Goal: Task Accomplishment & Management: Use online tool/utility

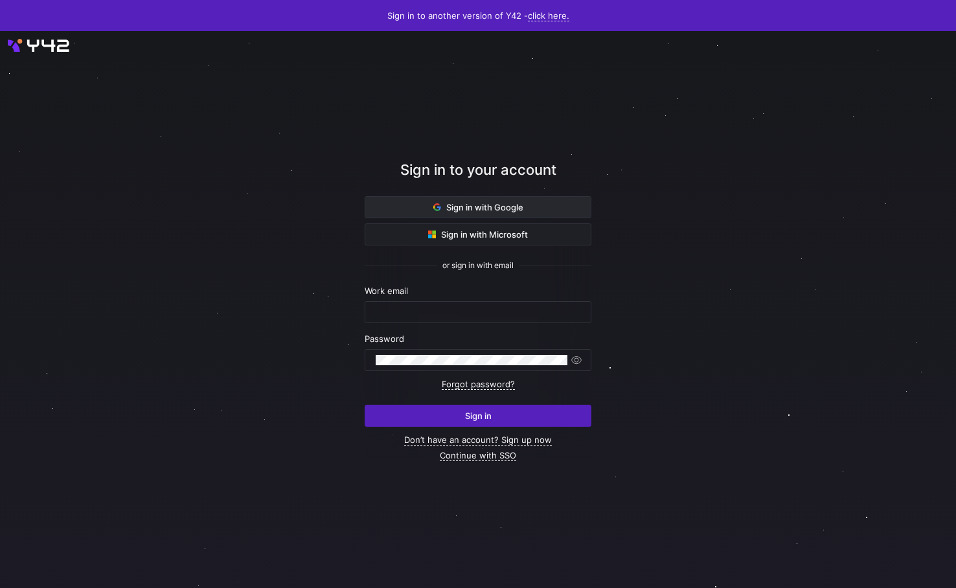
click at [440, 206] on icon at bounding box center [437, 207] width 8 height 8
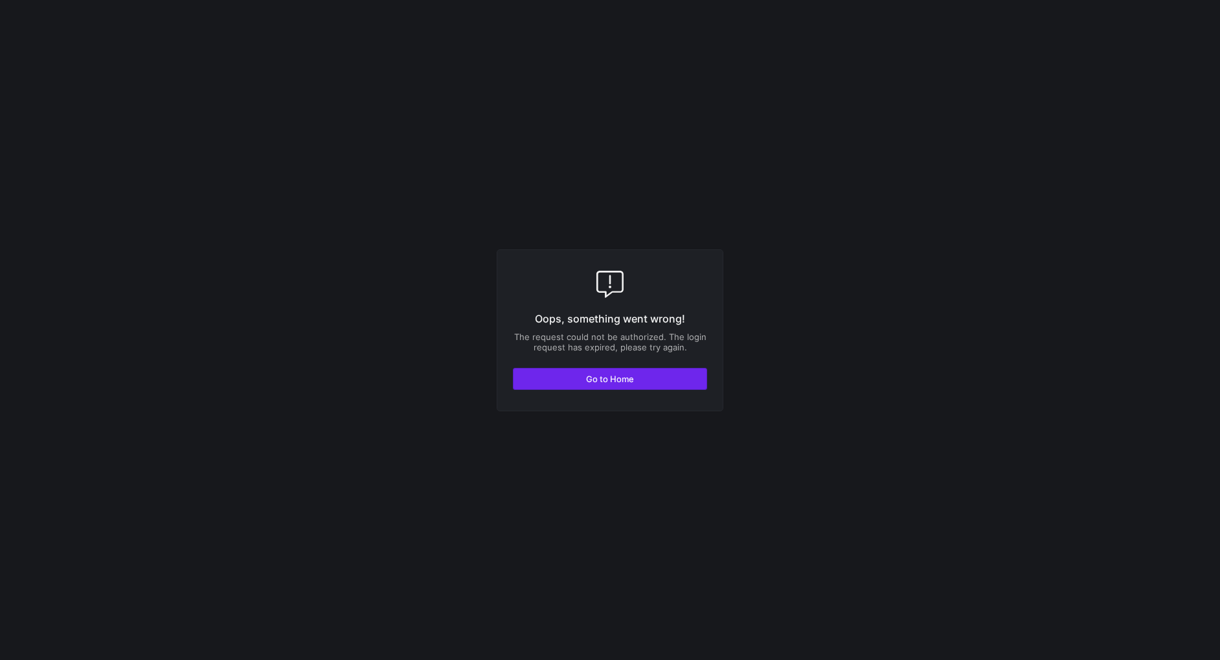
click at [651, 371] on span "button" at bounding box center [609, 378] width 193 height 21
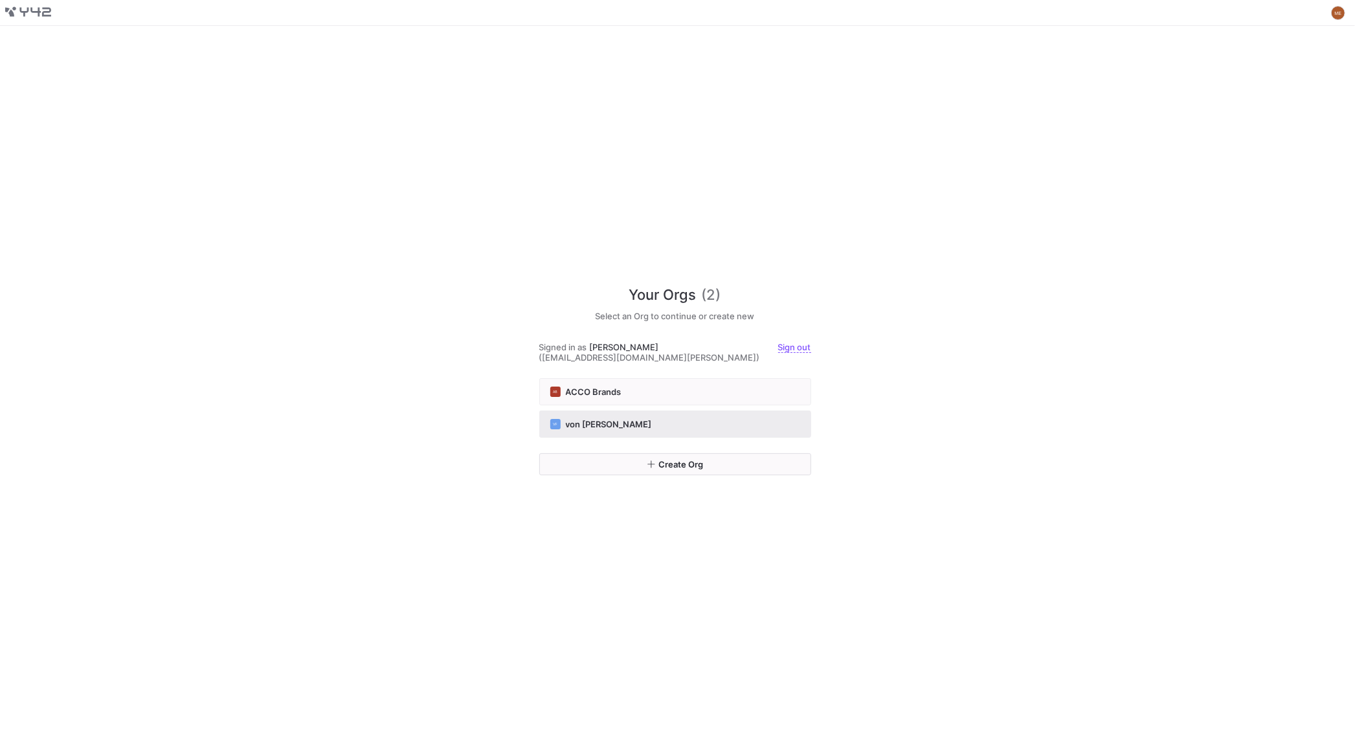
click at [657, 419] on div "VF von [PERSON_NAME]" at bounding box center [675, 424] width 250 height 10
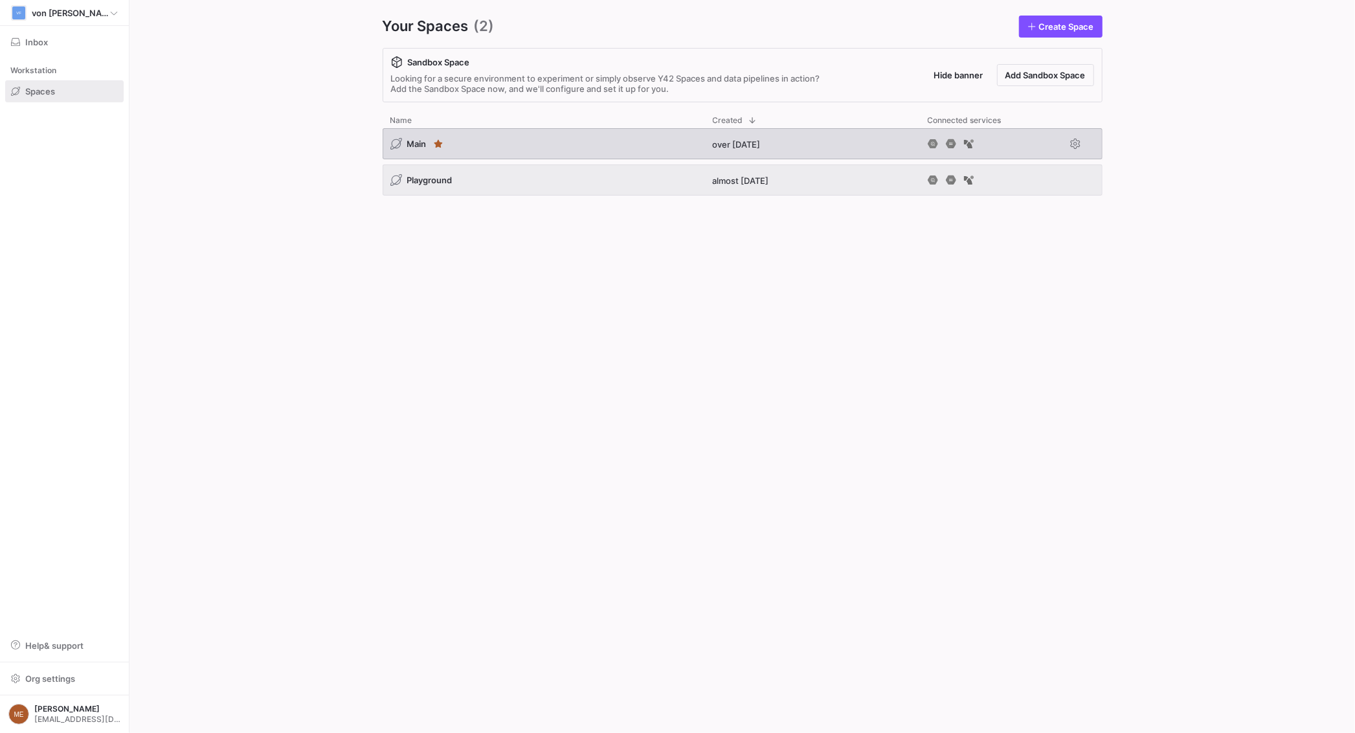
click at [508, 135] on div "Main" at bounding box center [544, 143] width 322 height 31
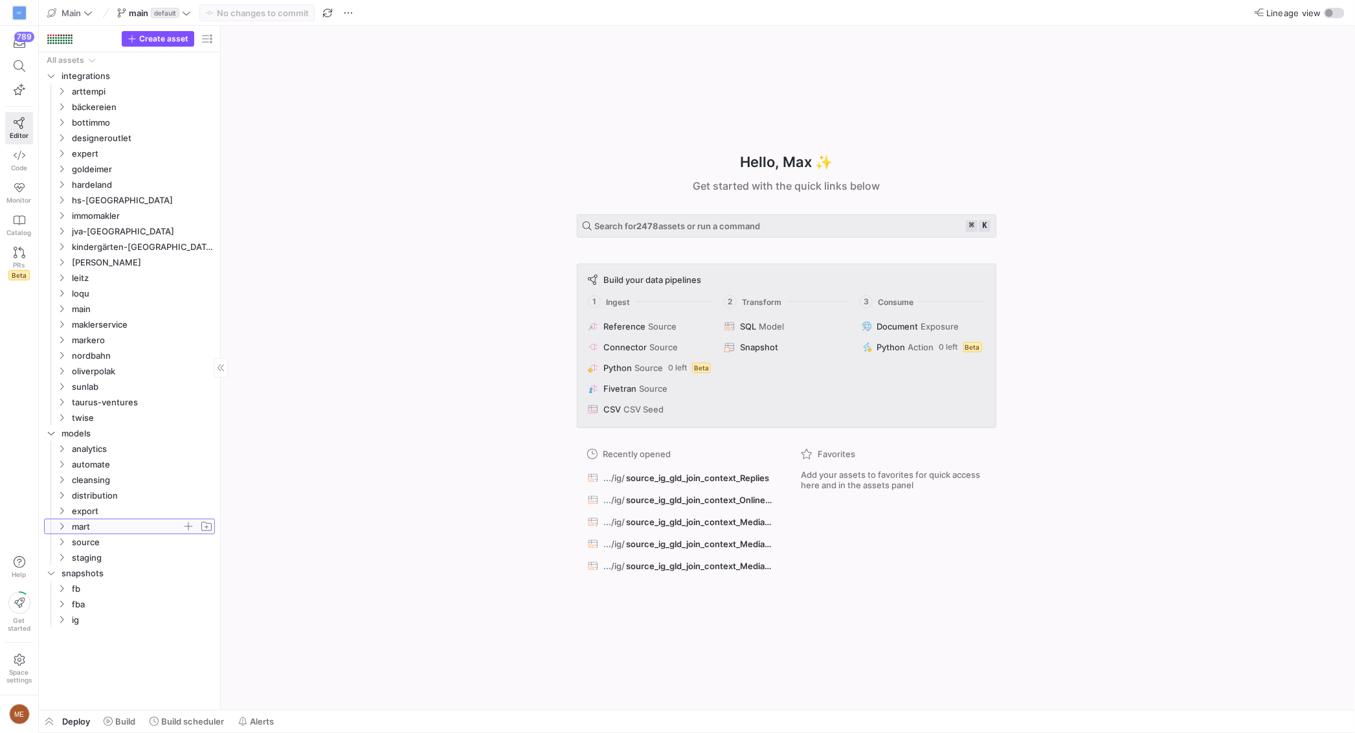
click at [64, 528] on icon "Press SPACE to select this row." at bounding box center [61, 526] width 9 height 8
click at [84, 576] on span "ig" at bounding box center [132, 573] width 100 height 15
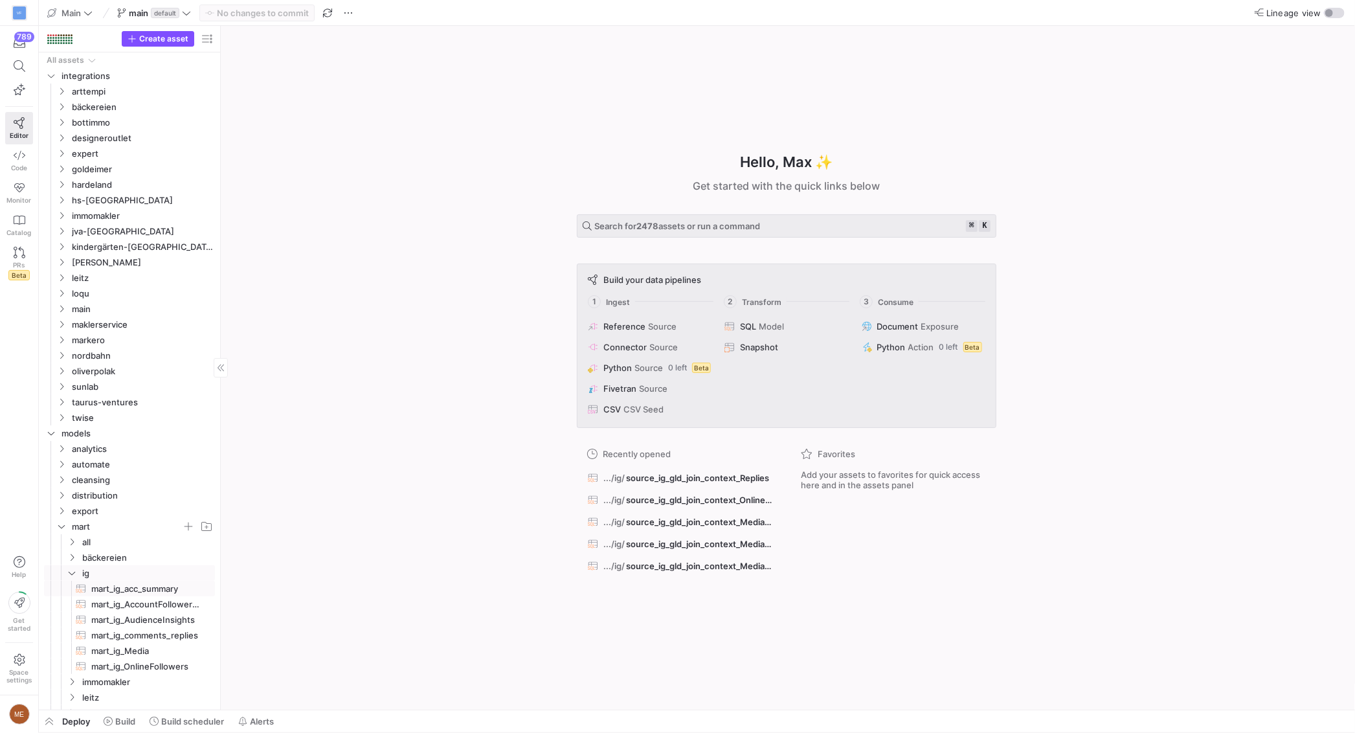
click at [126, 592] on span "mart_ig_acc_summary​​​​​​​​​​" at bounding box center [145, 588] width 109 height 15
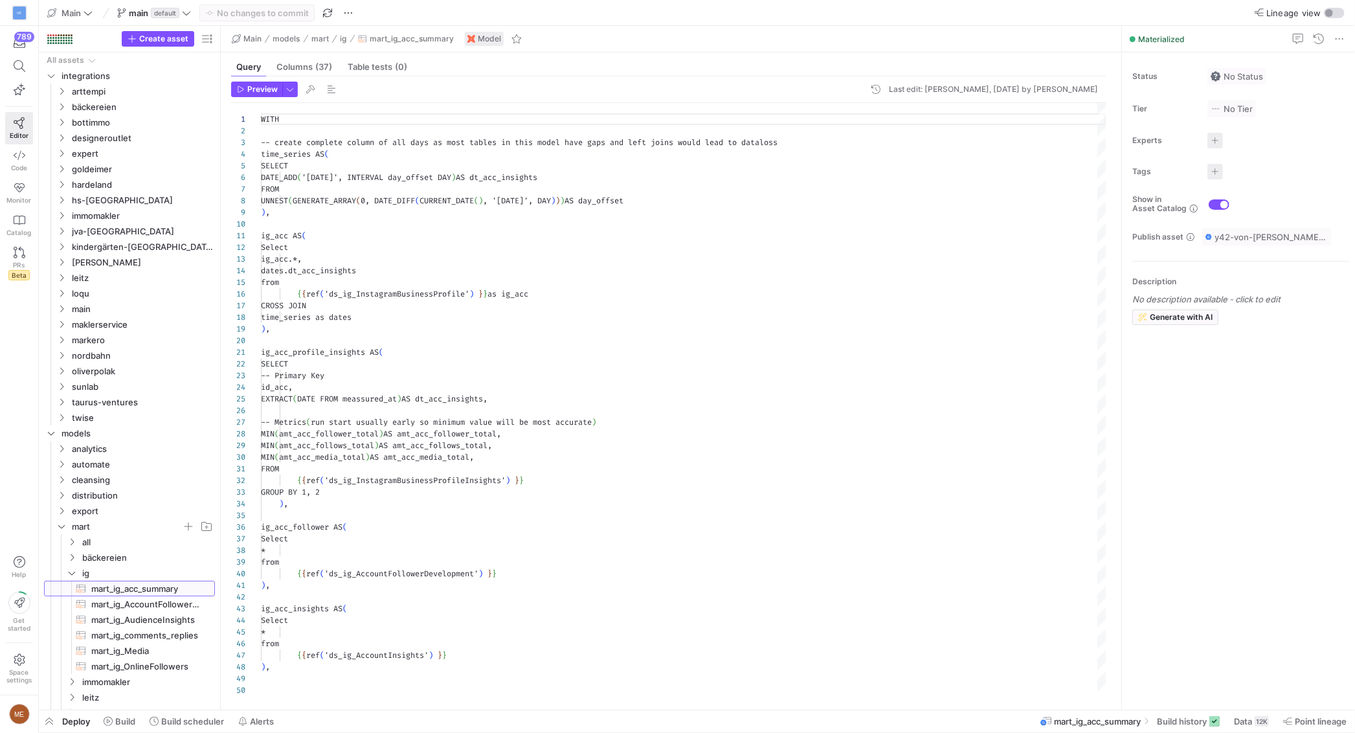
scroll to position [117, 0]
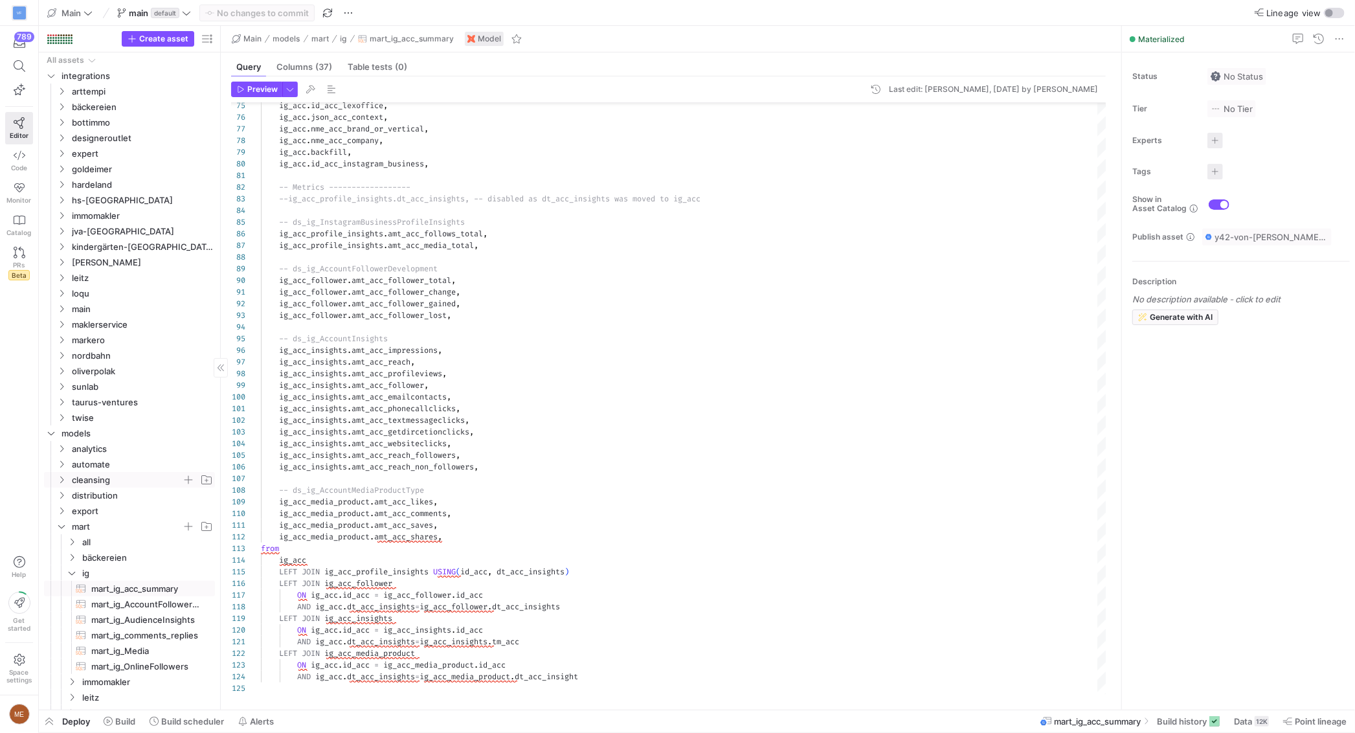
click at [62, 478] on icon "Press SPACE to select this row." at bounding box center [61, 480] width 3 height 7
click at [66, 539] on span "distribution" at bounding box center [134, 542] width 159 height 14
click at [72, 606] on icon "Press SPACE to select this row." at bounding box center [71, 604] width 9 height 8
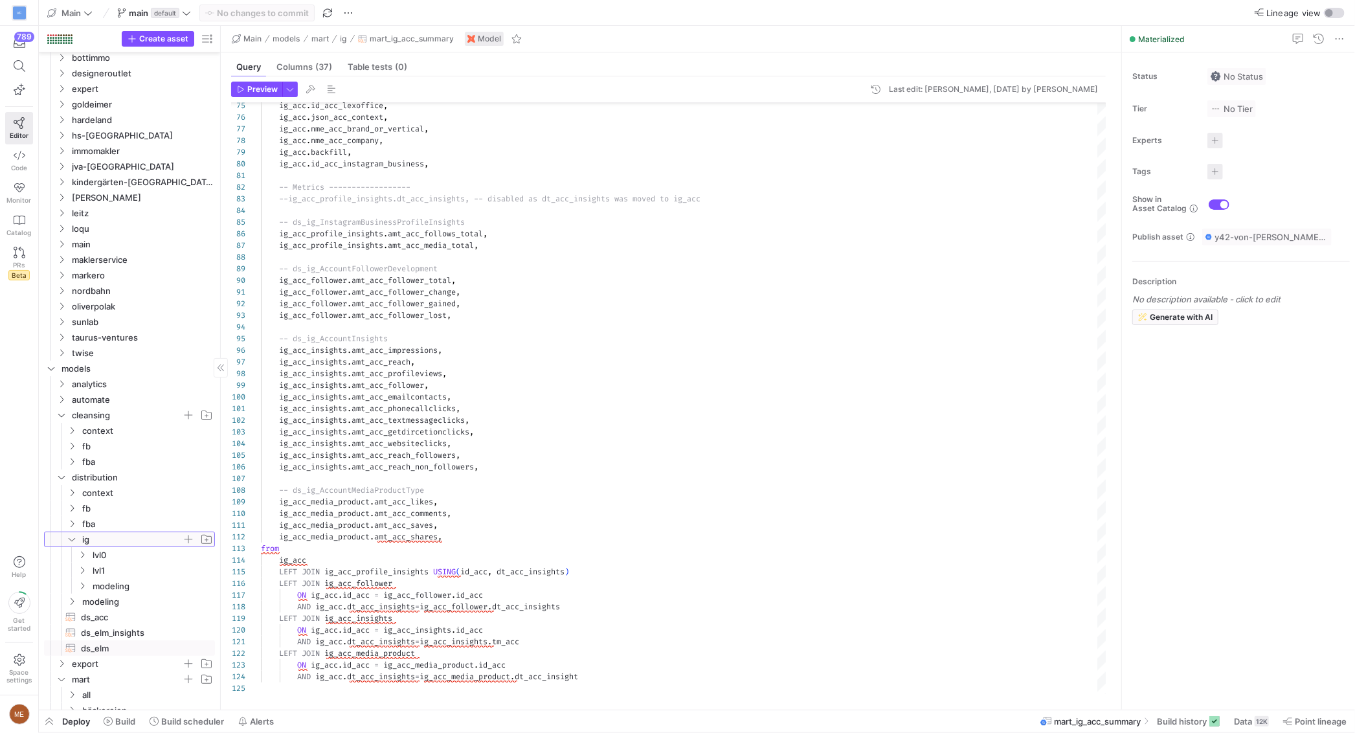
scroll to position [85, 0]
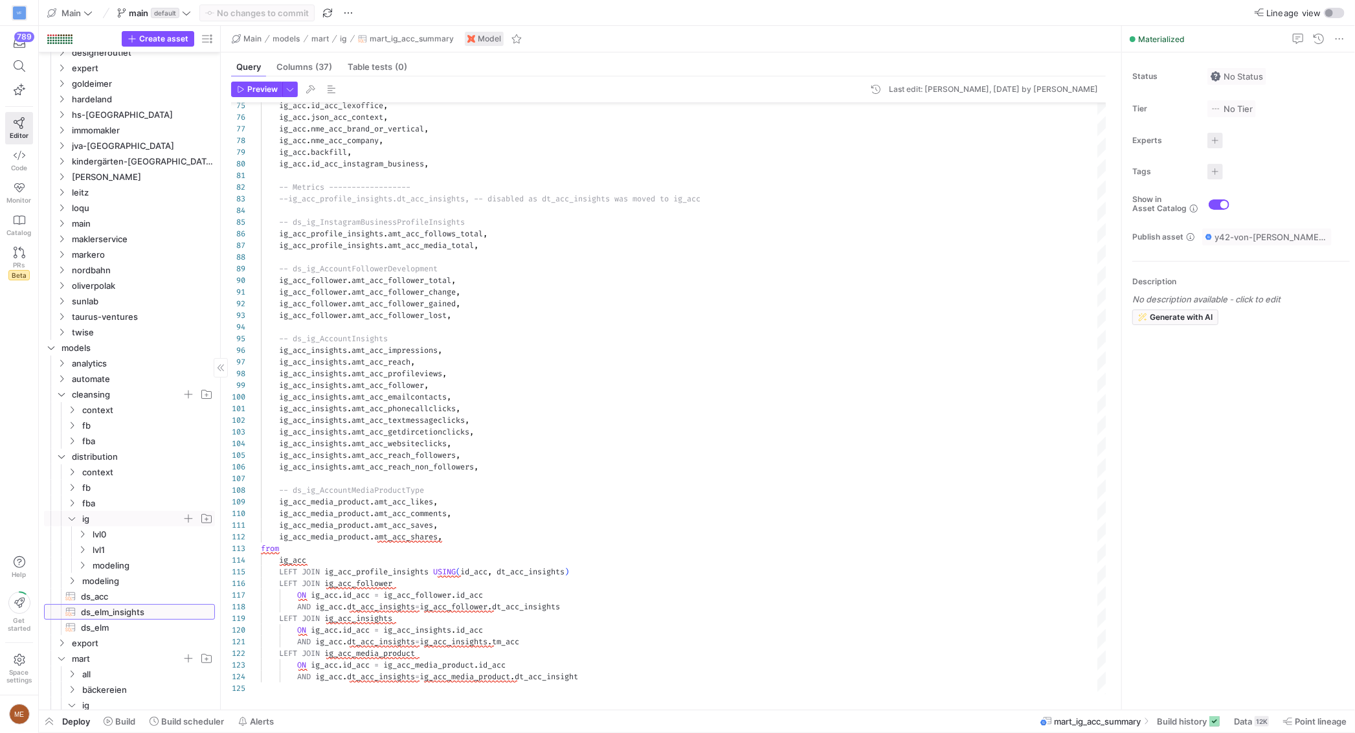
click at [109, 609] on span "ds_elm_insights​​​​​​​​​​" at bounding box center [140, 612] width 119 height 15
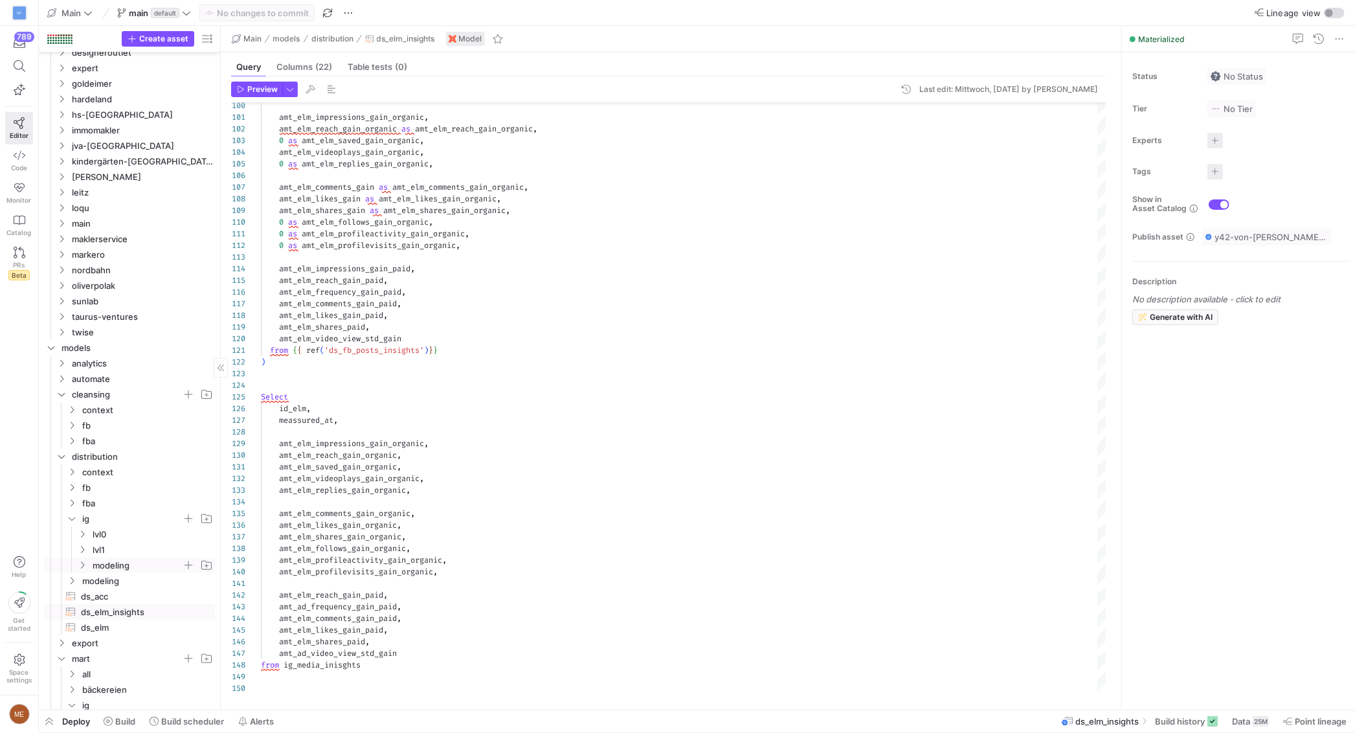
click at [128, 567] on span "modeling" at bounding box center [137, 565] width 89 height 15
click at [125, 550] on span "lvl1" at bounding box center [137, 550] width 89 height 15
click at [124, 535] on span "lvl0" at bounding box center [137, 534] width 89 height 15
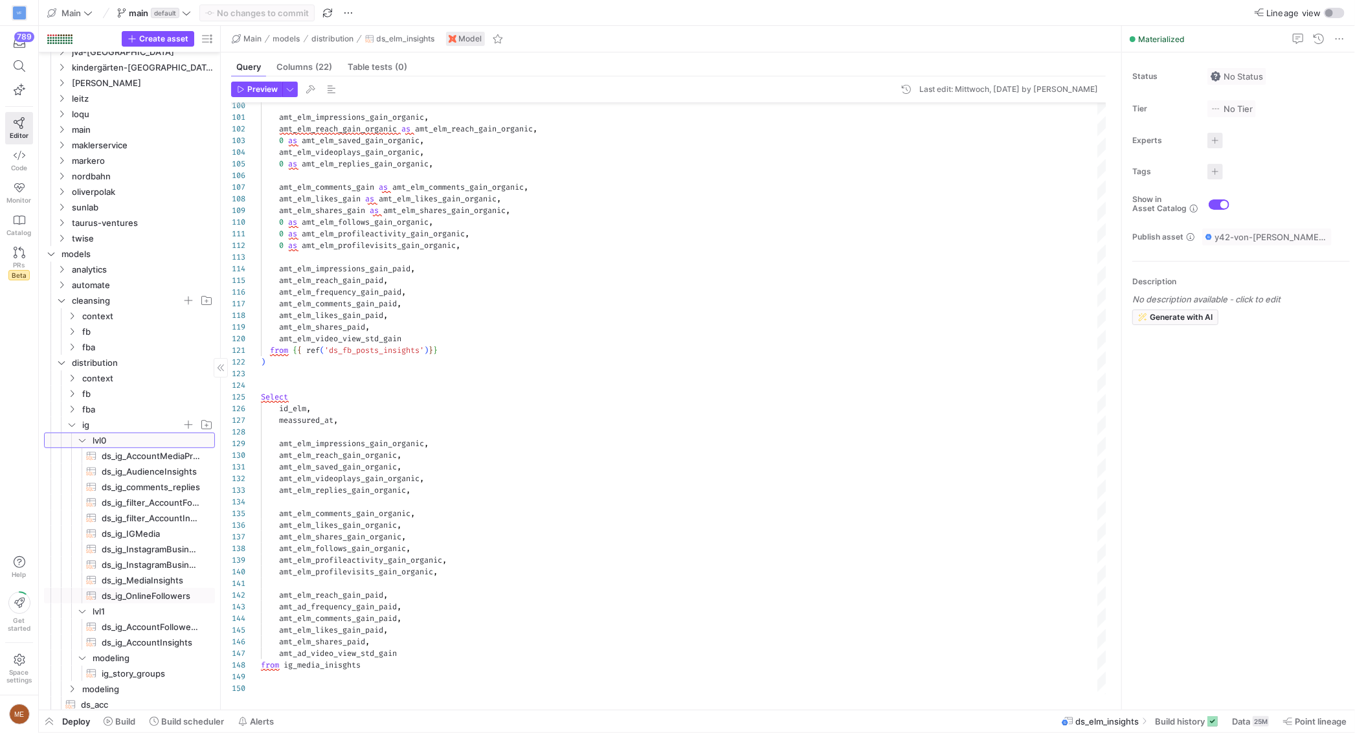
scroll to position [183, 0]
click at [150, 557] on span "ds_ig_InstagramBusinessProfileInsights​​​​​​​​​​" at bounding box center [151, 561] width 98 height 15
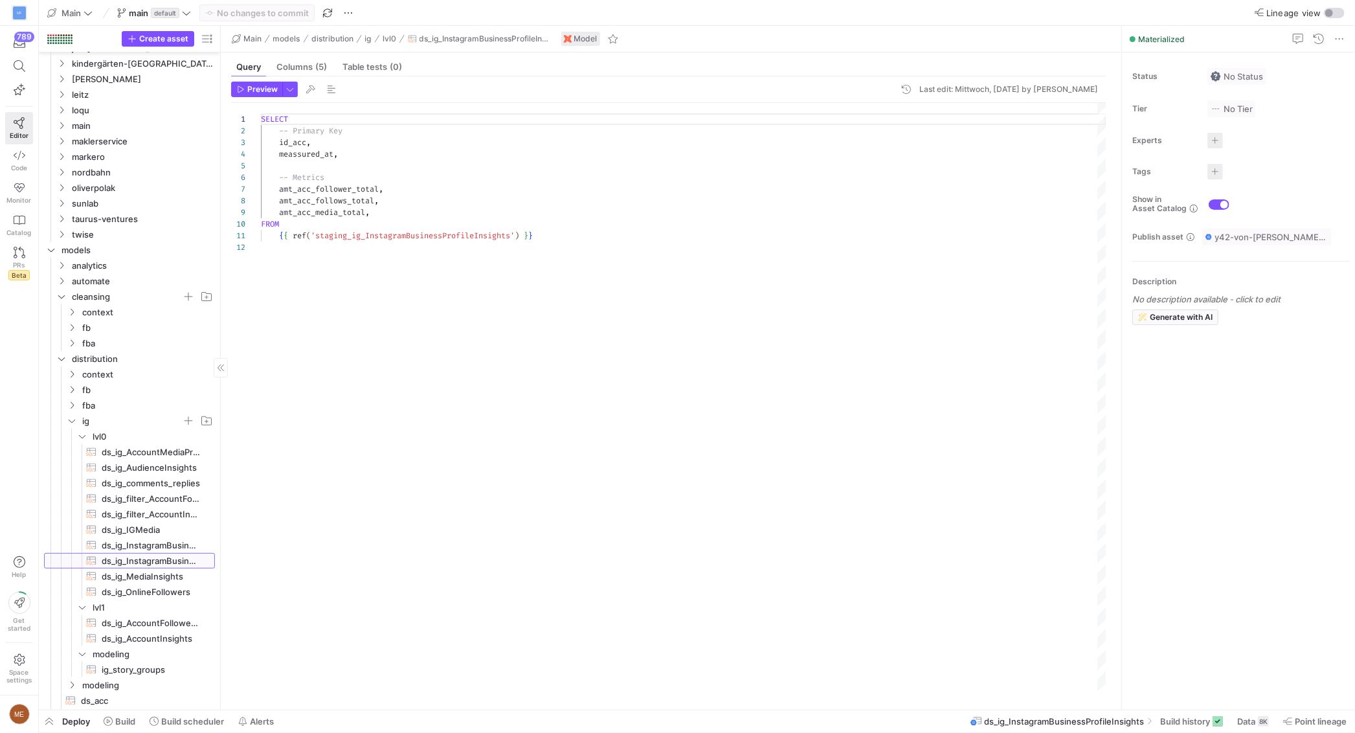
click at [182, 554] on span "ds_ig_InstagramBusinessProfileInsights​​​​​​​​​​" at bounding box center [151, 561] width 98 height 15
click at [179, 547] on span "ds_ig_InstagramBusinessProfile​​​​​​​​​​" at bounding box center [151, 545] width 98 height 15
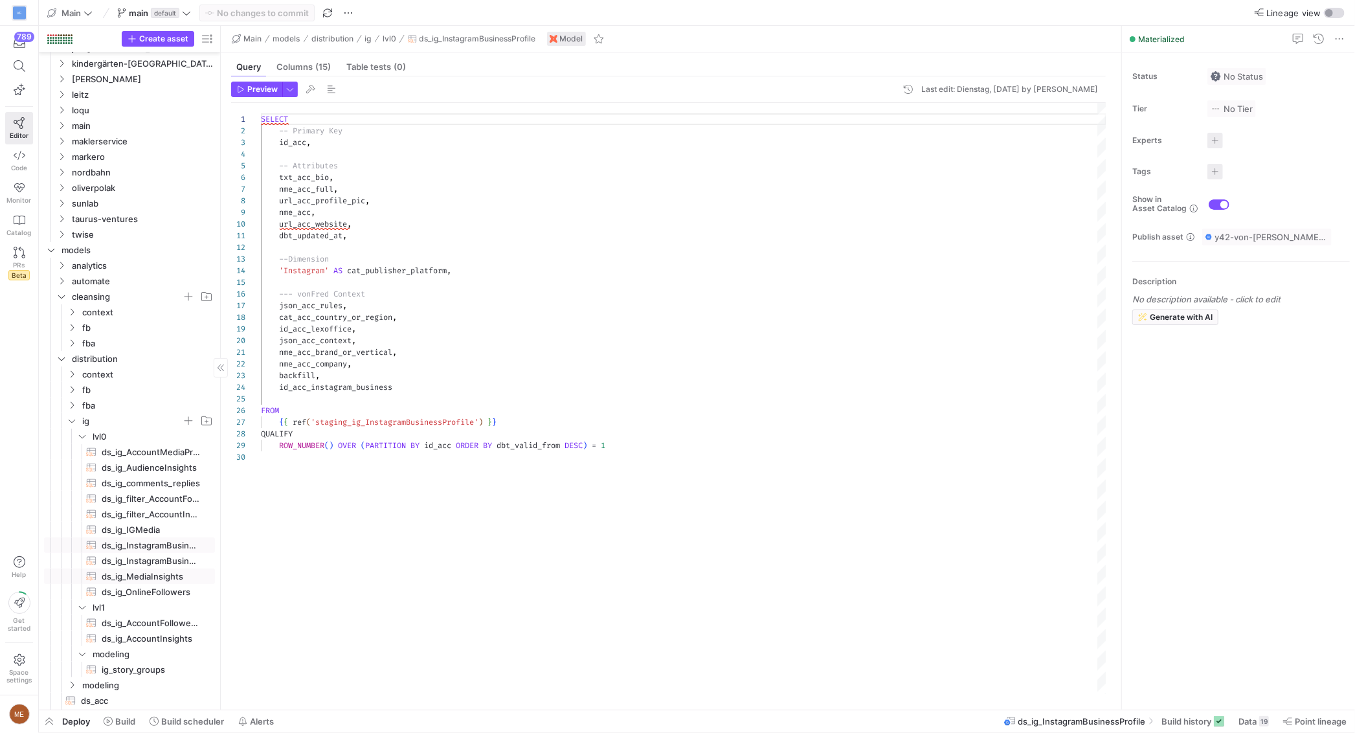
click at [169, 578] on span "ds_ig_MediaInsights​​​​​​​​​​" at bounding box center [151, 576] width 98 height 15
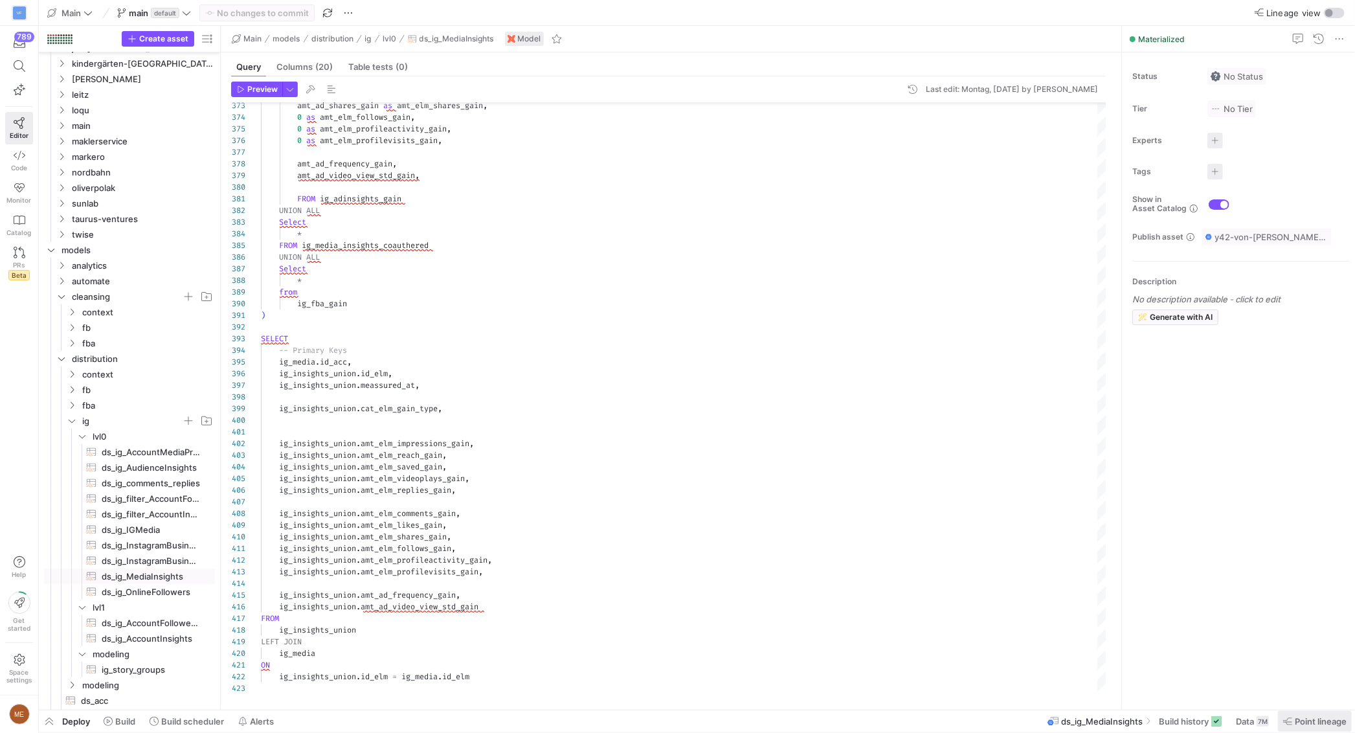
click at [1295, 717] on span "Point lineage" at bounding box center [1321, 721] width 52 height 10
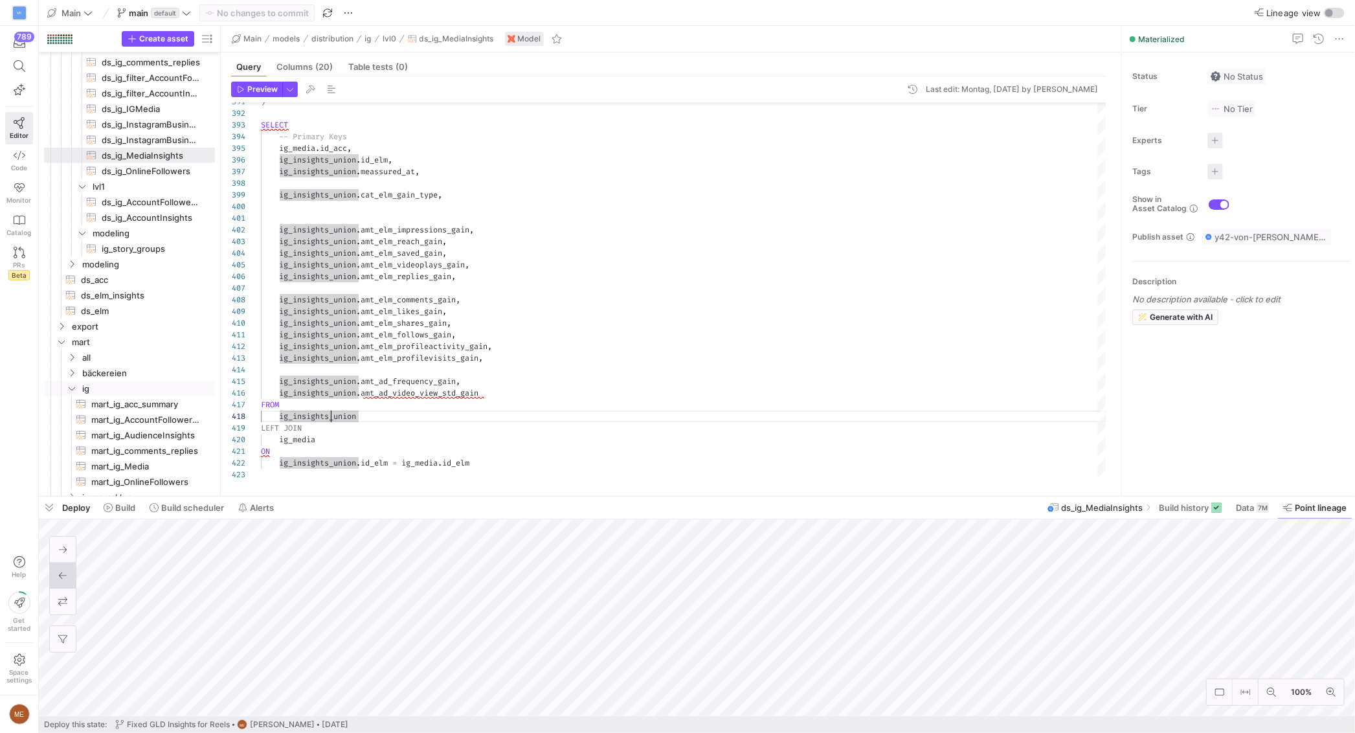
scroll to position [629, 0]
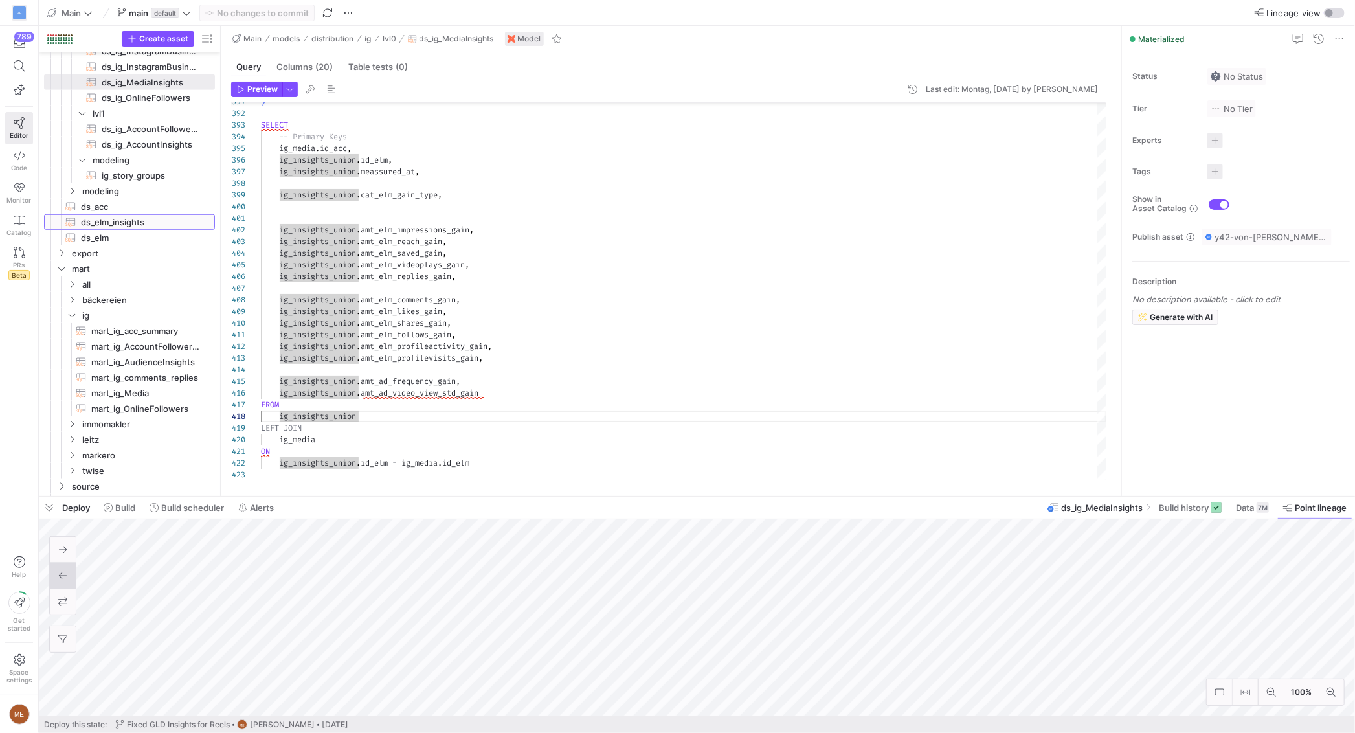
click at [139, 221] on span "ds_elm_insights​​​​​​​​​​" at bounding box center [140, 222] width 119 height 15
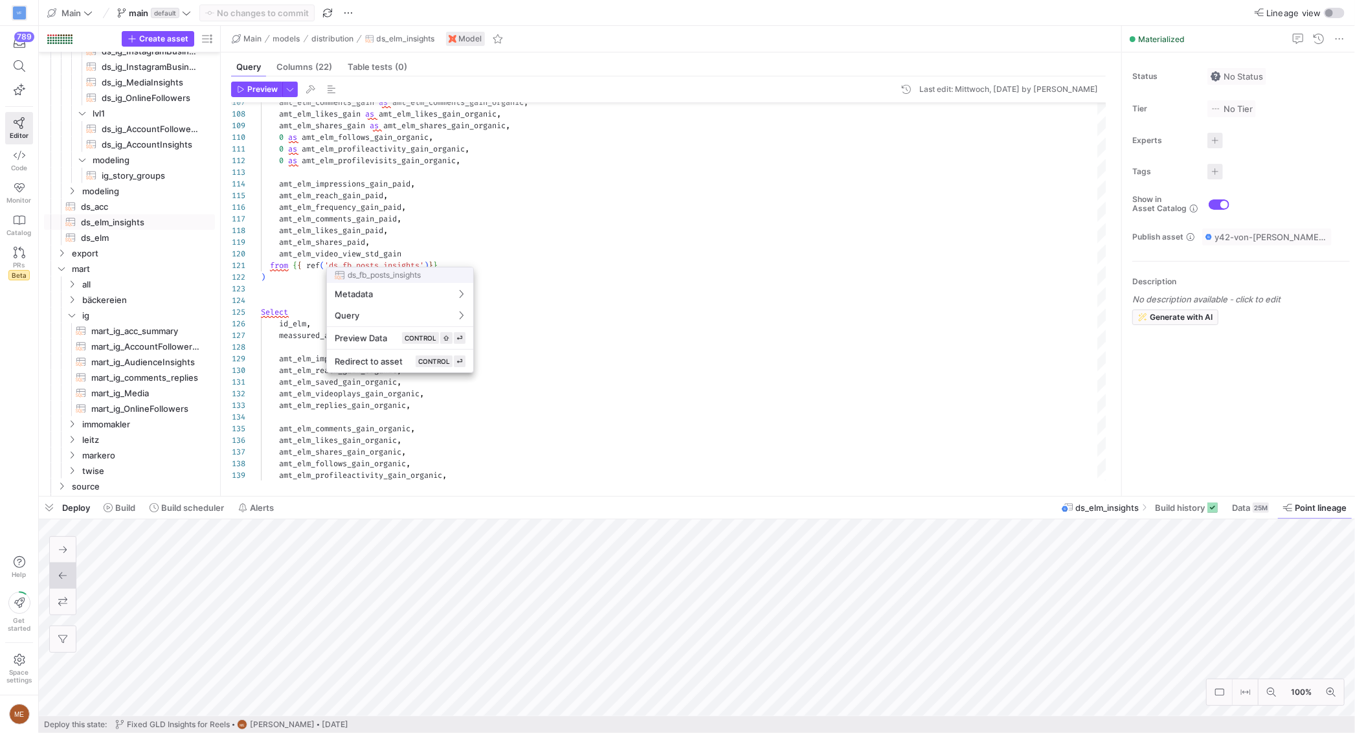
drag, startPoint x: 539, startPoint y: 223, endPoint x: 554, endPoint y: 218, distance: 15.8
click at [539, 223] on div at bounding box center [677, 366] width 1355 height 733
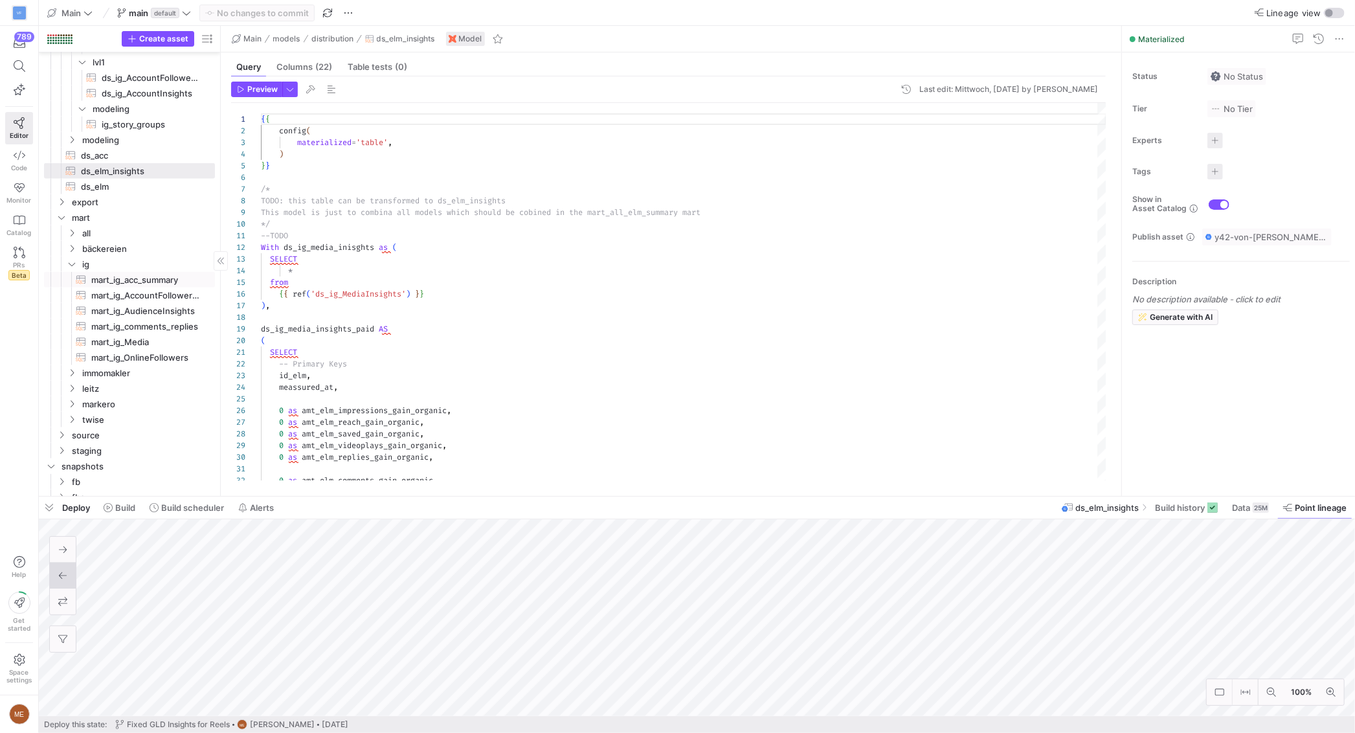
click at [137, 281] on span "mart_ig_acc_summary​​​​​​​​​​" at bounding box center [145, 280] width 109 height 15
click at [74, 230] on icon "Press SPACE to select this row." at bounding box center [71, 233] width 9 height 8
click at [73, 233] on icon "Press SPACE to select this row." at bounding box center [71, 233] width 9 height 8
click at [108, 235] on span "all" at bounding box center [132, 233] width 100 height 15
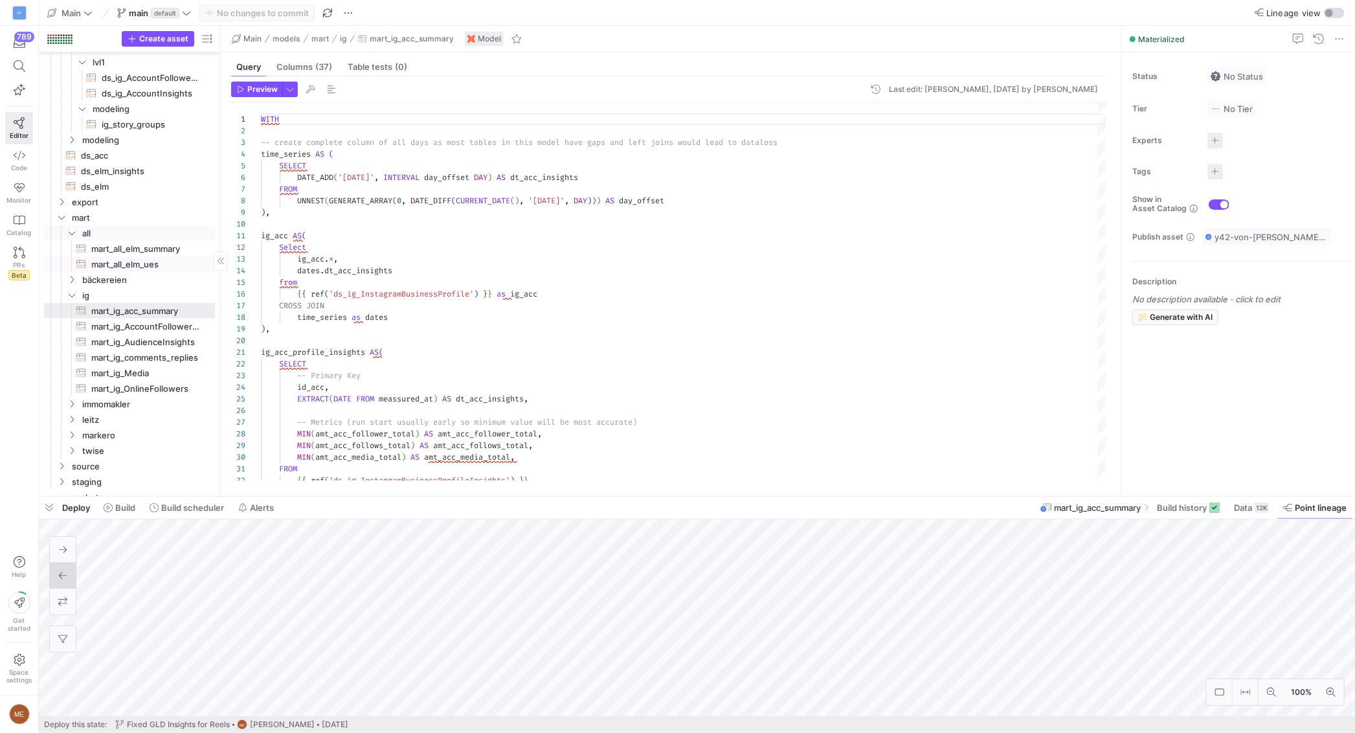
click at [118, 258] on span "mart_all_elm_ues​​​​​​​​​​" at bounding box center [145, 264] width 109 height 15
click at [129, 249] on span "mart_all_elm_summary​​​​​​​​​​" at bounding box center [145, 249] width 109 height 15
click at [142, 251] on span "mart_all_elm_summary​​​​​​​​​​" at bounding box center [145, 249] width 109 height 15
click at [157, 247] on span "mart_all_elm_summary​​​​​​​​​​" at bounding box center [145, 249] width 109 height 15
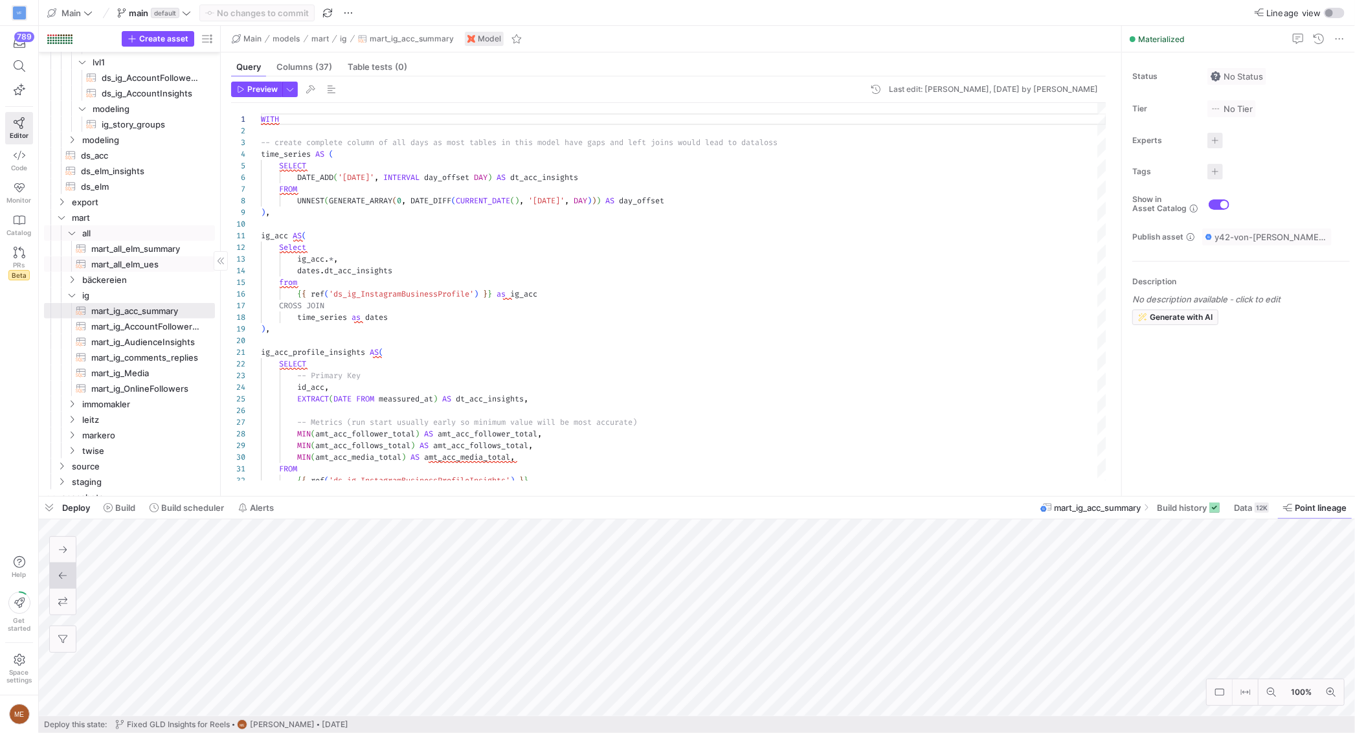
click at [157, 247] on span "mart_all_elm_summary​​​​​​​​​​" at bounding box center [145, 249] width 109 height 15
click at [114, 245] on span "mart_all_elm_summary​​​​​​​​​​" at bounding box center [145, 249] width 109 height 15
click at [119, 244] on span "mart_all_elm_summary​​​​​​​​​​" at bounding box center [145, 249] width 109 height 15
click at [1311, 503] on span "Point lineage" at bounding box center [1321, 507] width 52 height 10
type textarea "With ig_profile AS ( SELECT * FROM {{ ref('ds_acc') }} ), ig_media AS ( SELECT *"
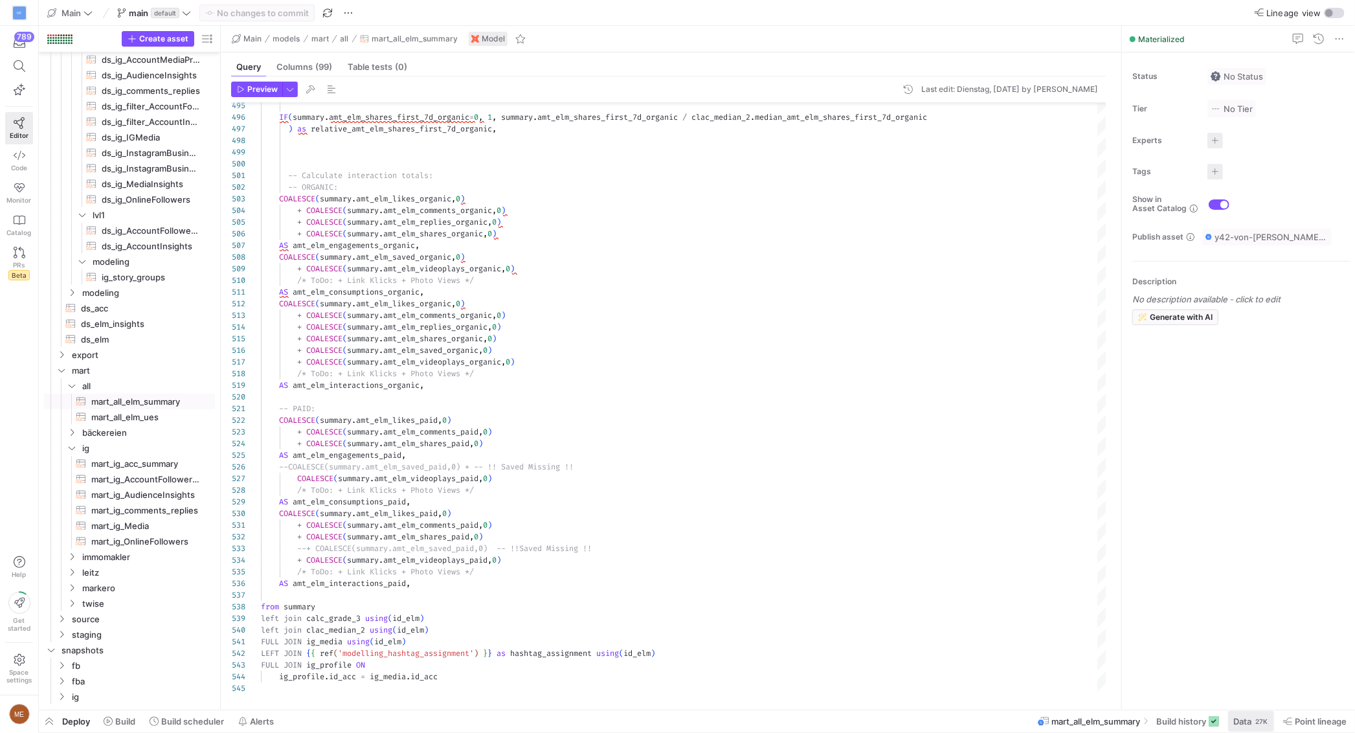
click at [1244, 717] on span "Data" at bounding box center [1242, 721] width 18 height 10
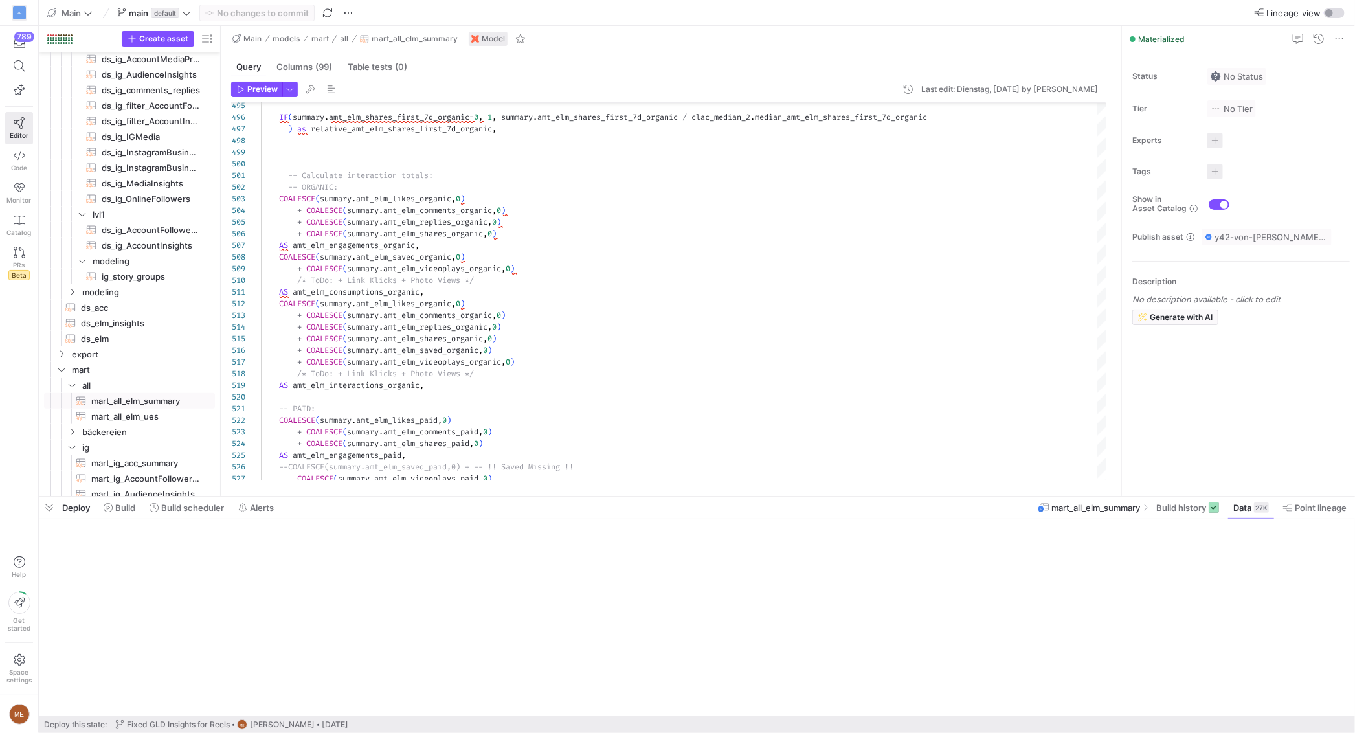
scroll to position [728, 0]
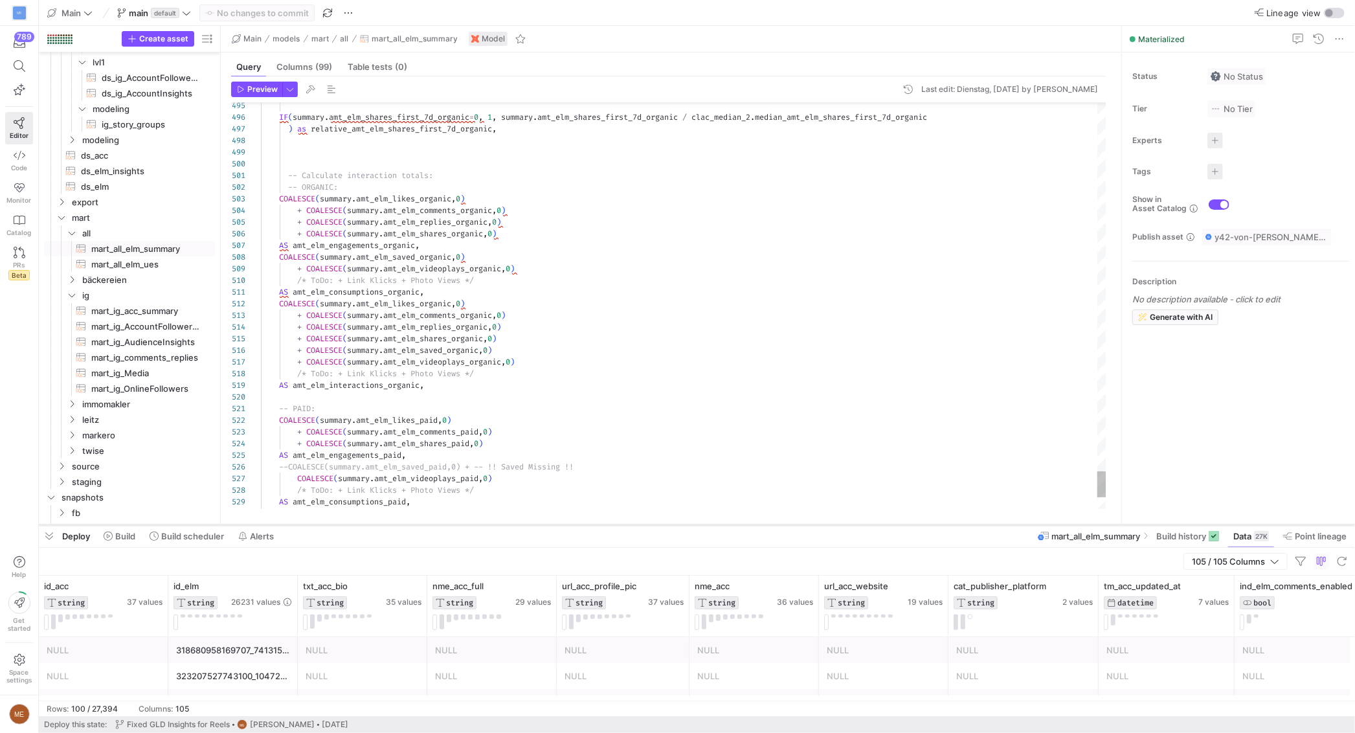
drag, startPoint x: 914, startPoint y: 497, endPoint x: 936, endPoint y: 525, distance: 35.6
click at [936, 525] on div at bounding box center [697, 524] width 1316 height 5
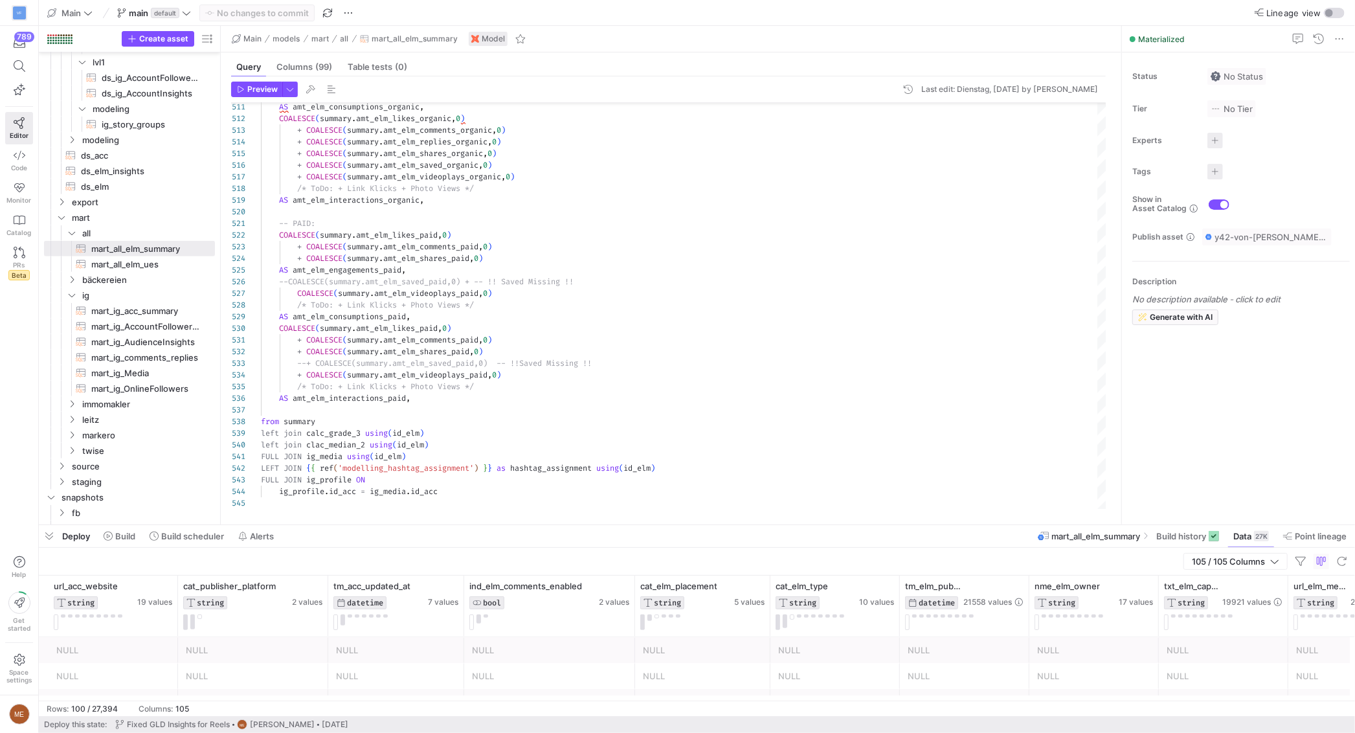
scroll to position [0, 965]
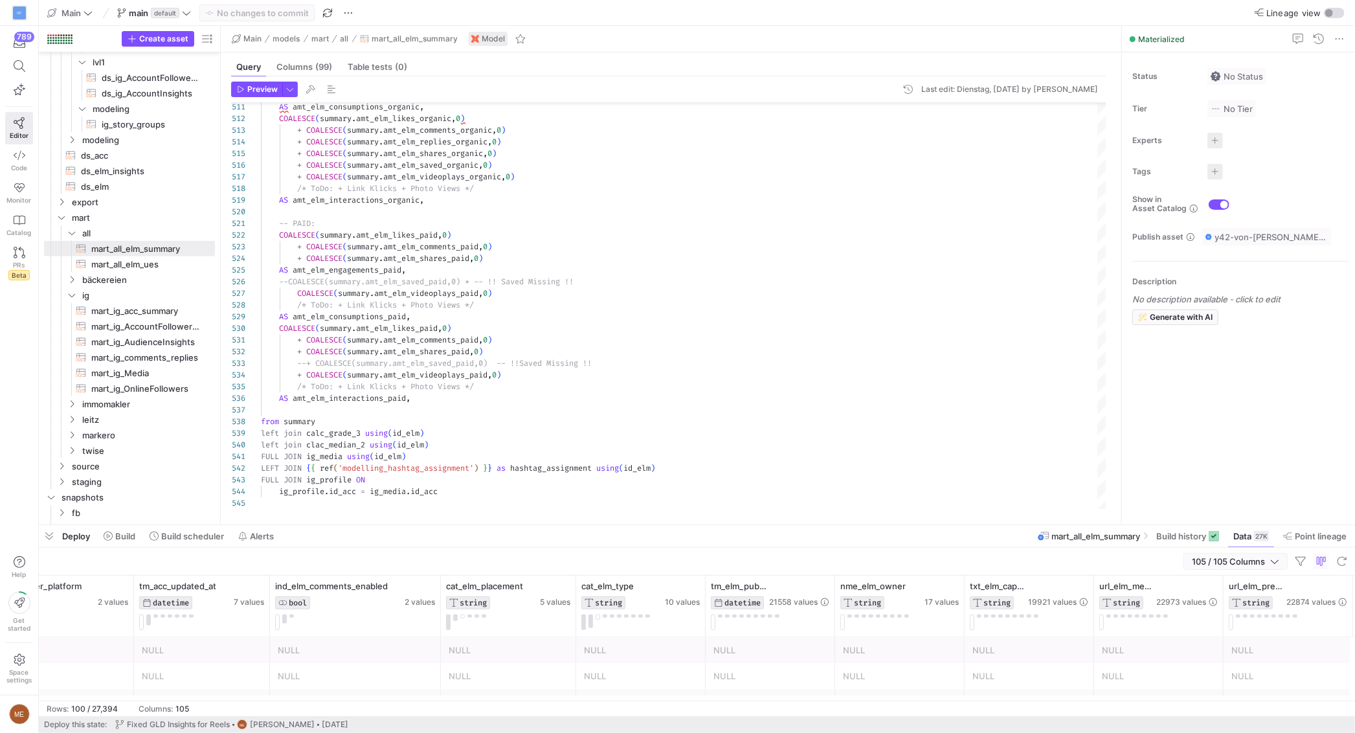
click at [1231, 561] on span "105 / 105 Columns" at bounding box center [1231, 561] width 78 height 10
drag, startPoint x: 1237, startPoint y: 582, endPoint x: 1282, endPoint y: 583, distance: 44.7
click at [1248, 583] on div at bounding box center [1290, 584] width 129 height 16
click at [1282, 583] on input "Filter Columns Input" at bounding box center [1298, 584] width 104 height 26
drag, startPoint x: 1239, startPoint y: 582, endPoint x: 1255, endPoint y: 590, distance: 18.0
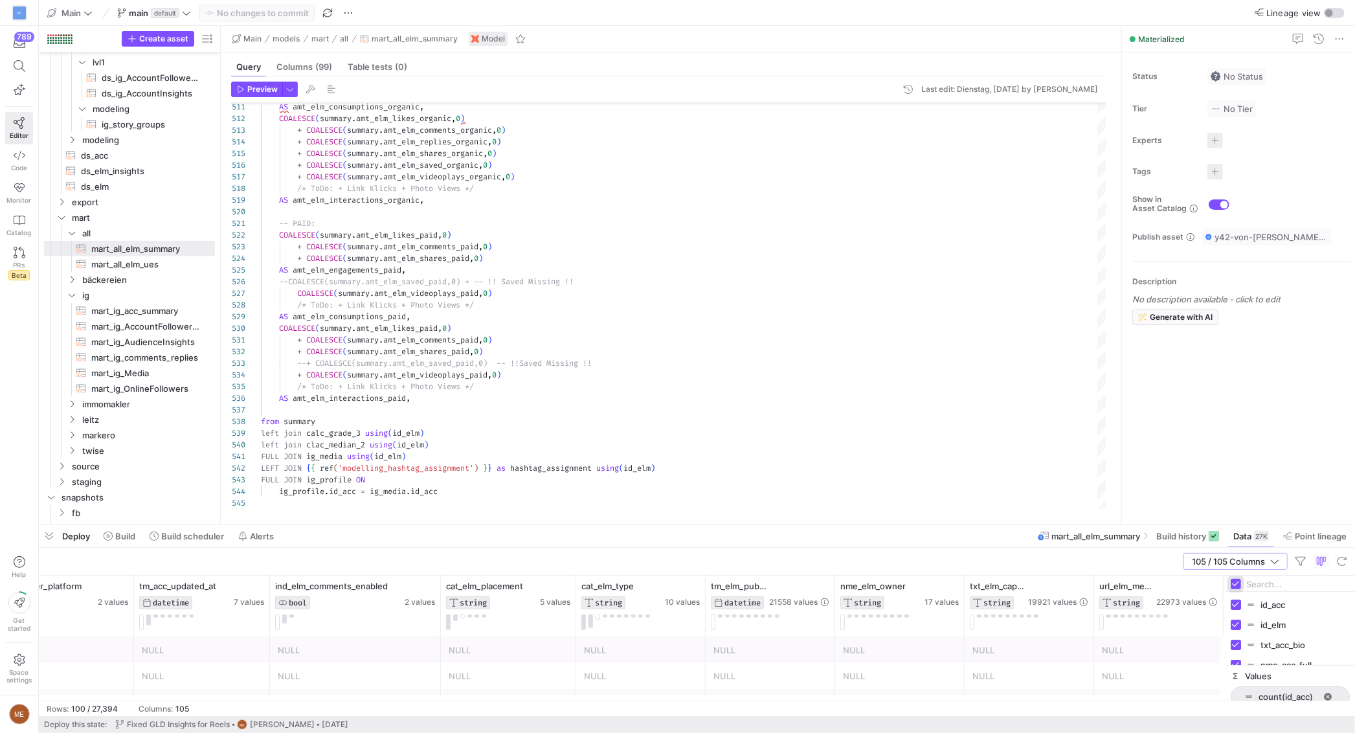
click at [1241, 583] on input "Toggle Select All Columns" at bounding box center [1236, 584] width 10 height 10
checkbox input "false"
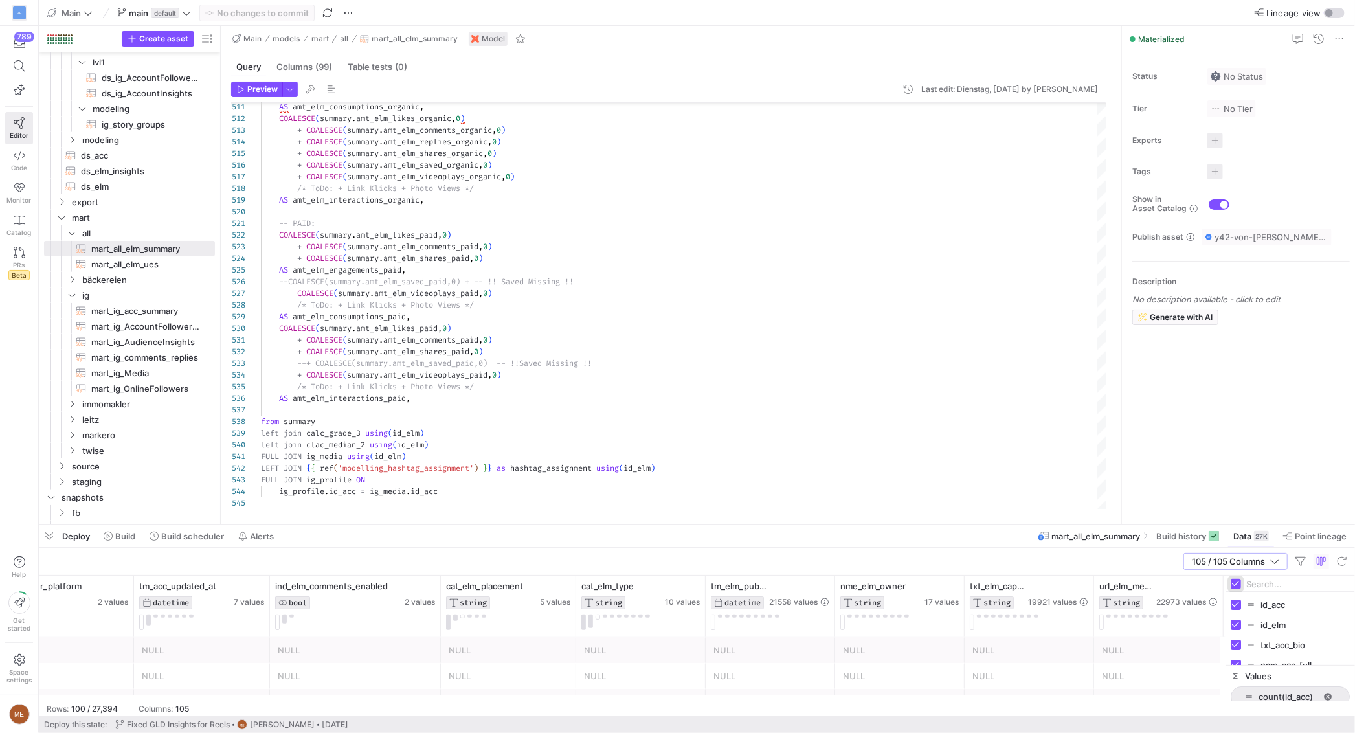
checkbox input "false"
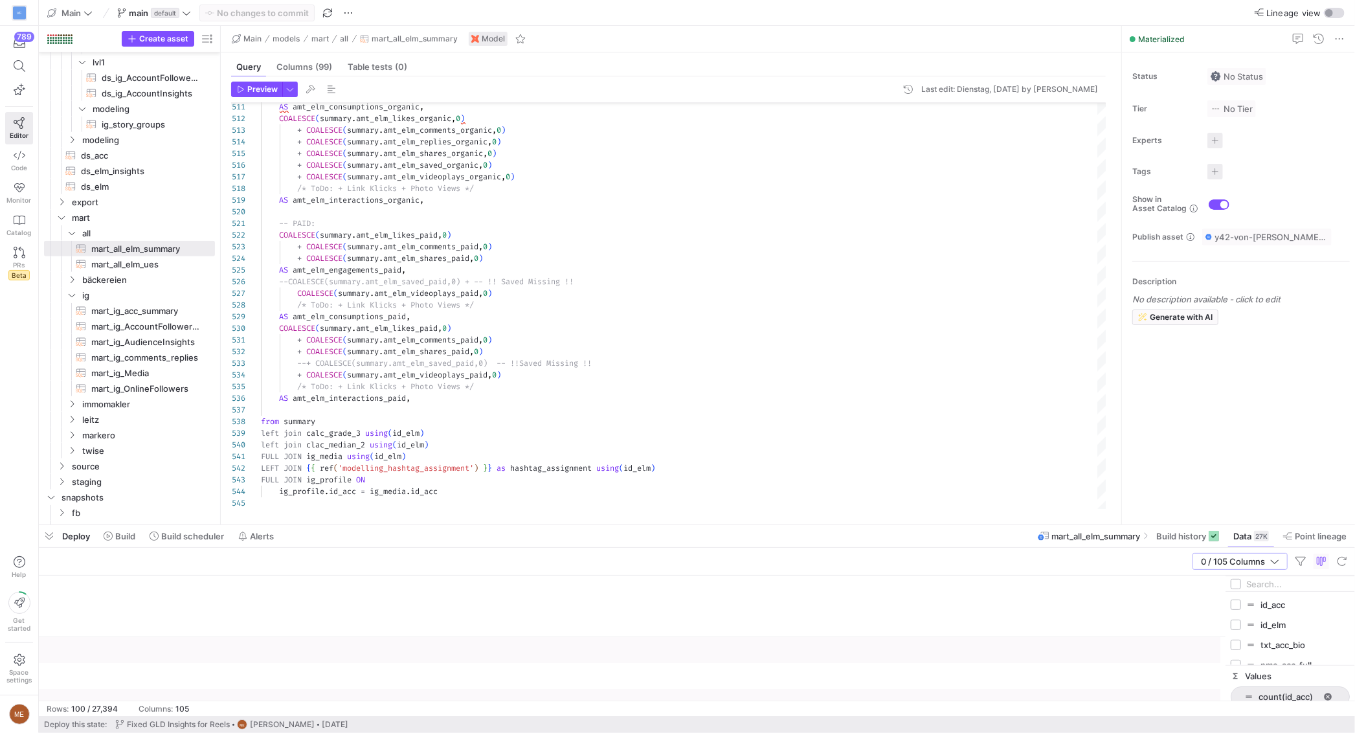
click at [1282, 583] on input "Filter Columns Input" at bounding box center [1298, 584] width 104 height 26
type input "url"
checkbox input "true"
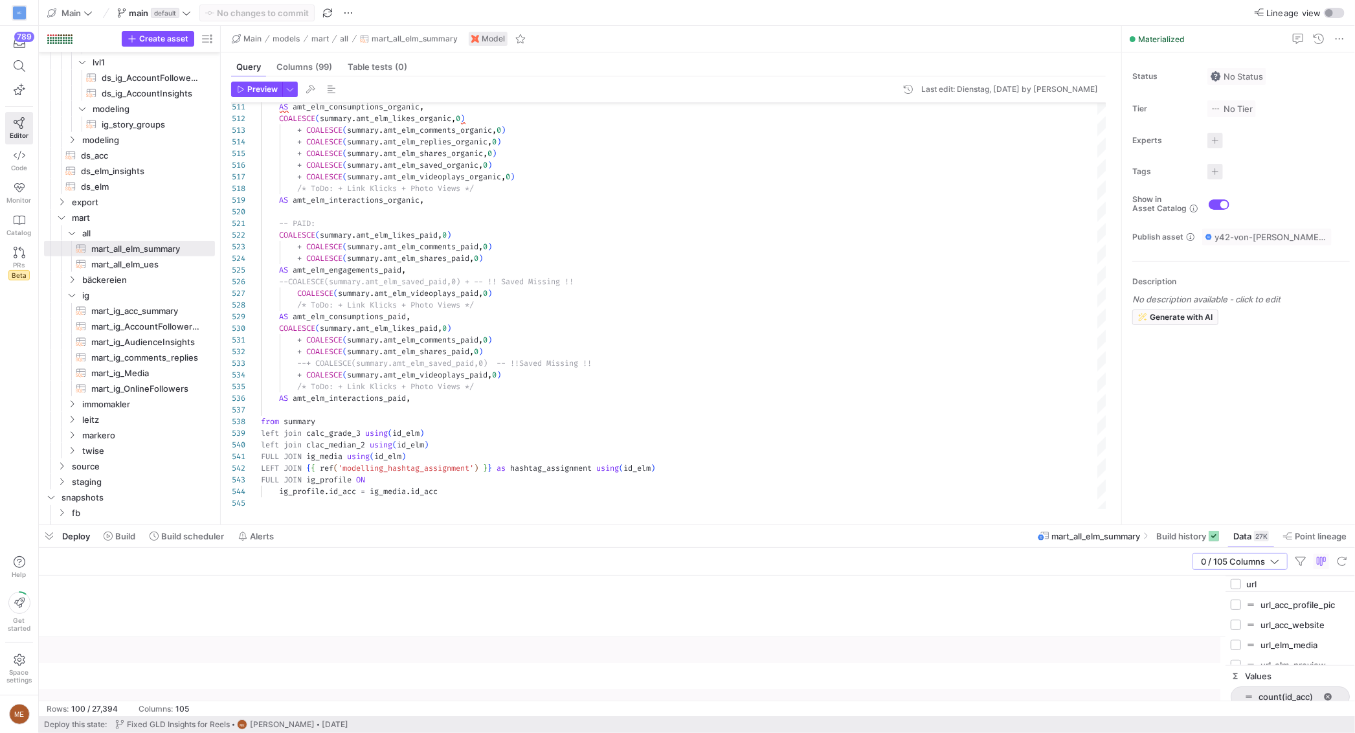
checkbox input "true"
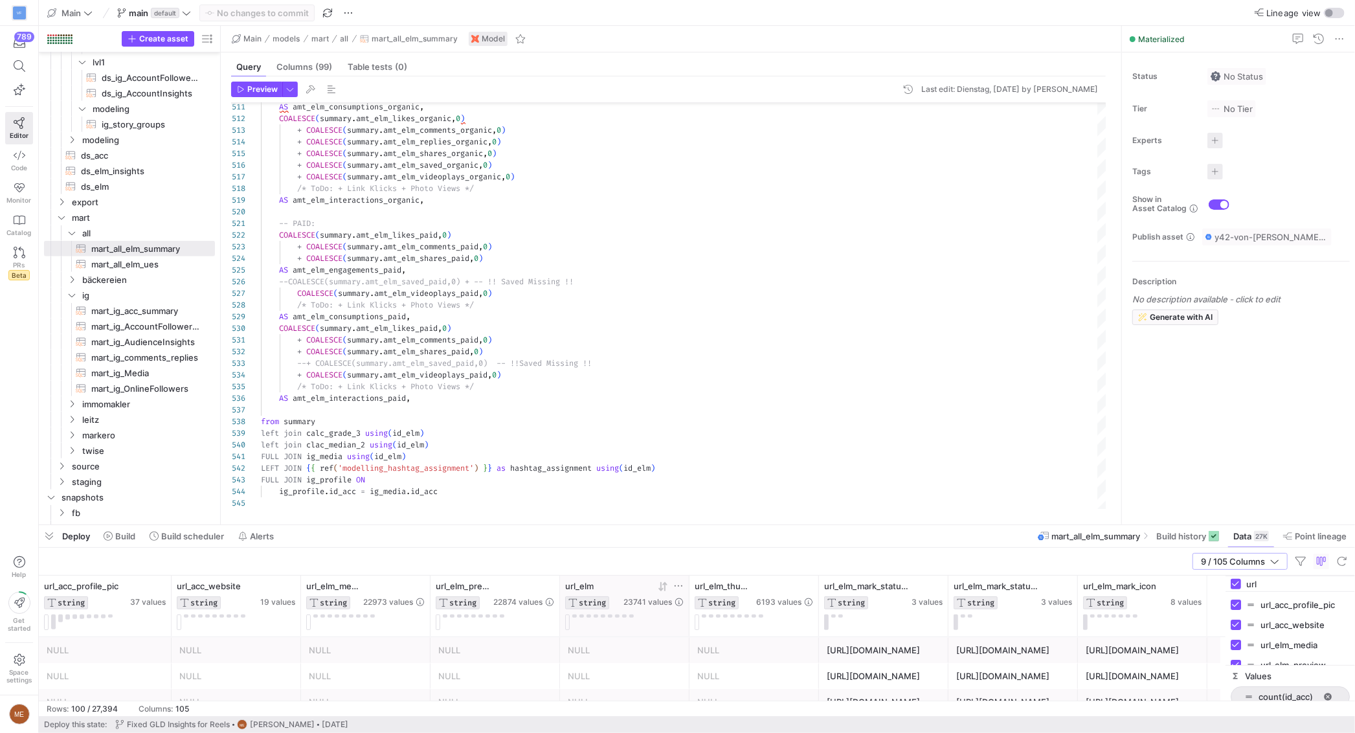
click at [674, 585] on icon at bounding box center [678, 586] width 10 height 10
type input "DJWnD_gshxH"
click at [767, 686] on button "Apply" at bounding box center [784, 687] width 39 height 17
click at [919, 567] on div "9 / 105 Columns" at bounding box center [697, 562] width 1316 height 28
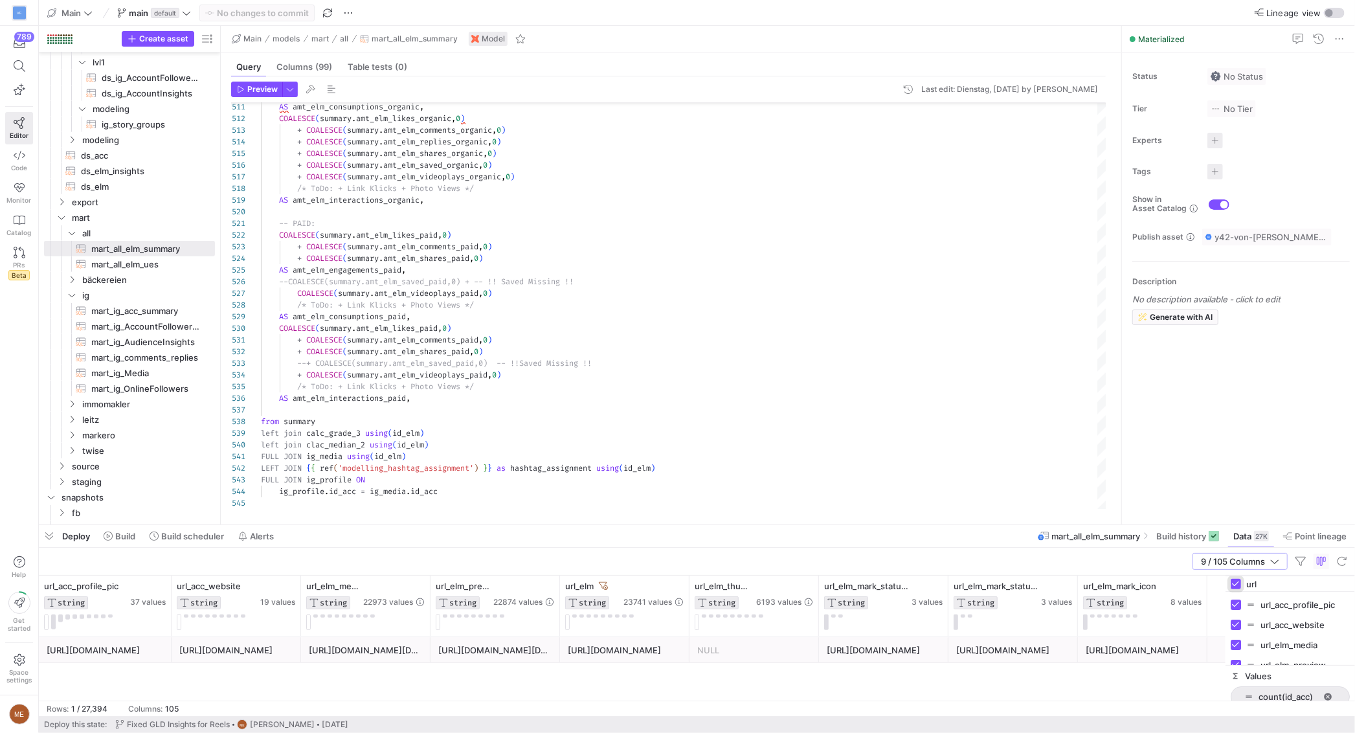
click at [1235, 586] on input "Toggle Select All Columns" at bounding box center [1236, 584] width 10 height 10
checkbox input "false"
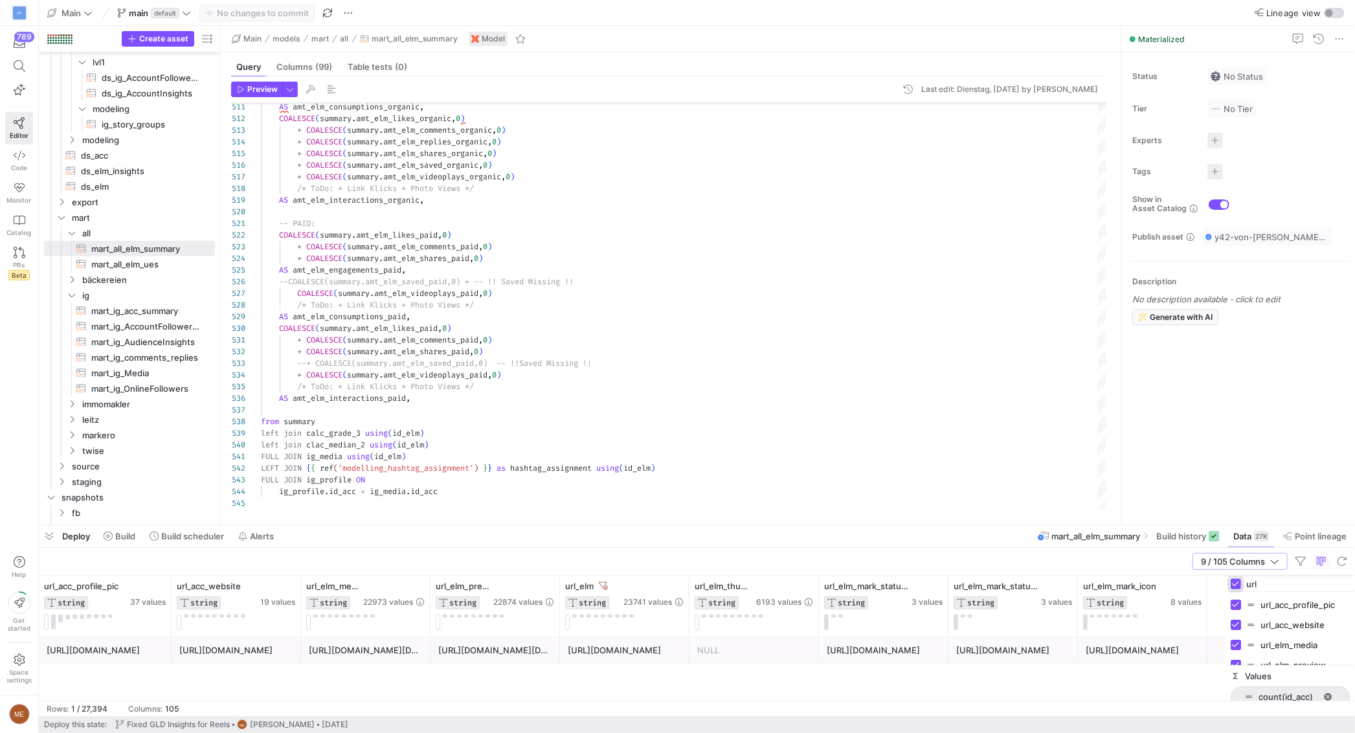
checkbox input "false"
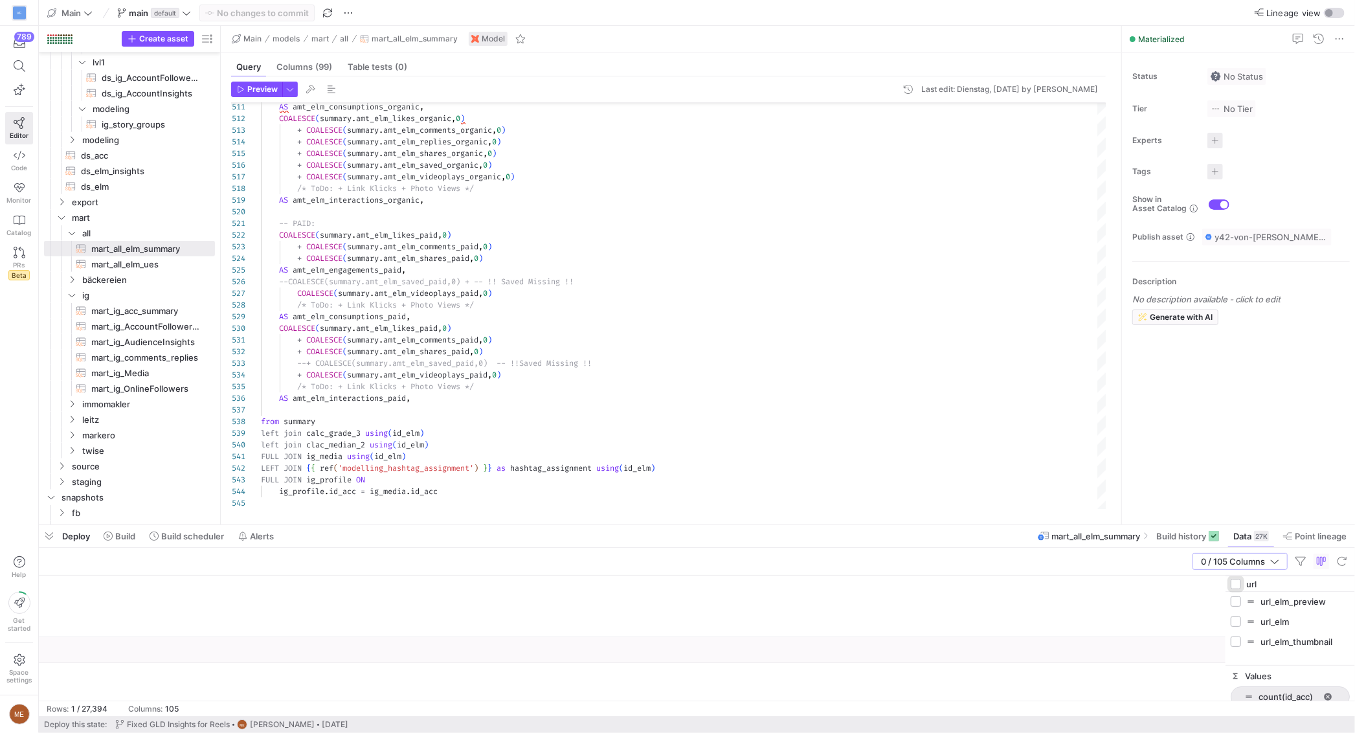
scroll to position [78, 0]
drag, startPoint x: 1221, startPoint y: 607, endPoint x: 1234, endPoint y: 608, distance: 13.0
click at [1226, 607] on div "Columns Filters" at bounding box center [697, 638] width 1316 height 125
click at [1237, 608] on input "Press SPACE to toggle visibility (hidden)" at bounding box center [1236, 607] width 10 height 10
checkbox input "true"
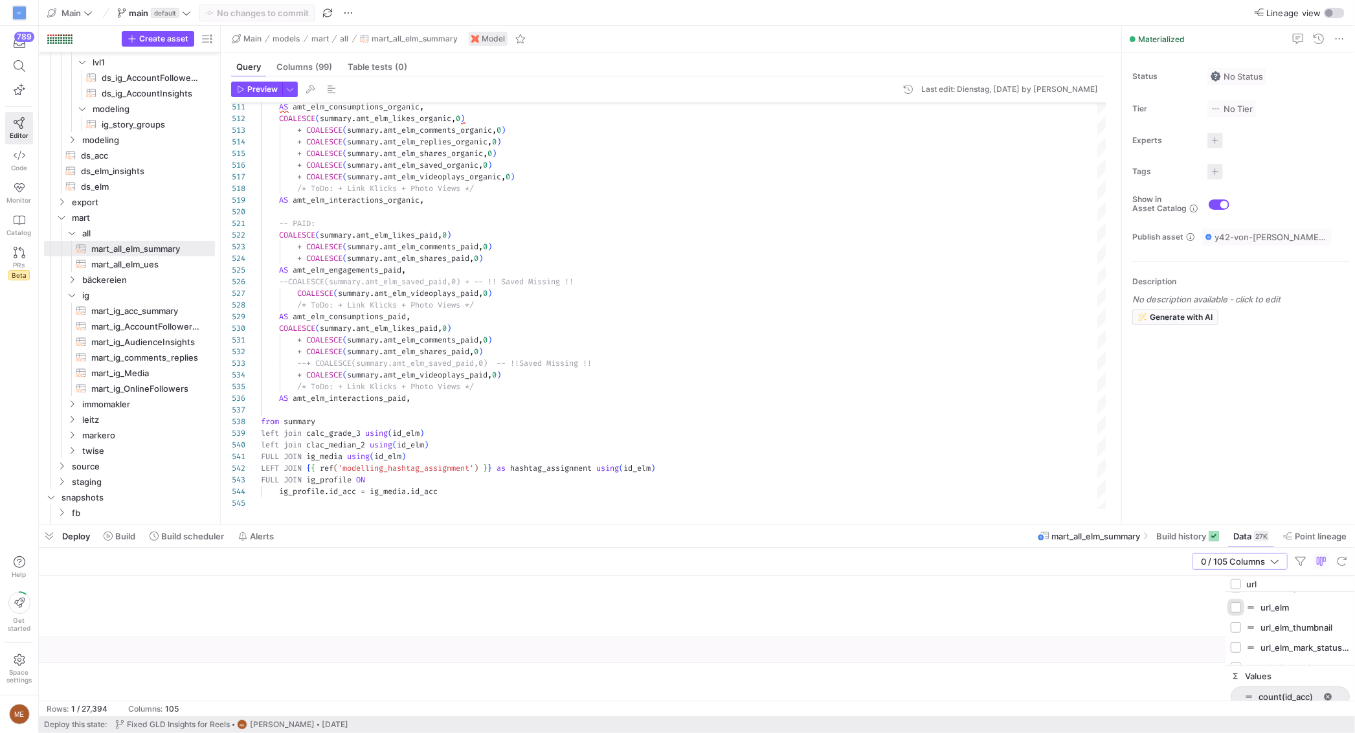
checkbox input "false"
click at [1277, 579] on input "url" at bounding box center [1298, 584] width 104 height 26
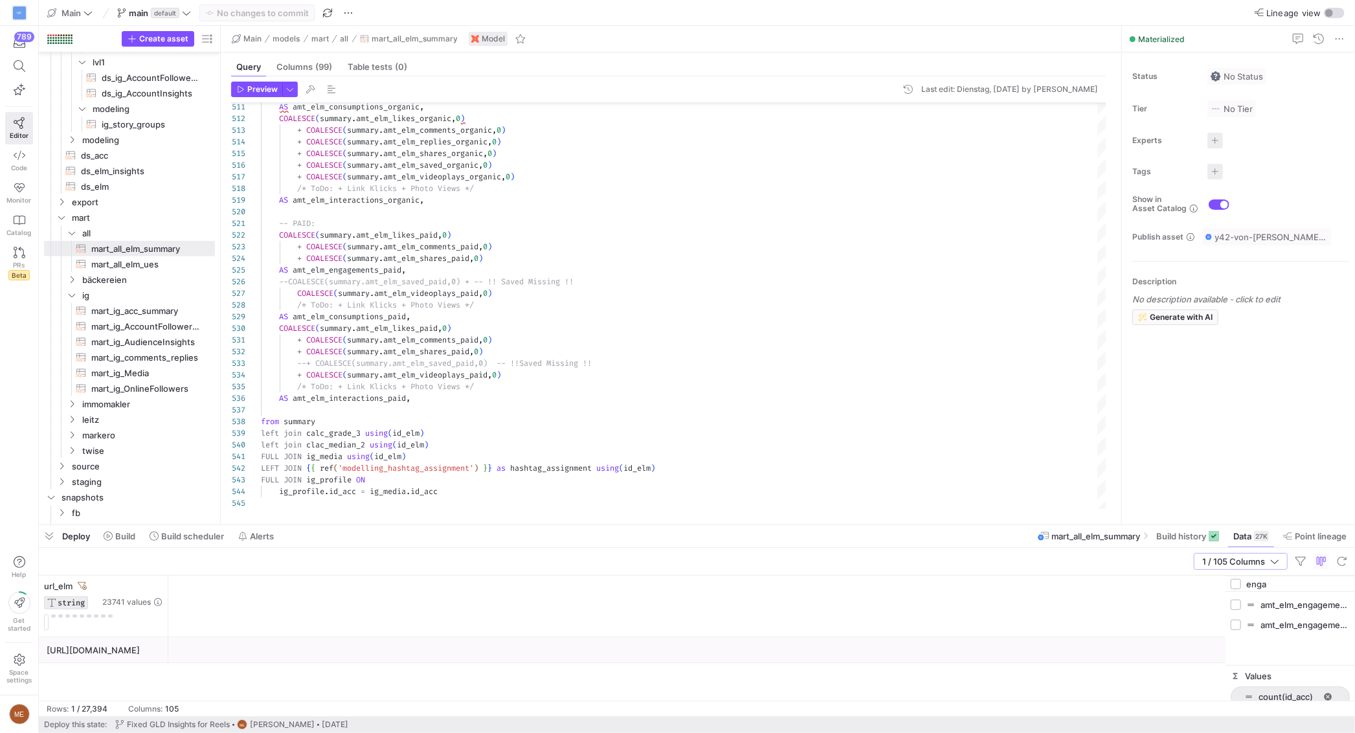
type input "enga"
drag, startPoint x: 1242, startPoint y: 604, endPoint x: 1240, endPoint y: 616, distance: 11.9
click at [1242, 605] on div "amt_elm_engagements_organic" at bounding box center [1290, 604] width 119 height 20
click at [1236, 601] on input "Press SPACE to toggle visibility (hidden)" at bounding box center [1236, 605] width 10 height 10
checkbox input "true"
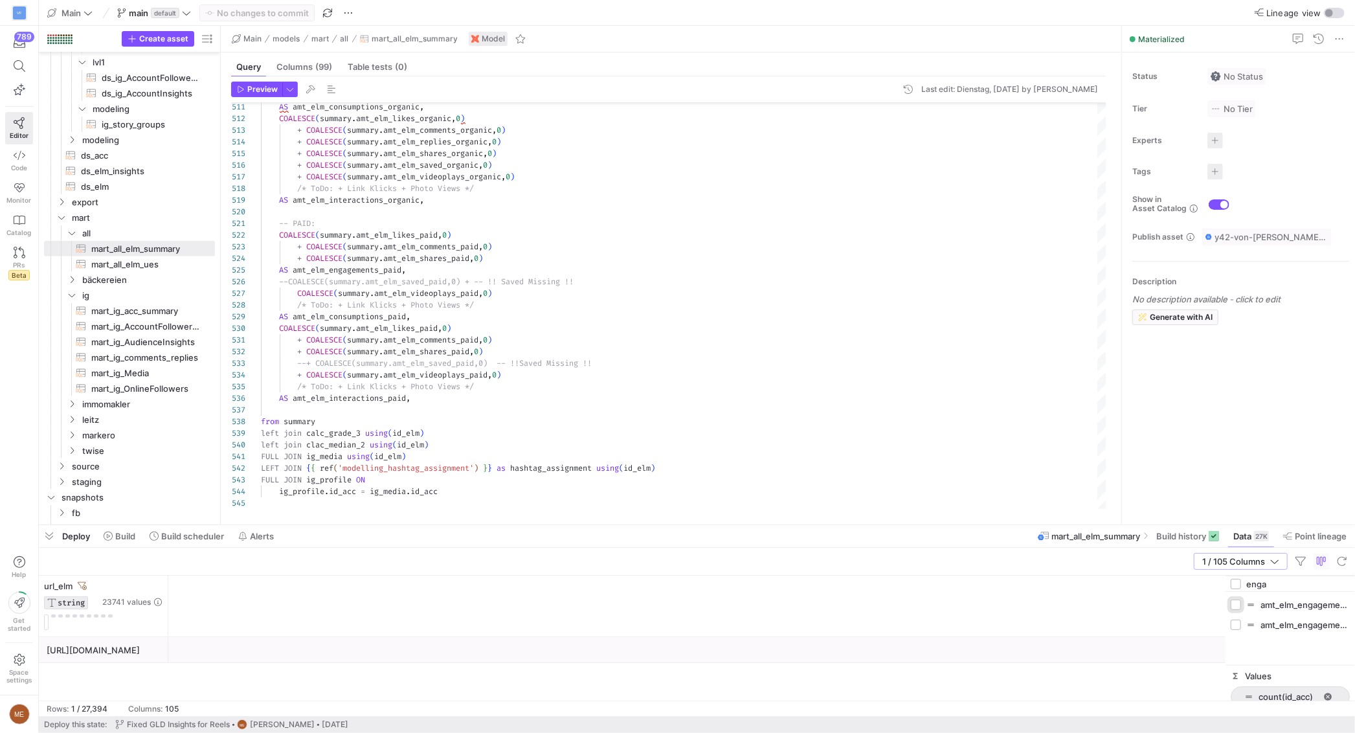
checkbox input "false"
click at [1239, 623] on input "Press SPACE to toggle visibility (hidden)" at bounding box center [1236, 625] width 10 height 10
checkbox input "true"
drag, startPoint x: 296, startPoint y: 592, endPoint x: 410, endPoint y: 610, distance: 116.0
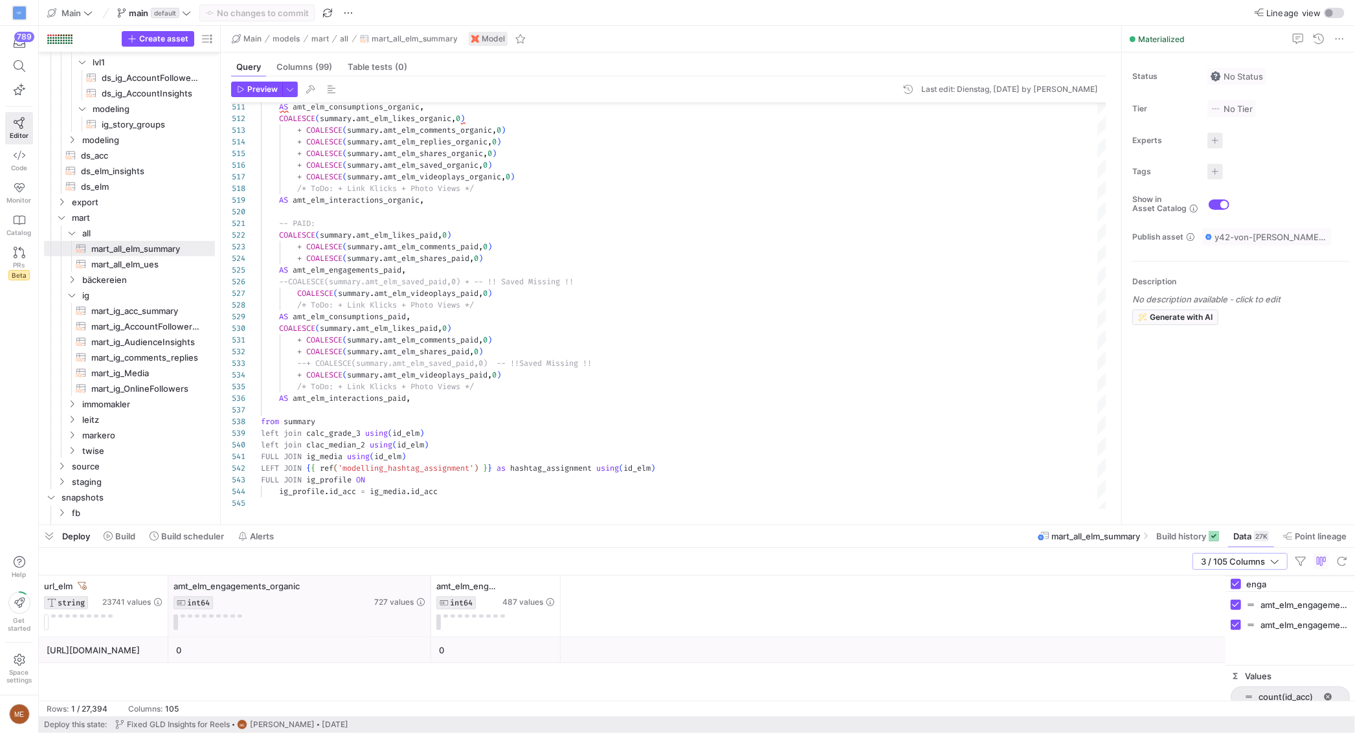
click at [428, 610] on div at bounding box center [430, 606] width 5 height 61
click at [1237, 625] on input "Press SPACE to toggle visibility (visible)" at bounding box center [1236, 625] width 10 height 10
checkbox input "false"
click at [1269, 580] on input "enga" at bounding box center [1298, 584] width 104 height 26
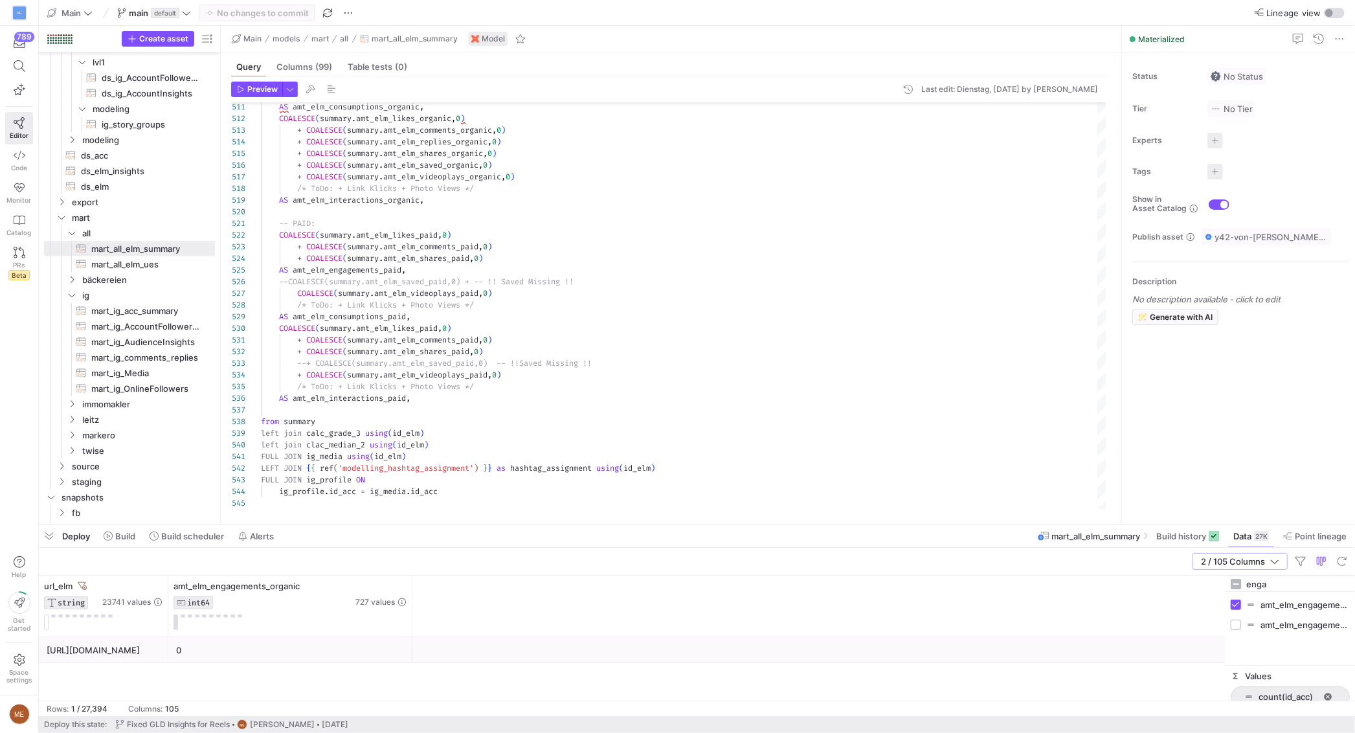
click at [1270, 580] on input "enga" at bounding box center [1298, 584] width 104 height 26
type input "like"
click at [1219, 597] on div "url_elm STRING 23741 values amt_elm_engagements_organic INT64 727 values https:…" at bounding box center [697, 638] width 1316 height 125
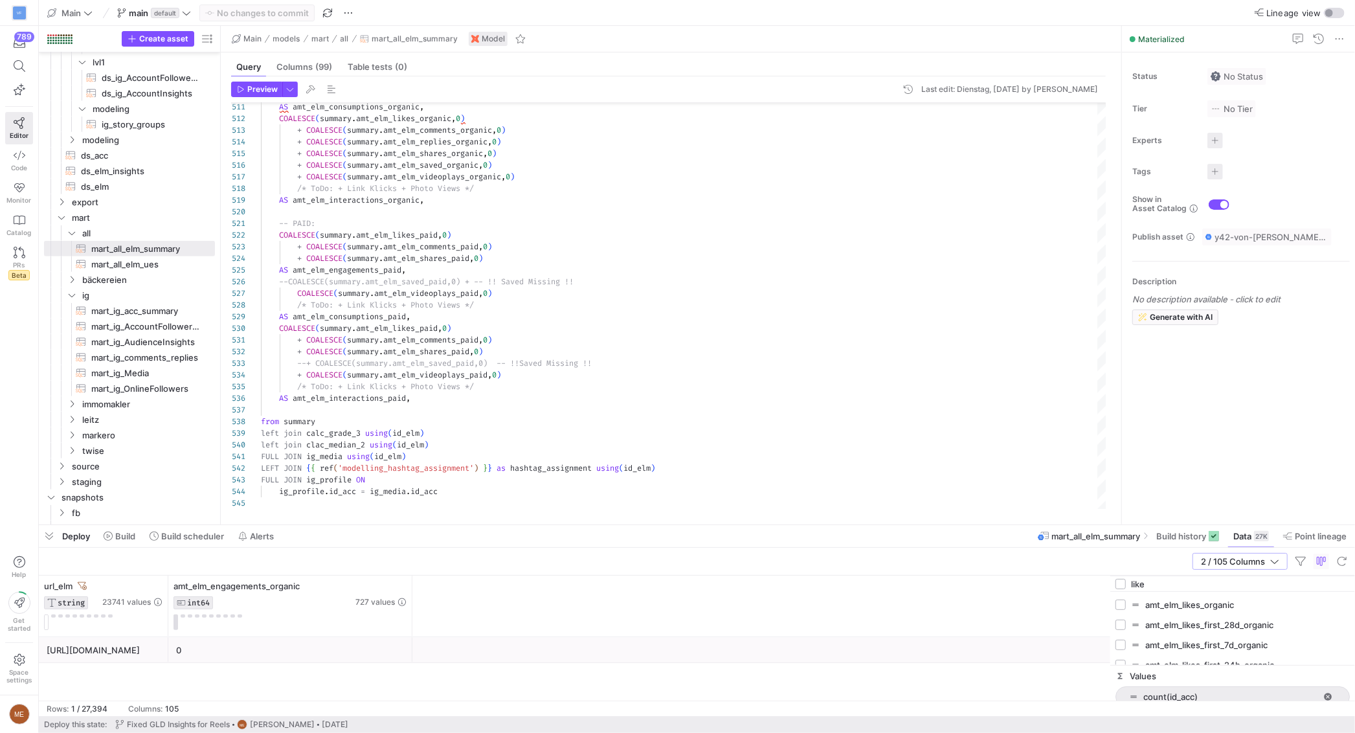
drag, startPoint x: 1225, startPoint y: 596, endPoint x: 1105, endPoint y: 612, distance: 120.9
click at [1108, 612] on div at bounding box center [1109, 638] width 3 height 125
click at [1117, 605] on div "amt_elm_likes_organic" at bounding box center [1229, 604] width 241 height 20
click at [1112, 605] on input "Press SPACE to toggle visibility (hidden)" at bounding box center [1114, 605] width 10 height 10
checkbox input "true"
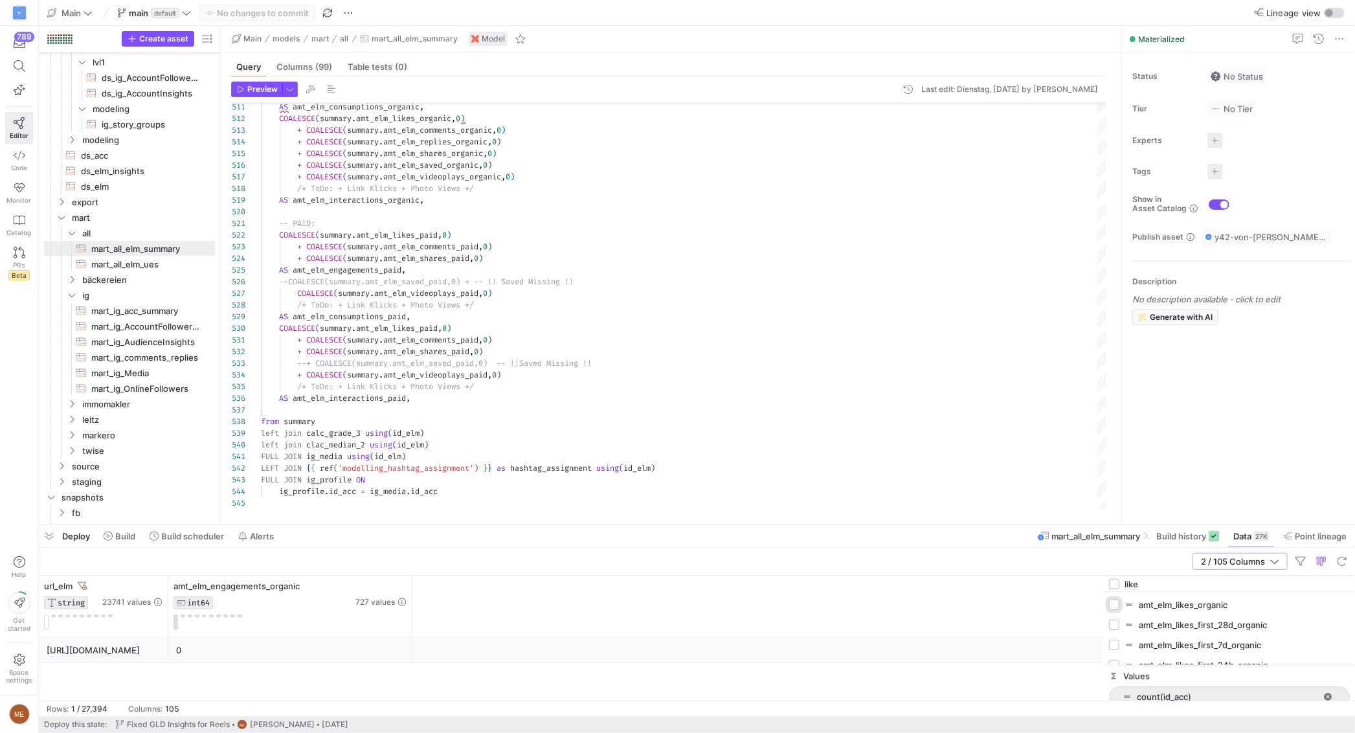
checkbox input "false"
click at [1143, 582] on input "like" at bounding box center [1237, 584] width 225 height 26
type input "sha"
click at [1114, 607] on input "Press SPACE to toggle visibility (hidden)" at bounding box center [1114, 605] width 10 height 10
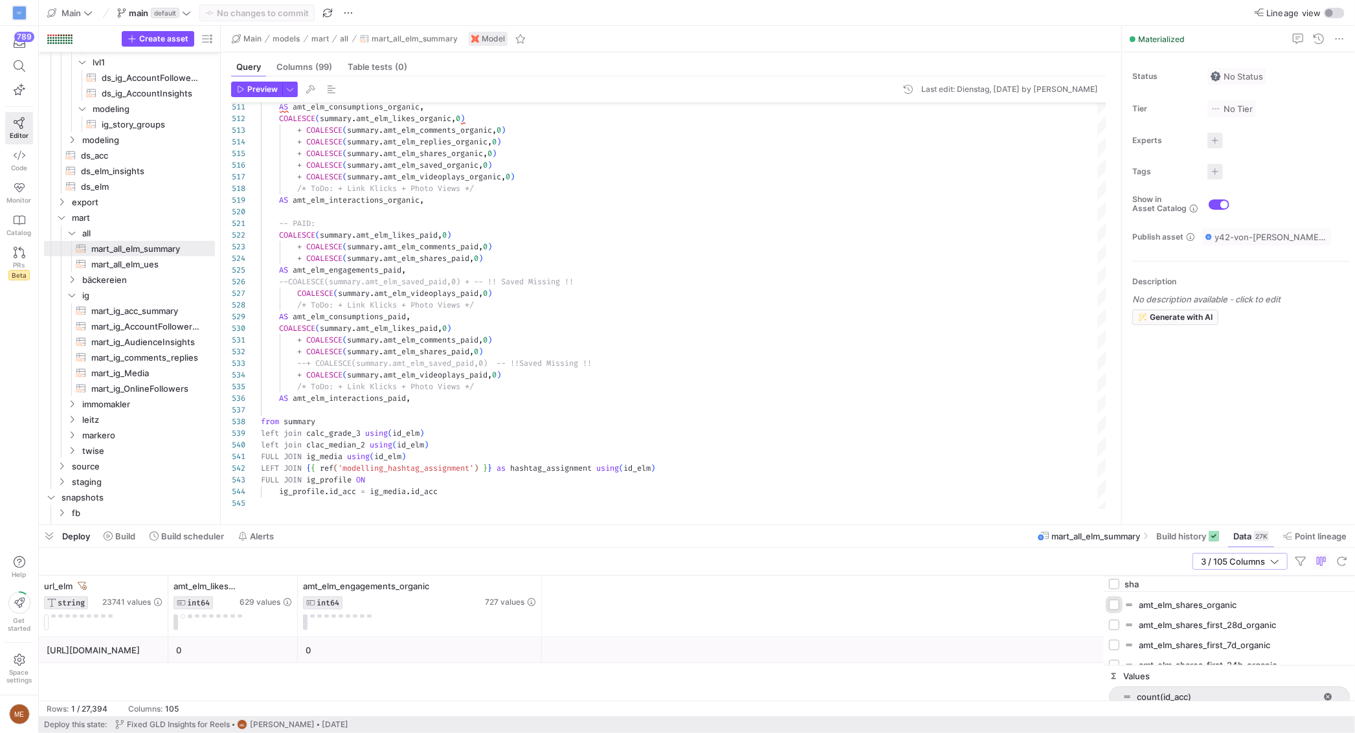
checkbox input "true"
checkbox input "false"
click at [1175, 580] on input "sha" at bounding box center [1237, 584] width 225 height 26
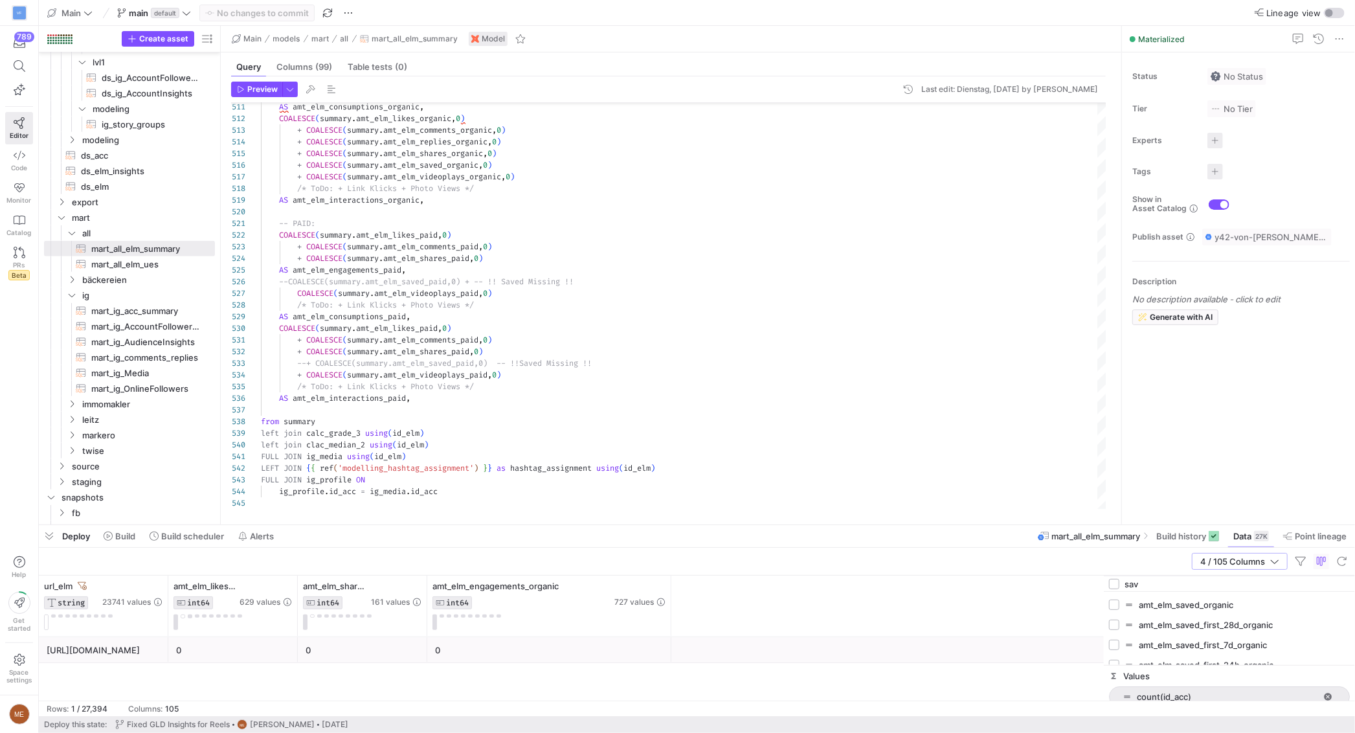
type input "sav"
click at [1119, 602] on input "Press SPACE to toggle visibility (hidden)" at bounding box center [1114, 605] width 10 height 10
checkbox input "true"
checkbox input "false"
click at [1158, 583] on input "sav" at bounding box center [1237, 584] width 225 height 26
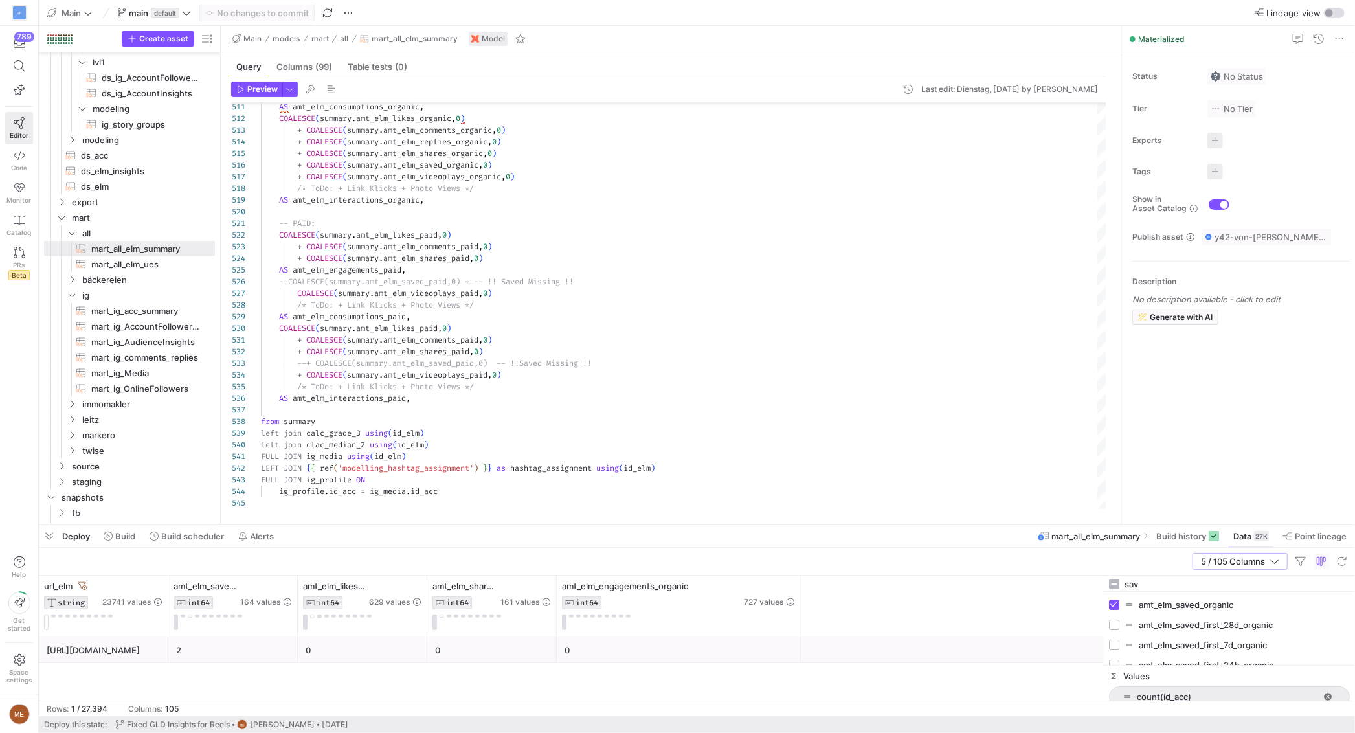
click at [1158, 583] on input "sav" at bounding box center [1237, 584] width 225 height 26
click at [1156, 583] on input "sav" at bounding box center [1237, 584] width 225 height 26
type input "p"
checkbox input "false"
type input "video"
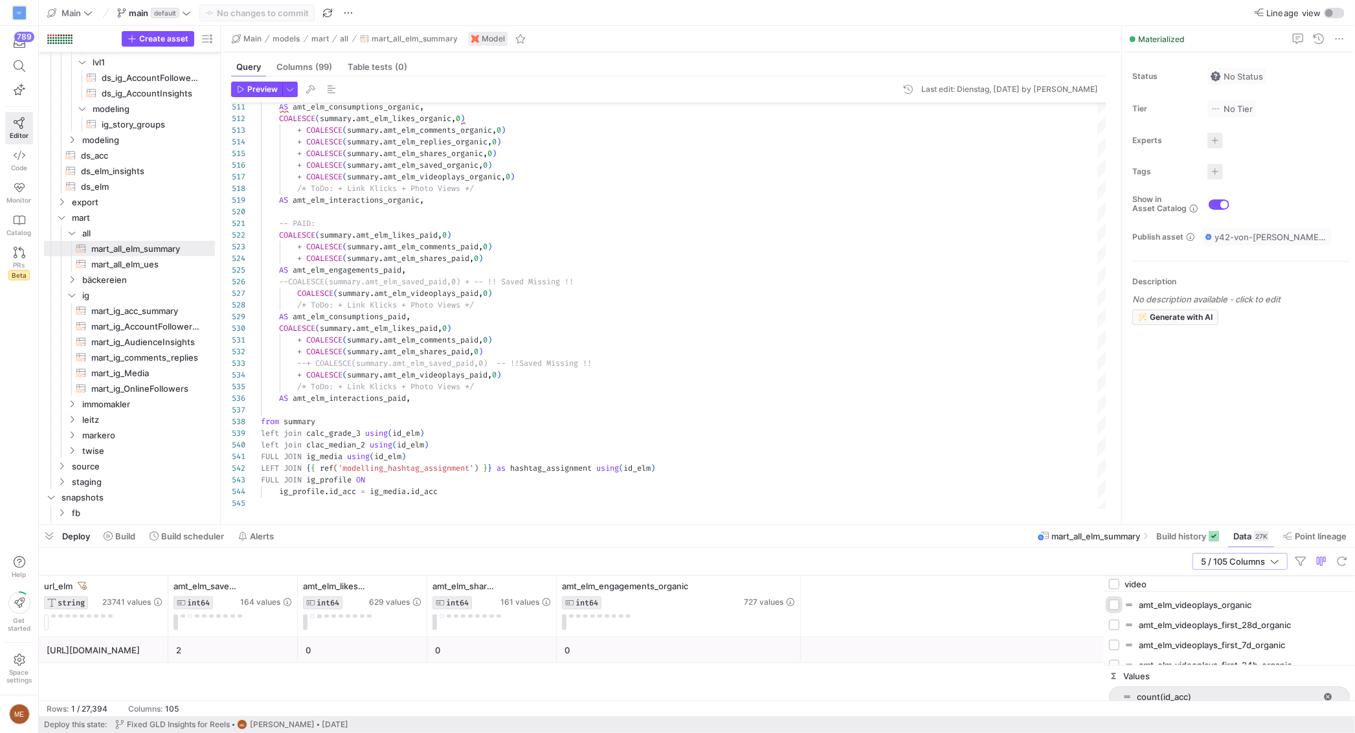
drag, startPoint x: 1117, startPoint y: 605, endPoint x: 1135, endPoint y: 589, distance: 24.3
click at [1118, 605] on input "Press SPACE to toggle visibility (hidden)" at bounding box center [1114, 605] width 10 height 10
checkbox input "true"
checkbox input "false"
click at [1141, 578] on input "video" at bounding box center [1237, 584] width 225 height 26
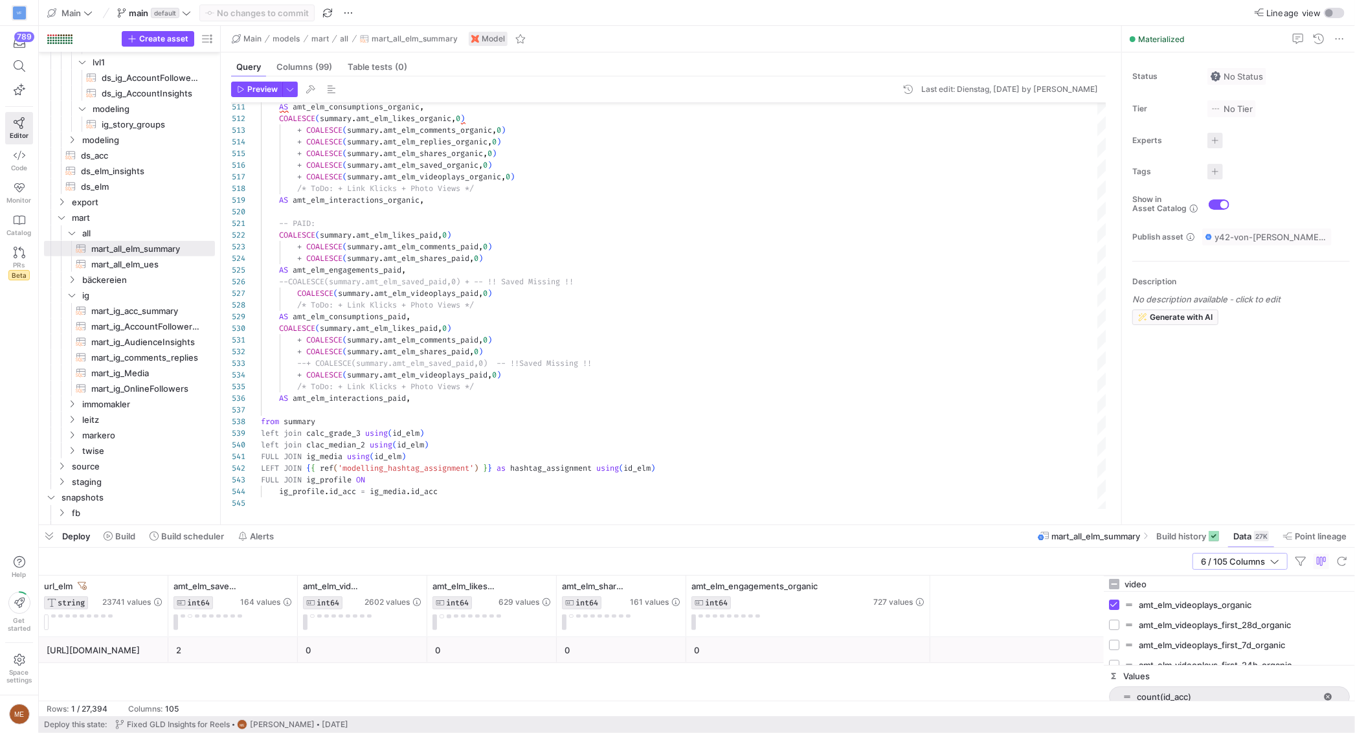
click at [1141, 578] on input "video" at bounding box center [1237, 584] width 225 height 26
type input "com"
click at [1115, 607] on input "Press SPACE to toggle visibility (hidden)" at bounding box center [1114, 608] width 10 height 10
checkbox input "true"
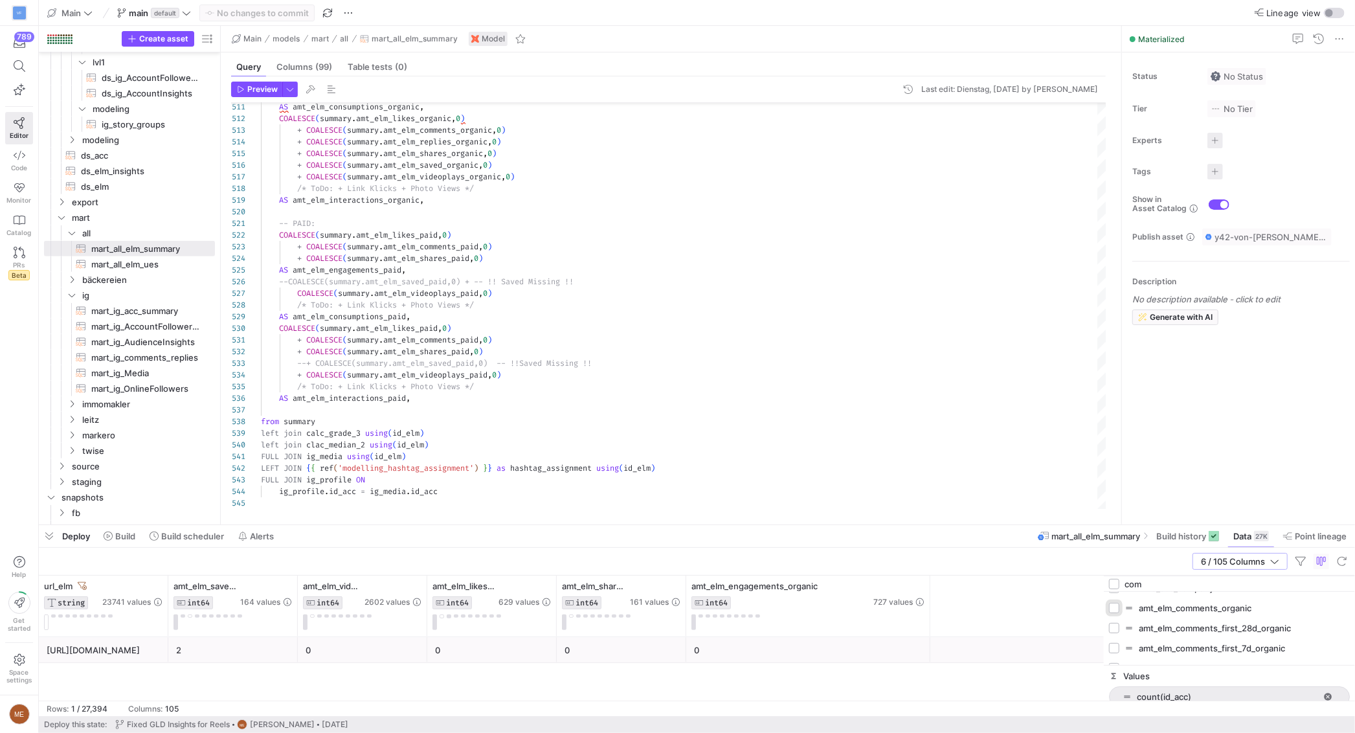
checkbox input "false"
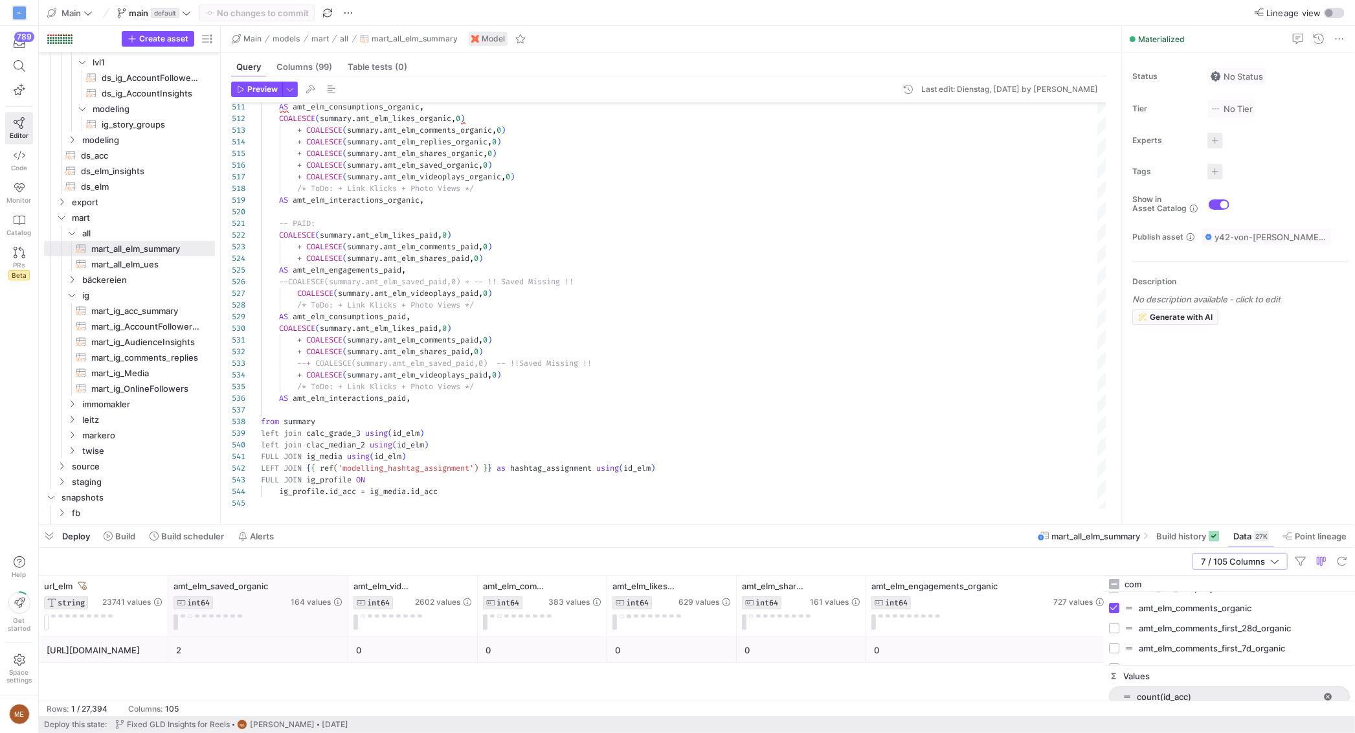
drag, startPoint x: 295, startPoint y: 606, endPoint x: 346, endPoint y: 607, distance: 50.5
click at [346, 607] on div at bounding box center [347, 606] width 5 height 61
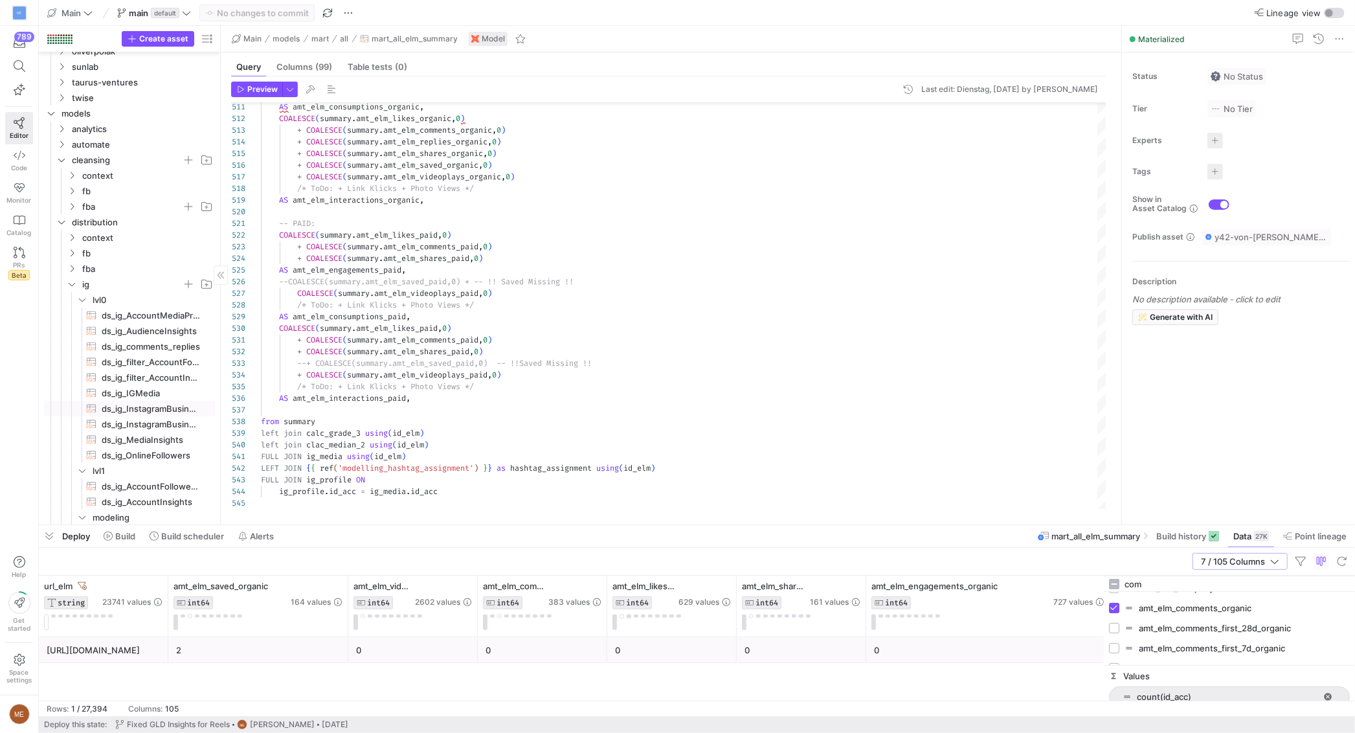
scroll to position [320, 0]
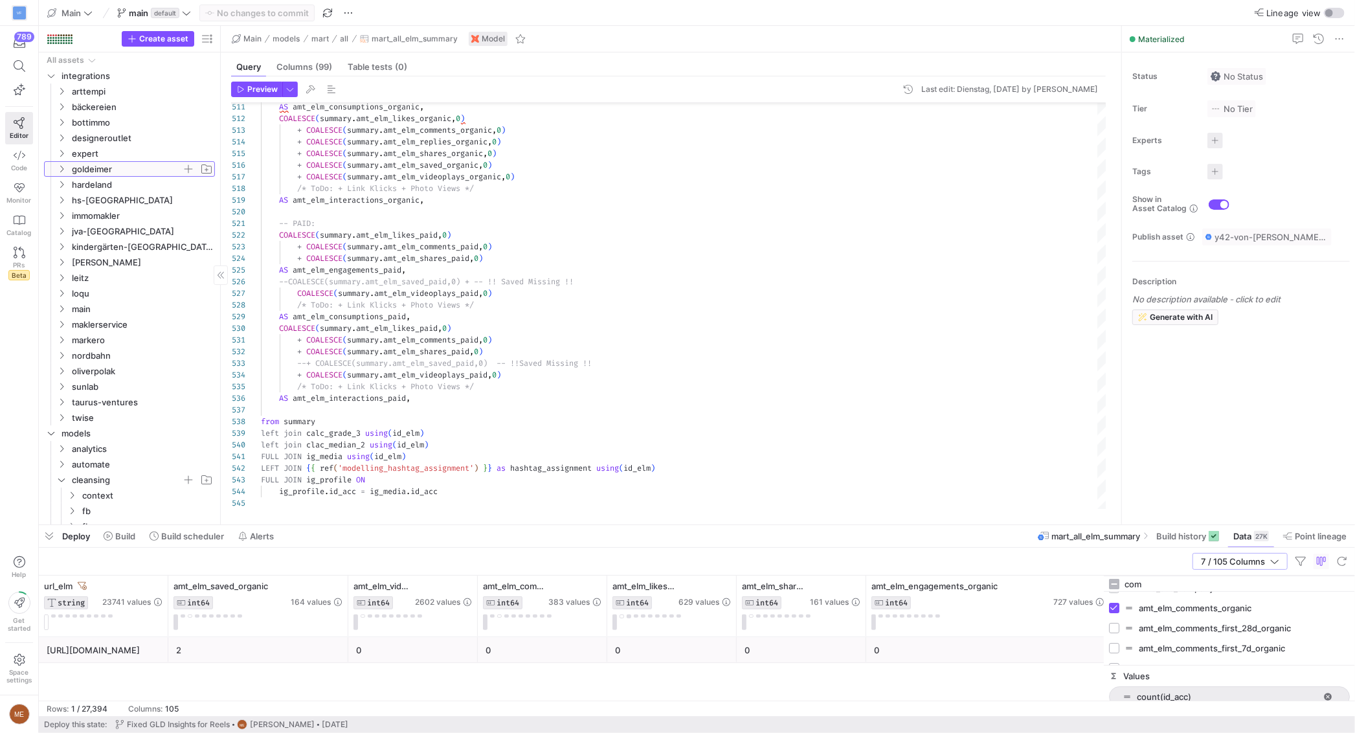
click at [61, 174] on span "goldeimer" at bounding box center [134, 169] width 159 height 14
click at [70, 197] on icon "Press SPACE to select this row." at bounding box center [71, 200] width 9 height 8
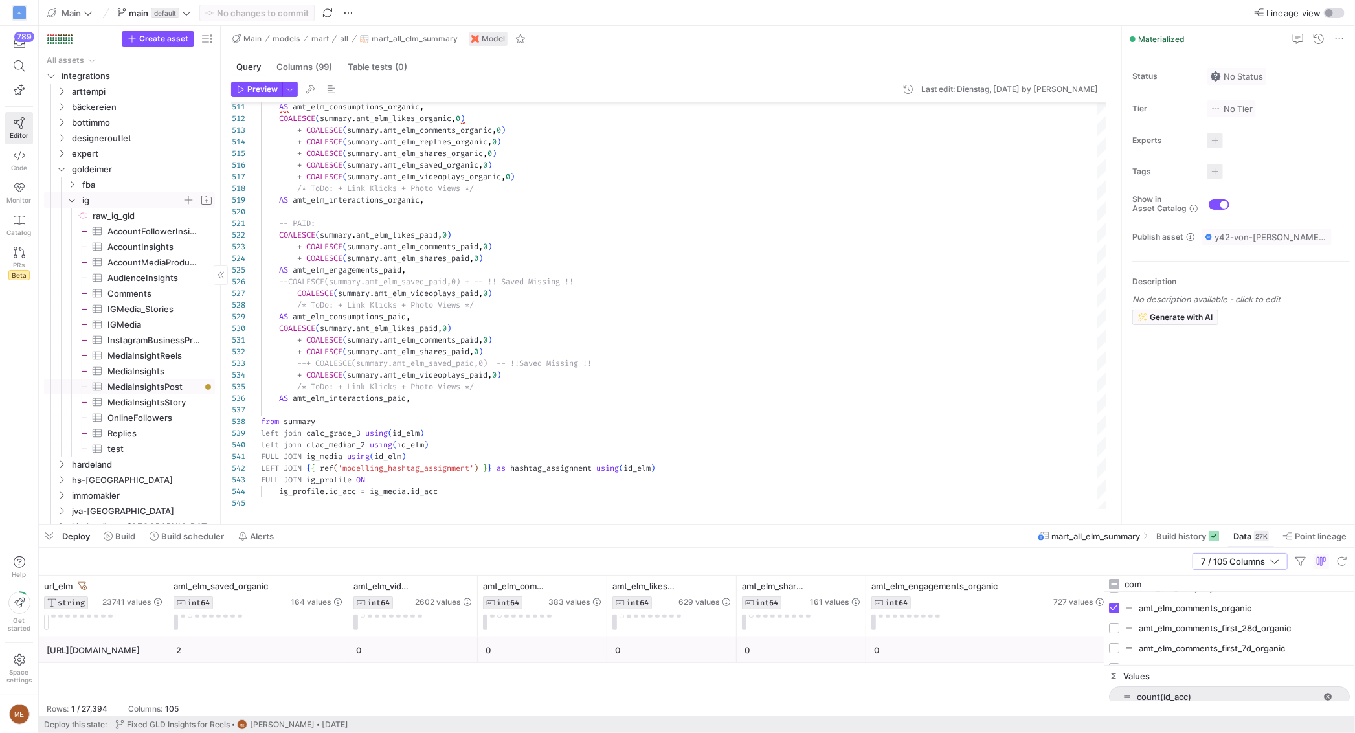
click at [164, 390] on span "MediaInsightsPost​​​​​​​​​" at bounding box center [153, 386] width 93 height 15
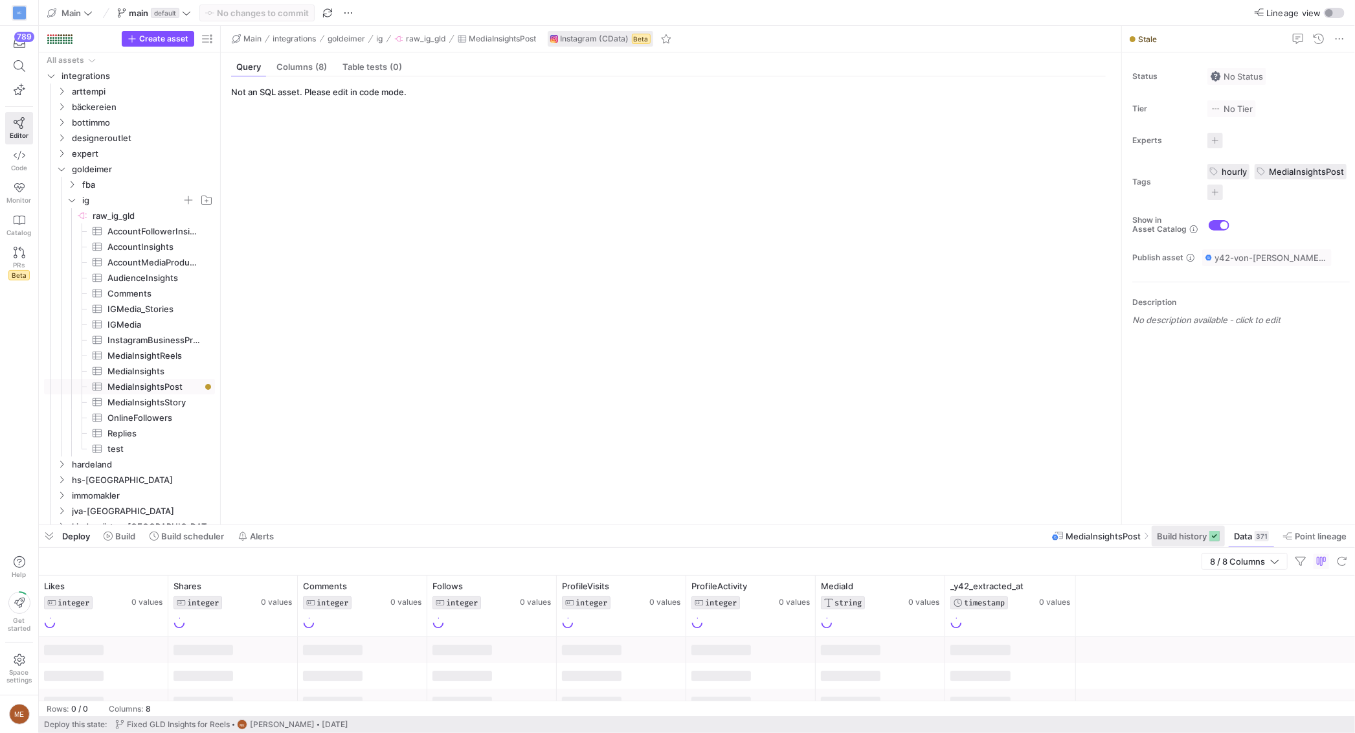
click at [1209, 539] on icon at bounding box center [1214, 536] width 10 height 10
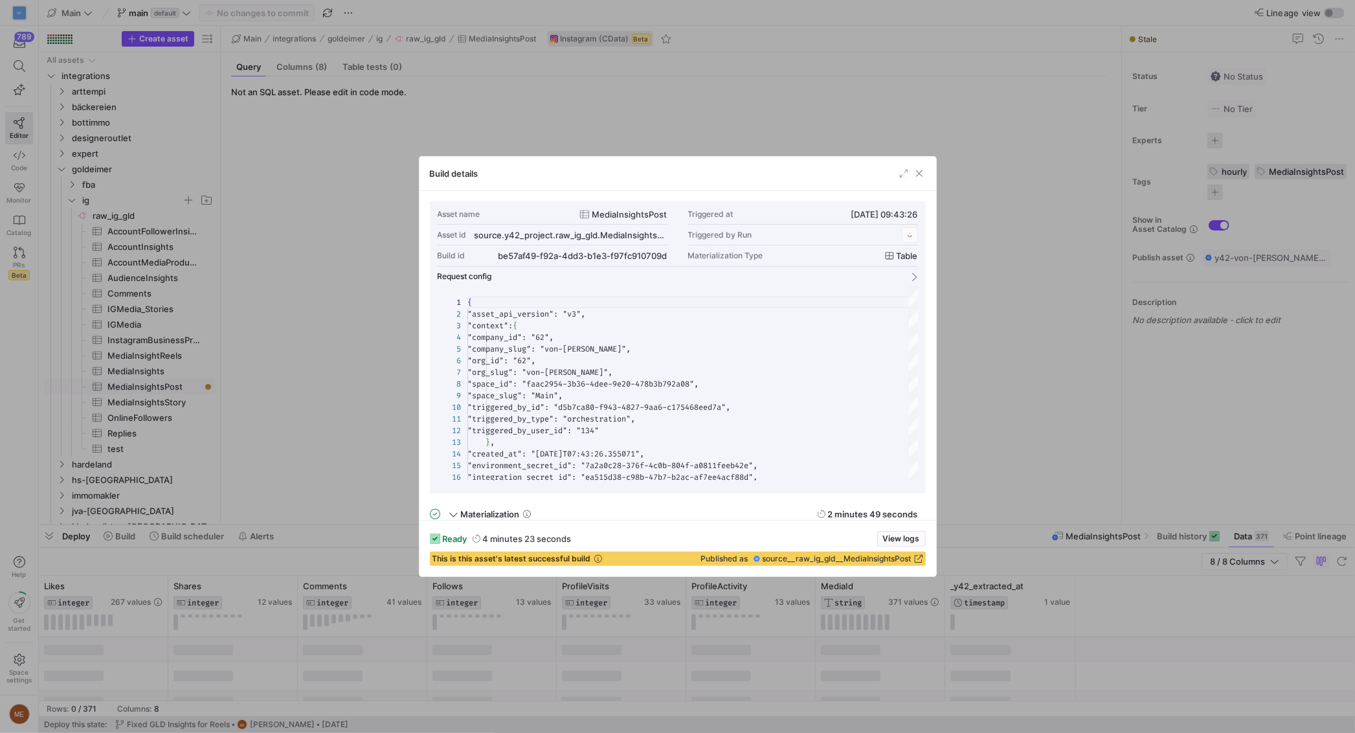
scroll to position [117, 0]
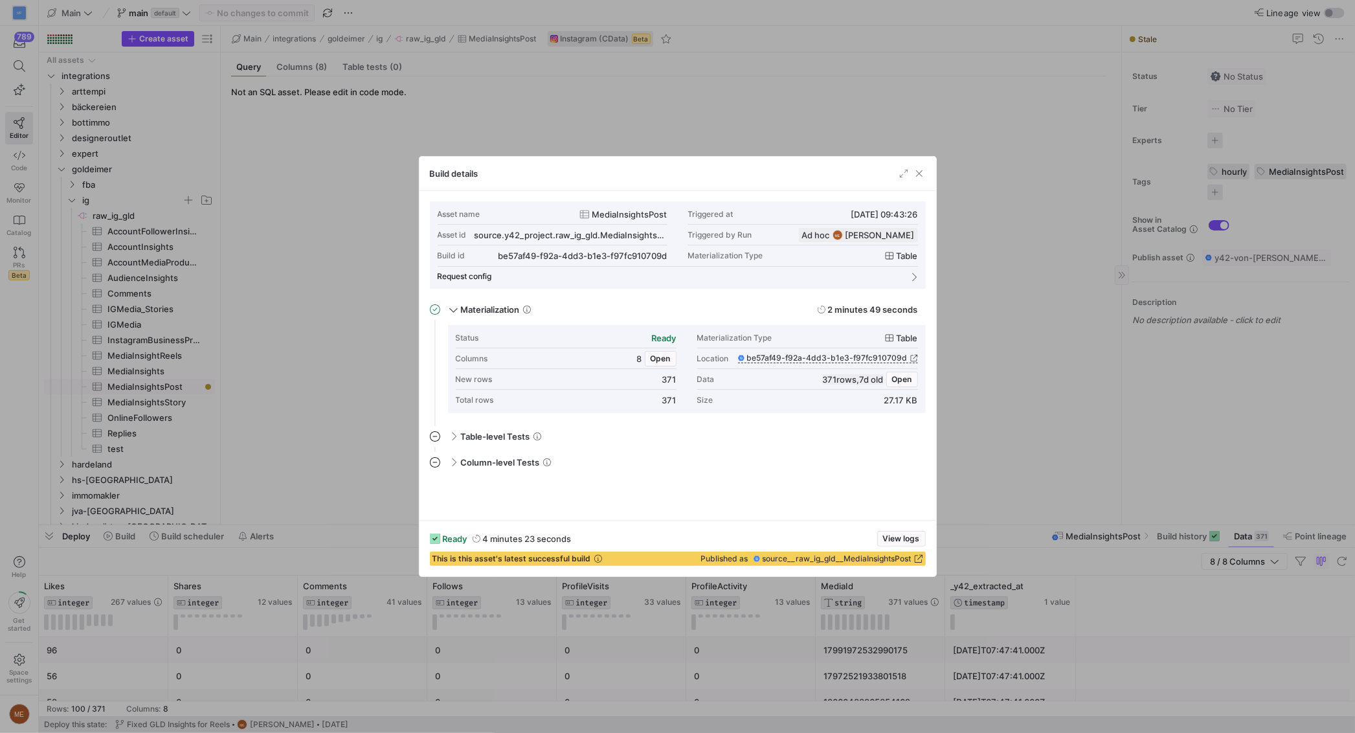
click at [1185, 463] on div at bounding box center [677, 366] width 1355 height 733
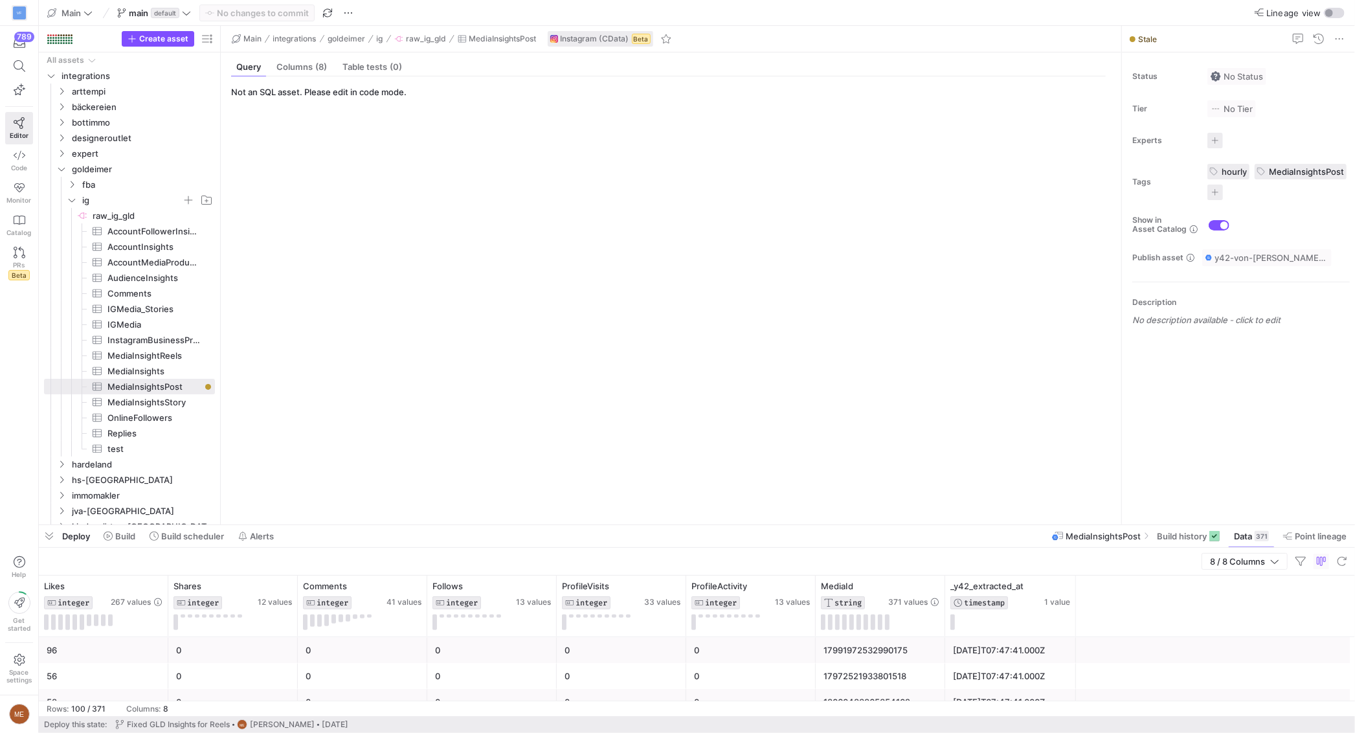
click at [921, 656] on div "17991972532990175" at bounding box center [881, 650] width 114 height 25
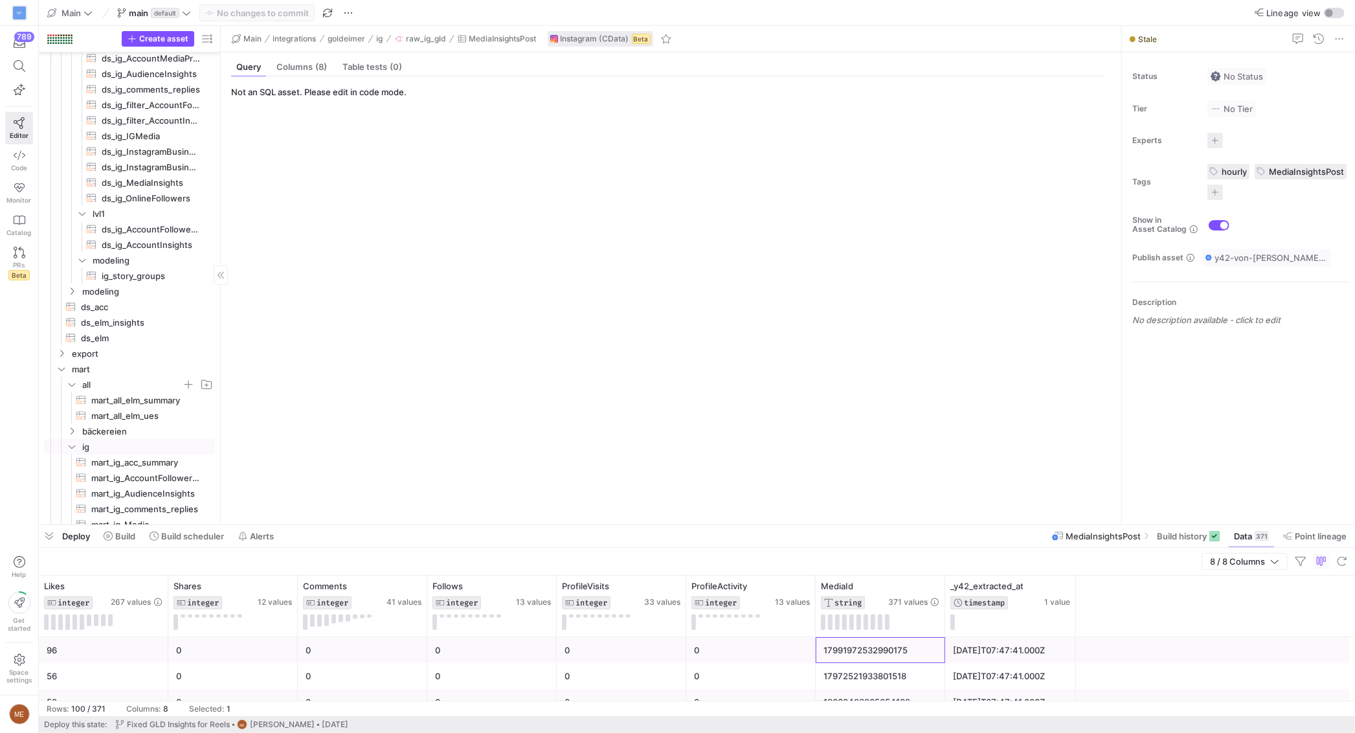
scroll to position [859, 0]
click at [155, 392] on span "mart_all_elm_summary​​​​​​​​​​" at bounding box center [145, 398] width 109 height 15
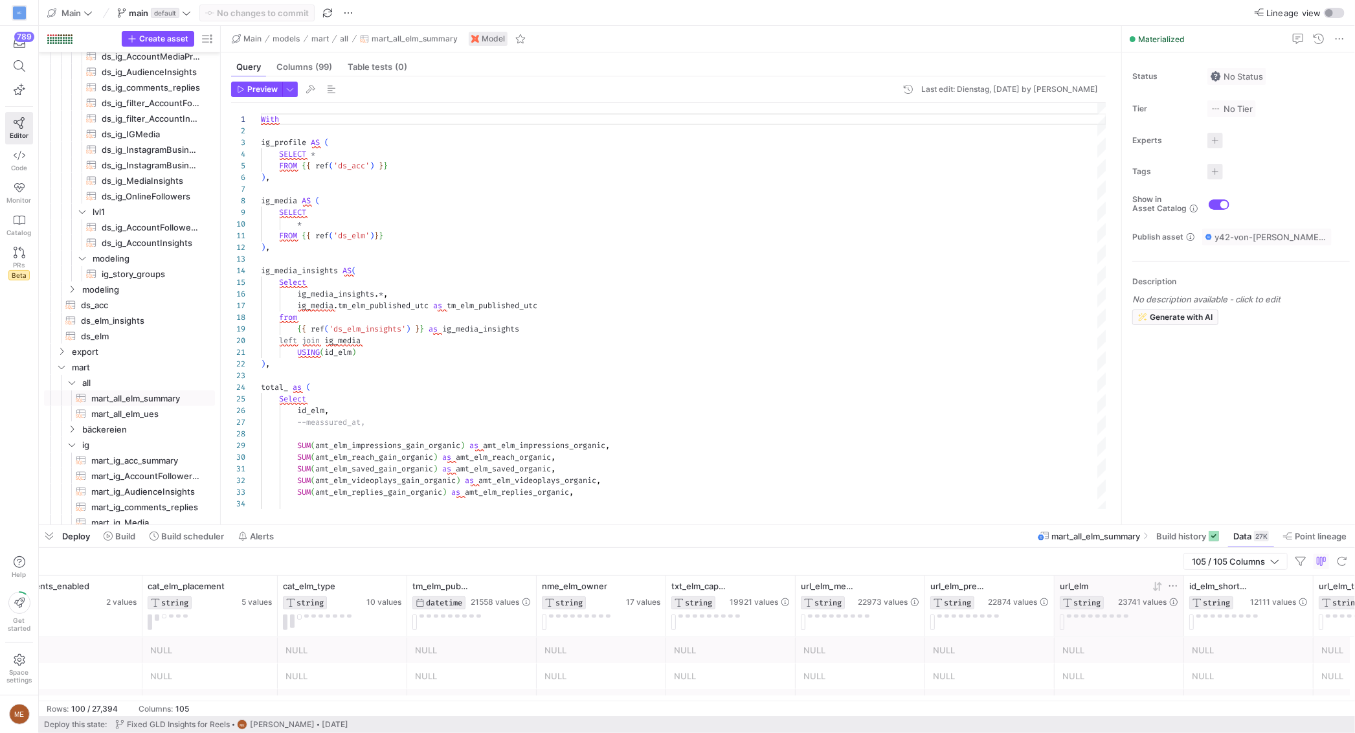
click at [1171, 585] on icon at bounding box center [1173, 586] width 10 height 10
type input "DJWnD_gshxH"
click at [1271, 684] on button "Apply" at bounding box center [1278, 687] width 39 height 17
click at [969, 645] on div at bounding box center [989, 650] width 70 height 10
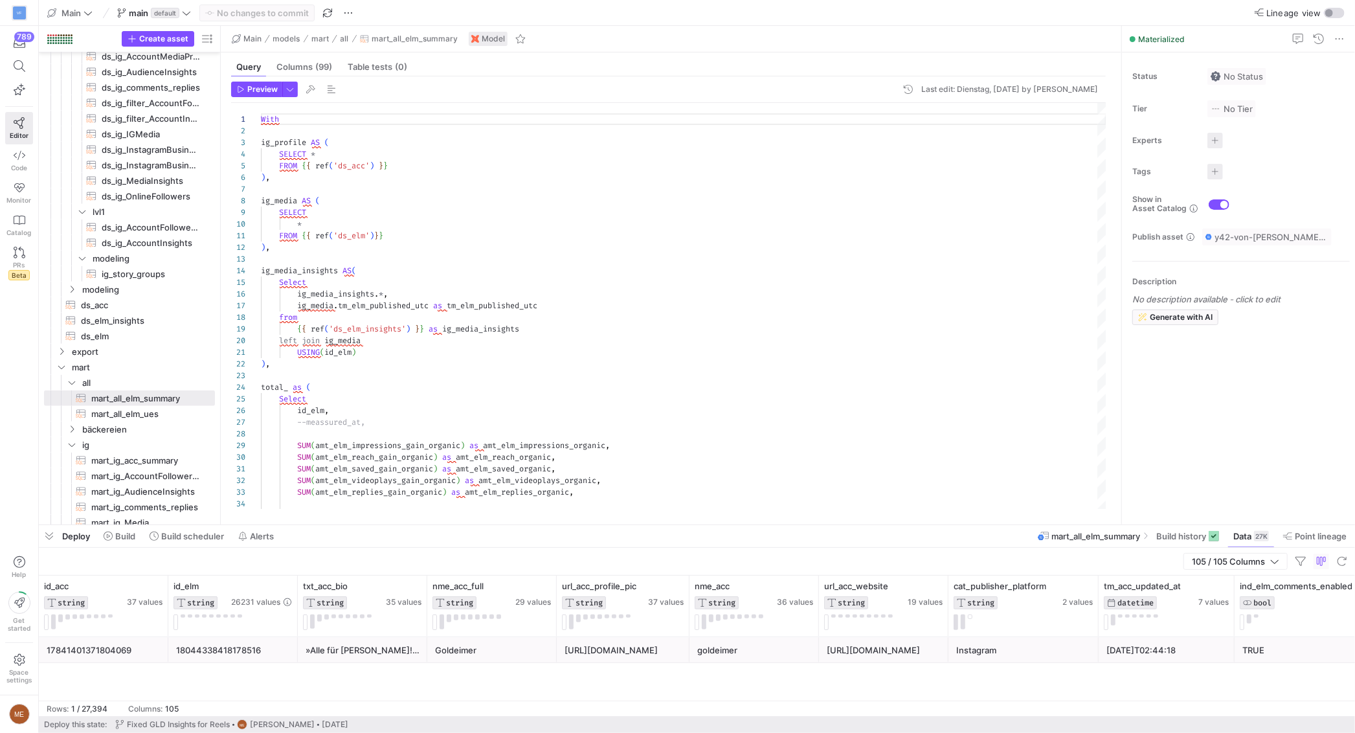
click at [232, 644] on div "18044338418178516" at bounding box center [233, 650] width 114 height 25
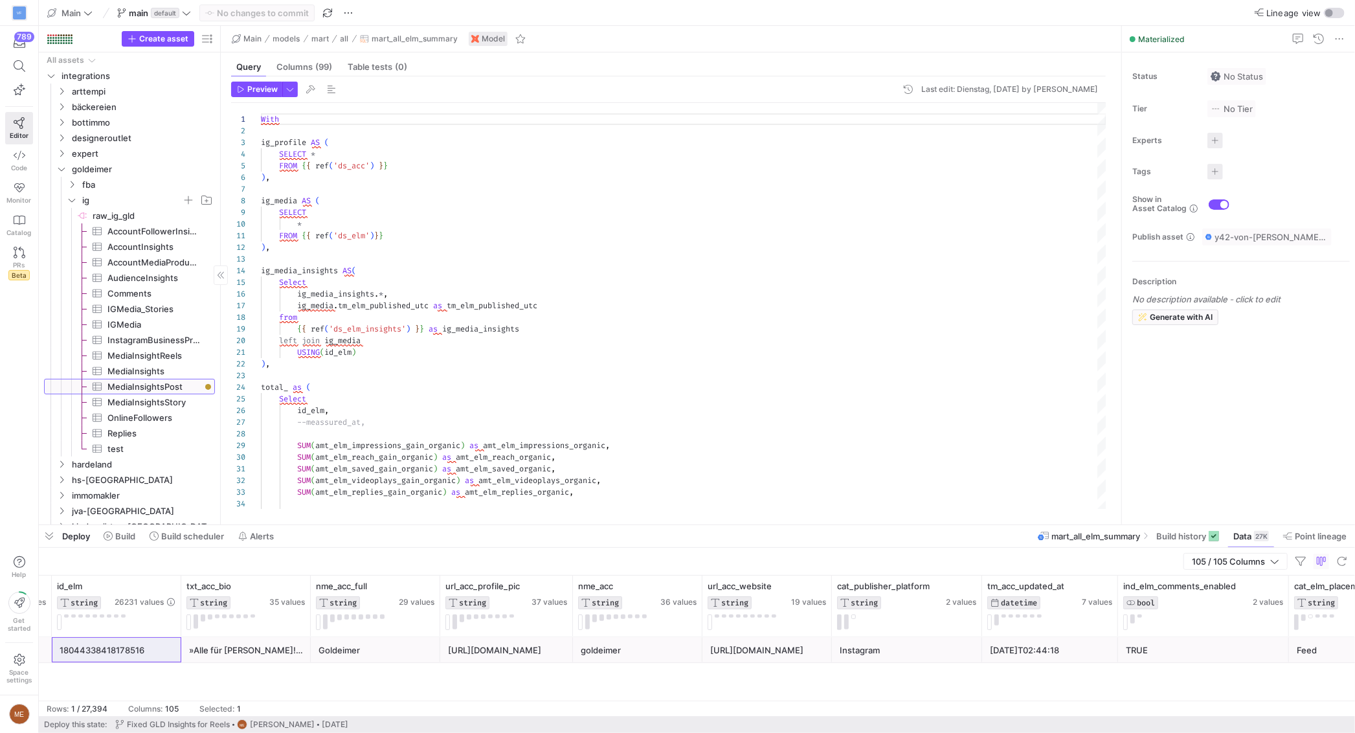
click at [159, 383] on span "MediaInsightsPost​​​​​​​​​" at bounding box center [153, 386] width 93 height 15
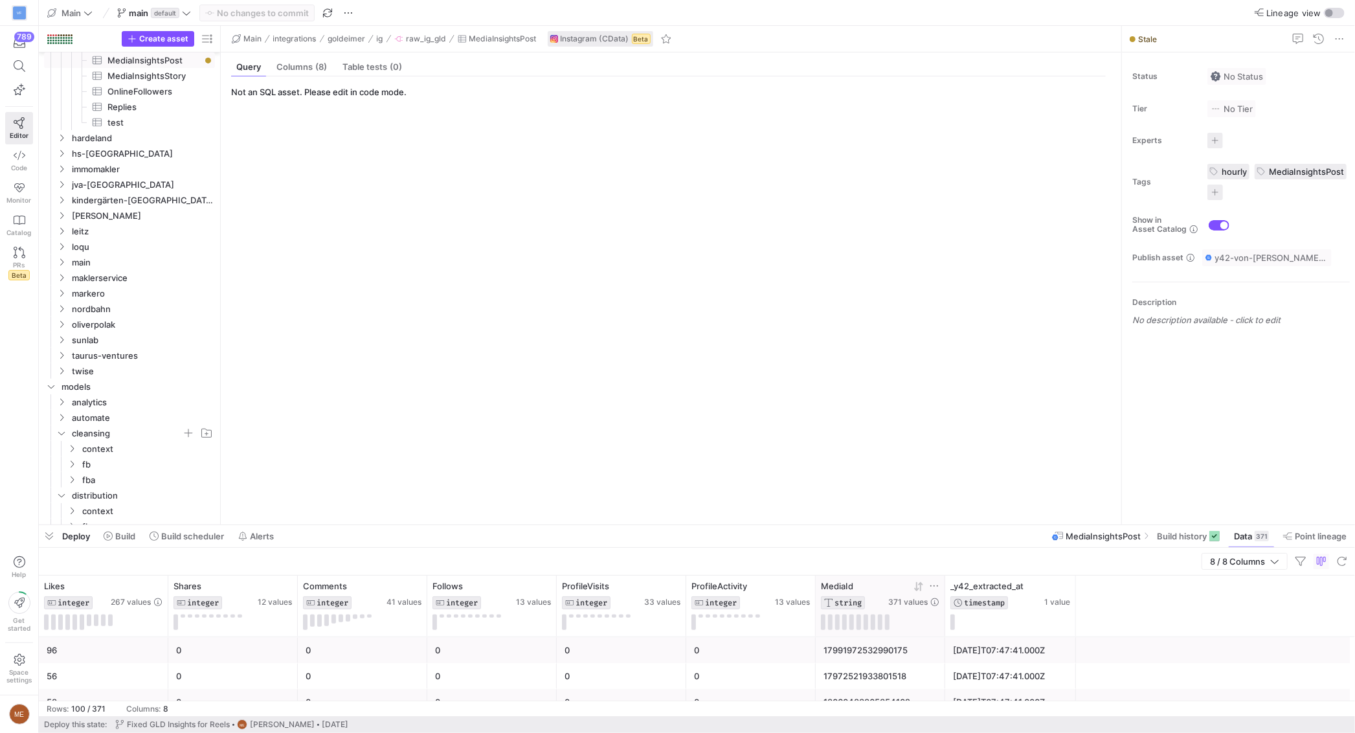
click at [931, 585] on icon at bounding box center [934, 586] width 10 height 10
type input "18044338418178516"
click at [1031, 683] on button "Apply" at bounding box center [1039, 687] width 39 height 17
click at [1116, 599] on div "Likes INTEGER 267 values Shares INTEGER 12 values Comments INTEGER 41 values Fo…" at bounding box center [697, 607] width 1316 height 62
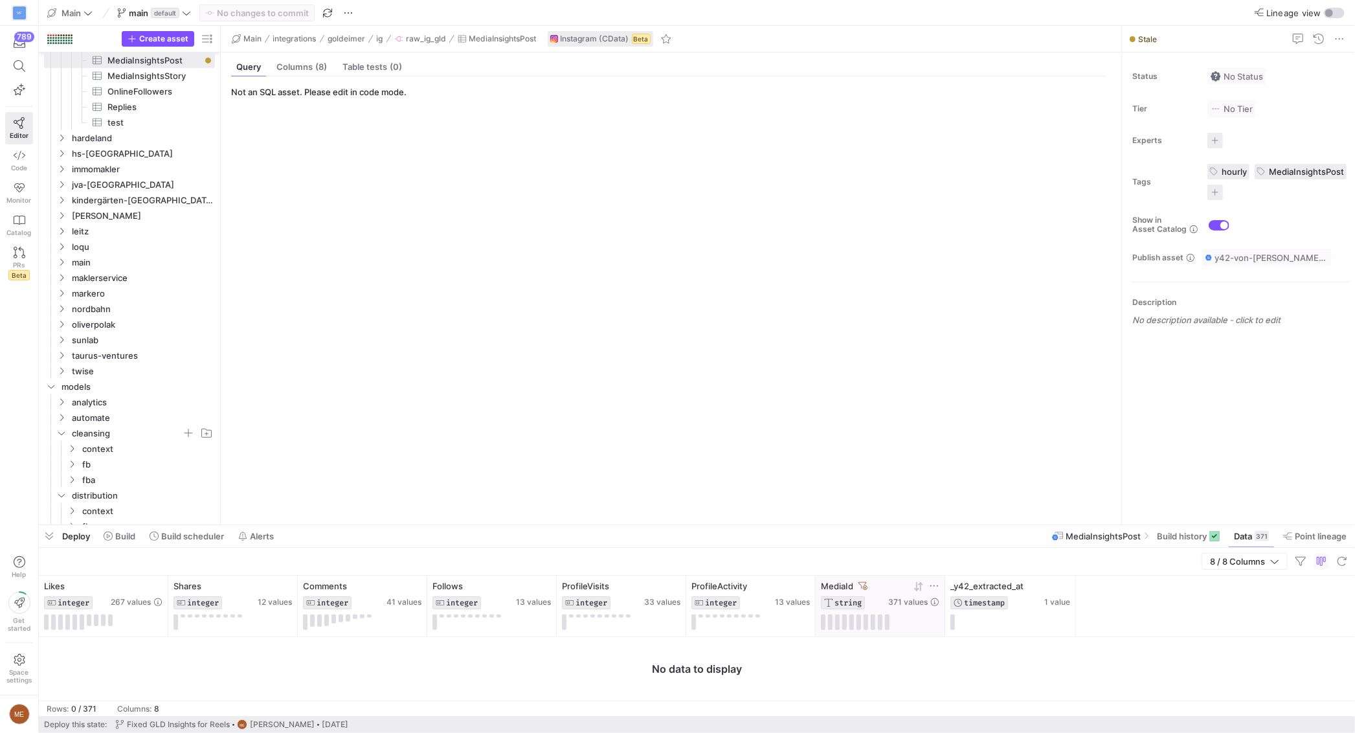
click at [864, 590] on div "MediaId" at bounding box center [853, 586] width 65 height 10
click at [863, 585] on icon at bounding box center [863, 585] width 9 height 9
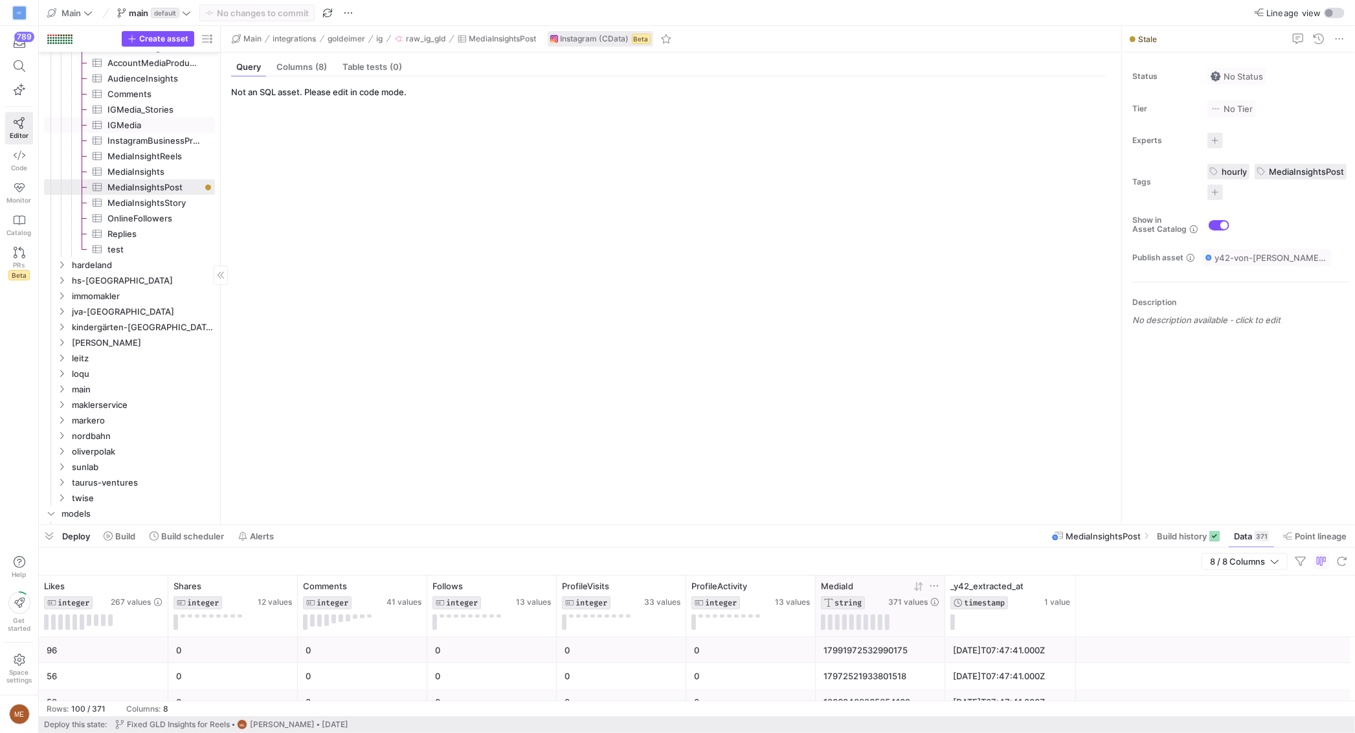
click at [168, 130] on span "IGMedia​​​​​​​​​" at bounding box center [153, 125] width 93 height 15
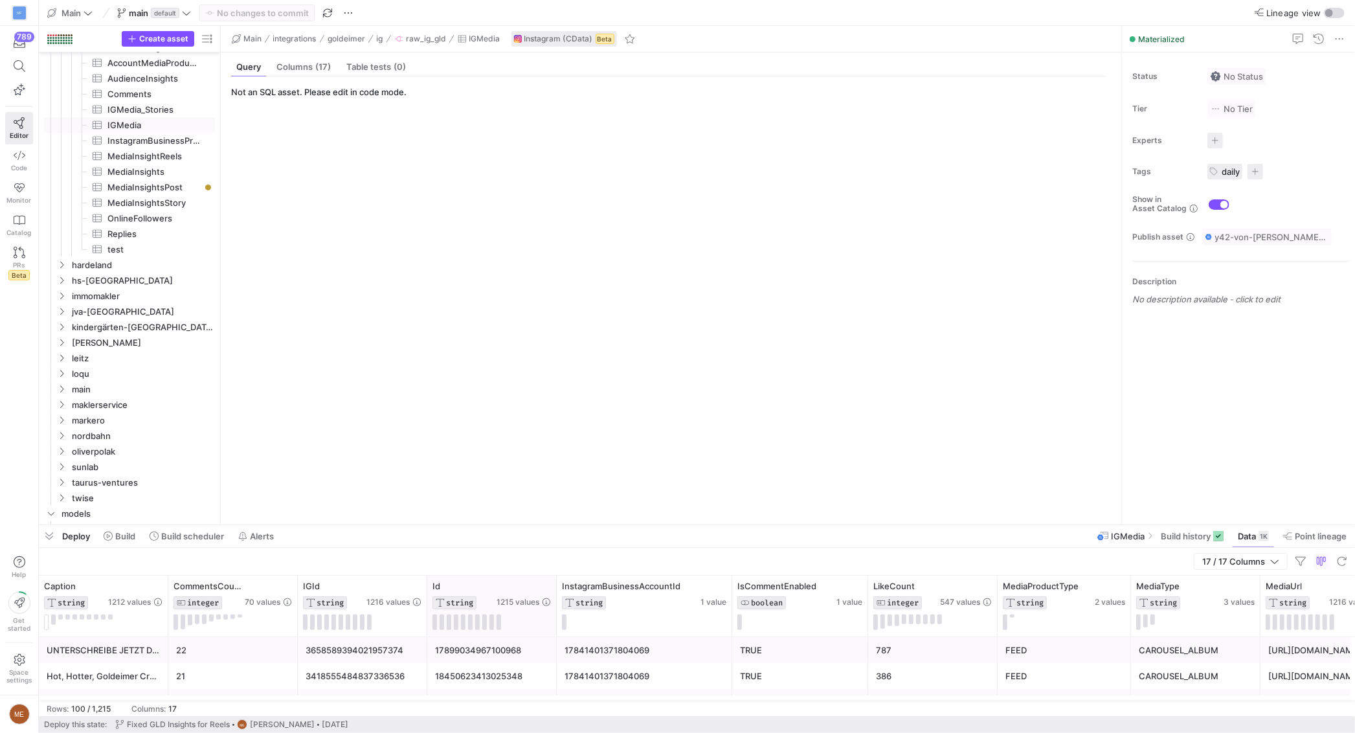
click at [552, 585] on div "Id STRING 1215 values" at bounding box center [491, 606] width 129 height 61
click at [548, 587] on icon at bounding box center [546, 586] width 10 height 10
type input "18044338418178516"
click at [651, 682] on button "Apply" at bounding box center [651, 687] width 39 height 17
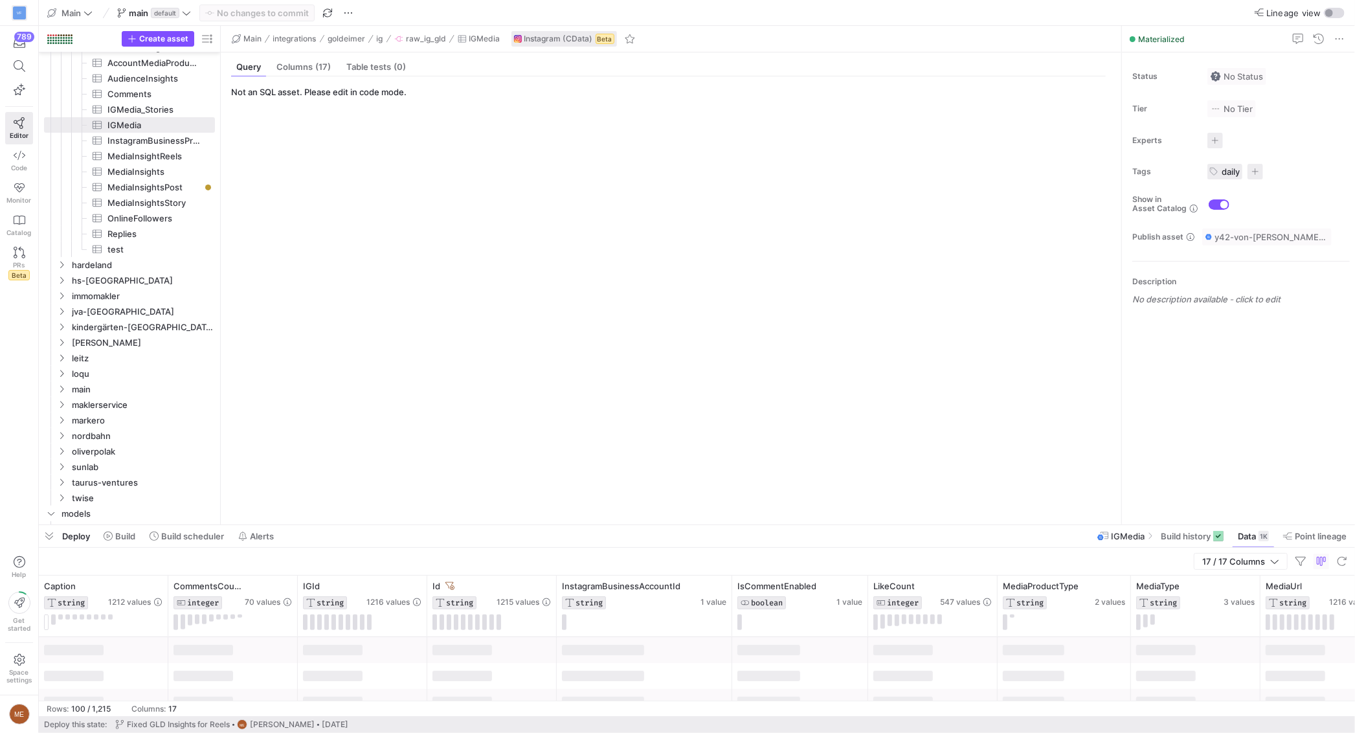
click at [806, 663] on div at bounding box center [800, 676] width 136 height 26
click at [348, 654] on div "3627258348060154951" at bounding box center [363, 650] width 114 height 25
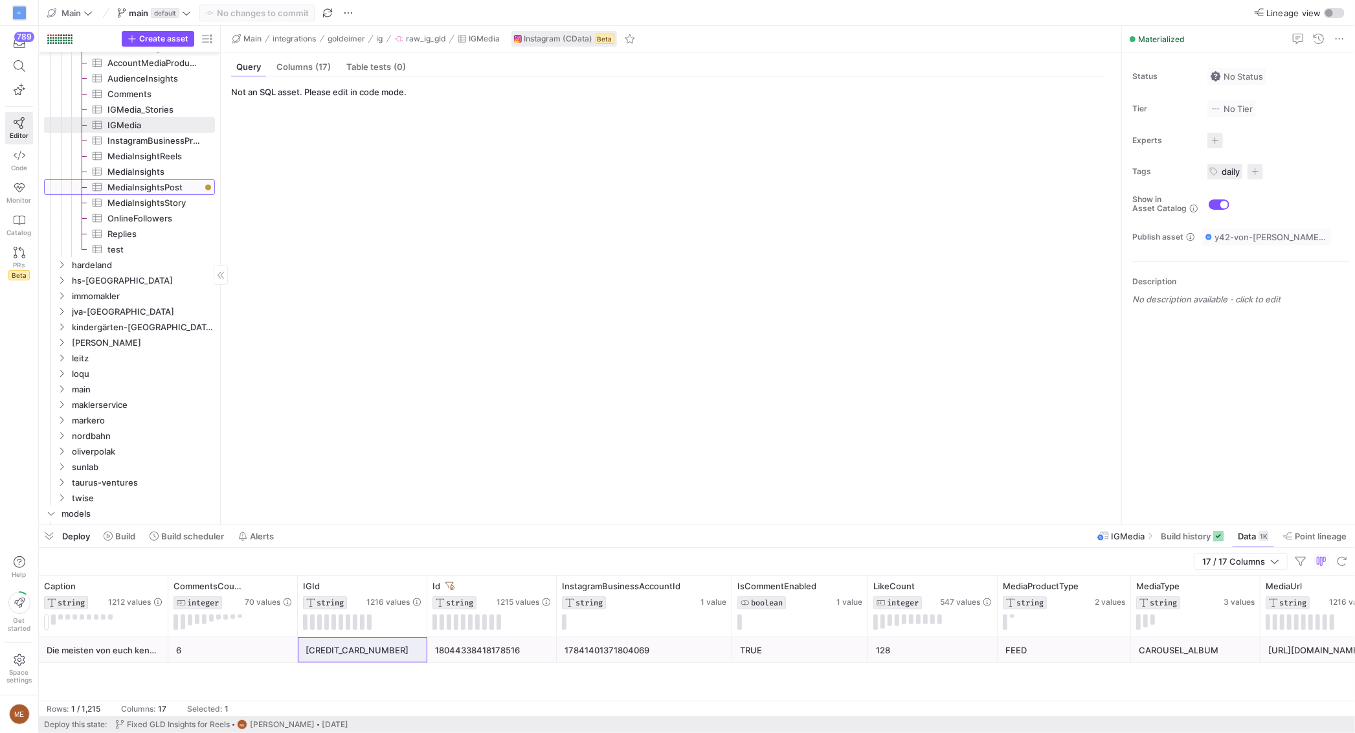
click at [164, 181] on span "MediaInsightsPost​​​​​​​​​" at bounding box center [153, 187] width 93 height 15
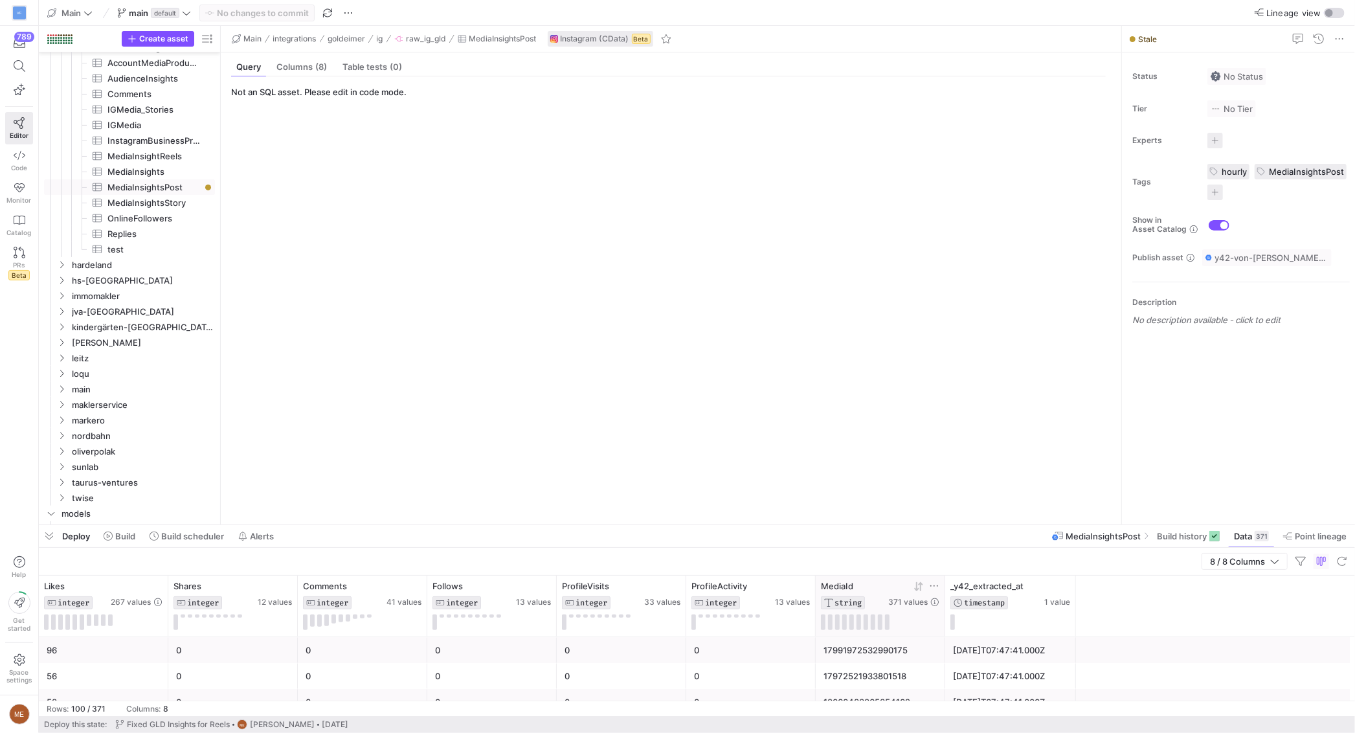
click at [939, 587] on icon at bounding box center [934, 586] width 10 height 10
type input "3627258348060154951"
click at [1047, 683] on button "Apply" at bounding box center [1039, 687] width 39 height 17
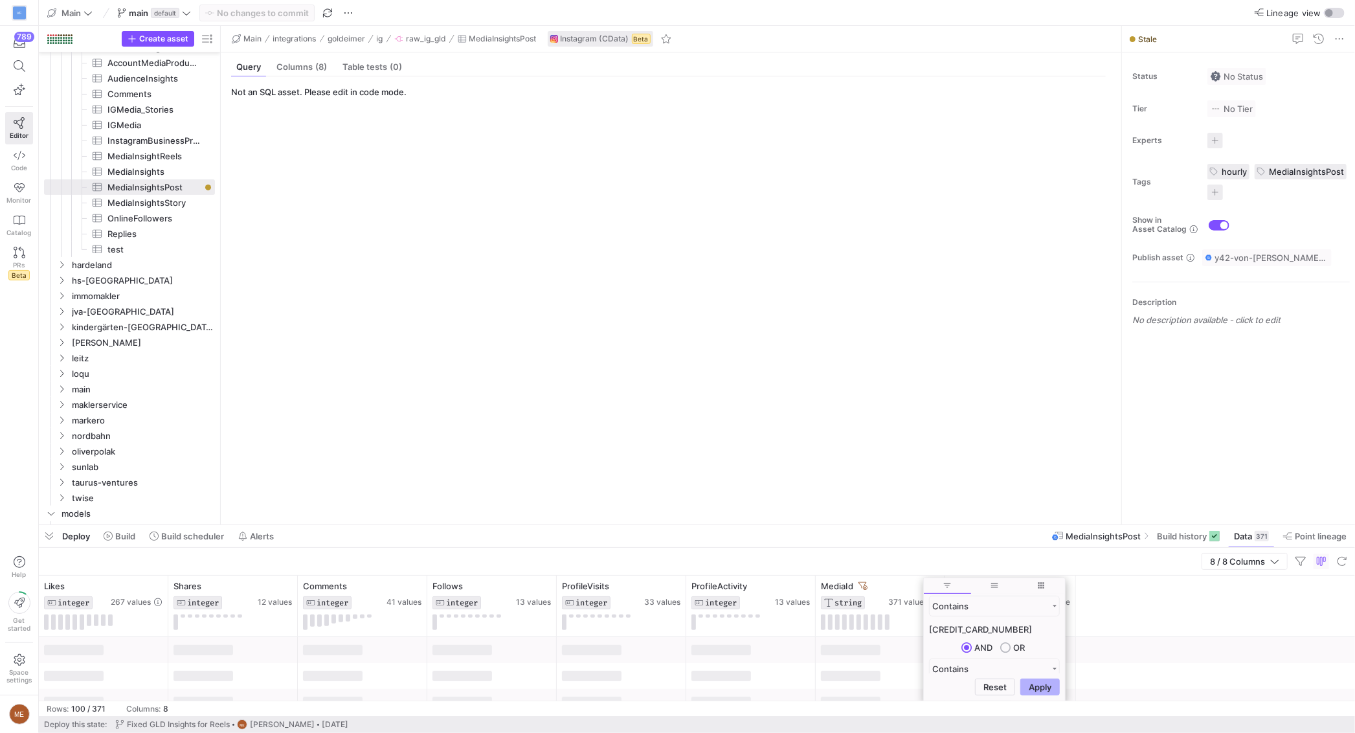
click at [1172, 604] on div "Likes INTEGER 267 values Shares INTEGER 12 values Comments INTEGER 41 values Fo…" at bounding box center [697, 607] width 1316 height 62
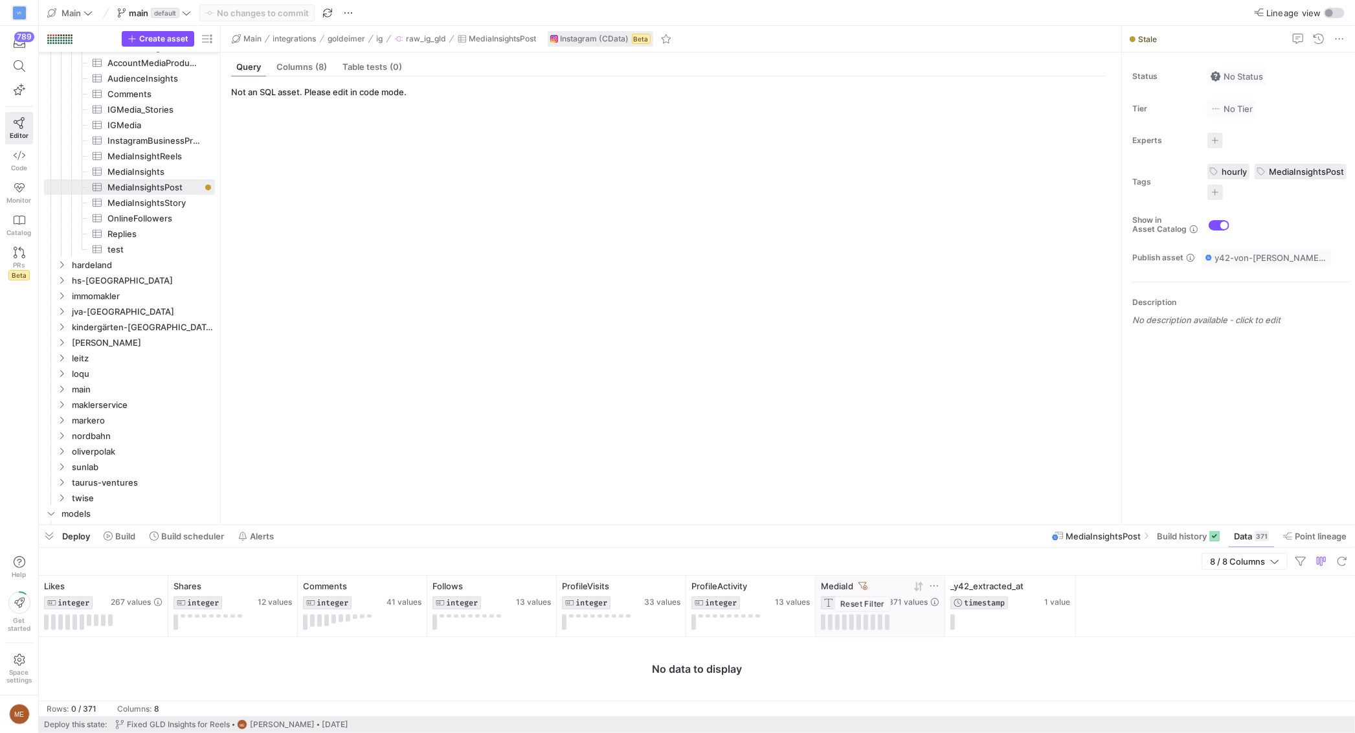
click at [864, 587] on icon at bounding box center [863, 585] width 9 height 9
click at [1182, 512] on div "Status No Status Tier No Tier Experts No expert s Tags hourly MediaInsightsPost…" at bounding box center [1238, 288] width 233 height 472
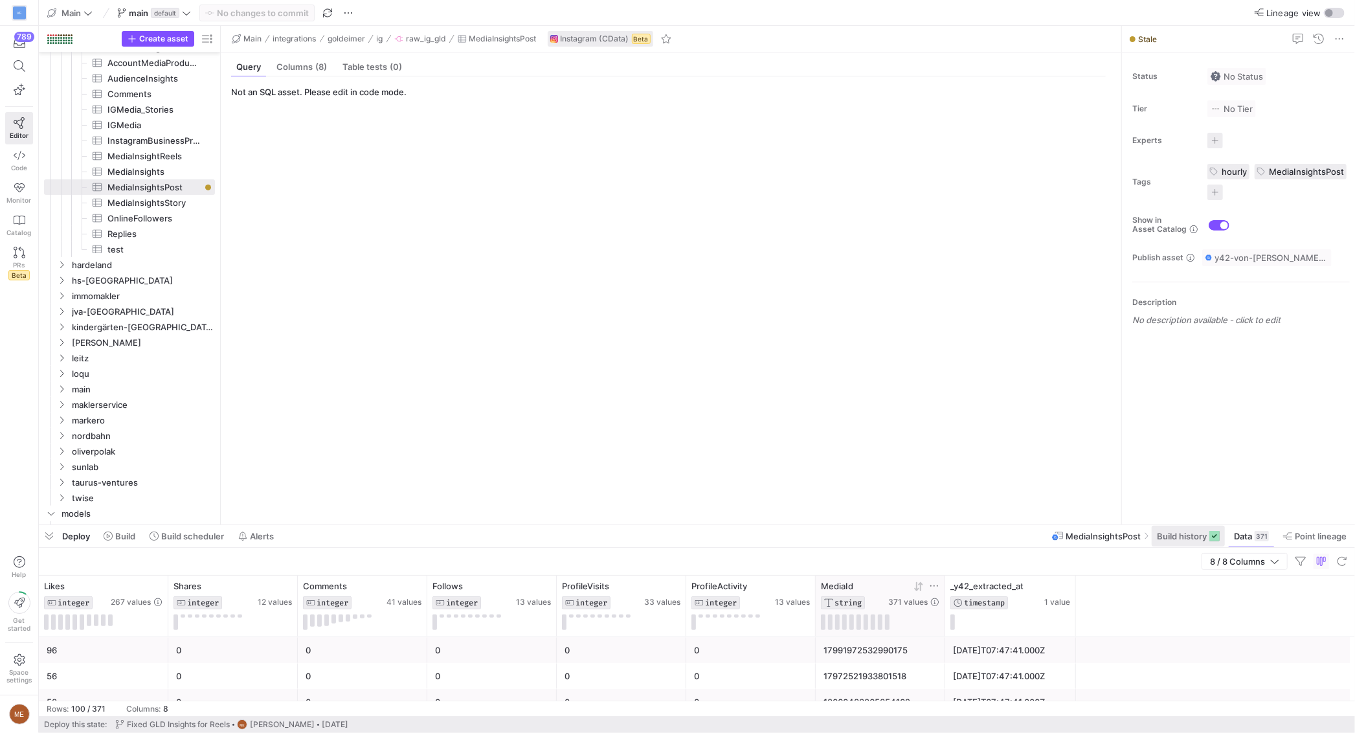
click at [1184, 535] on span "Build history" at bounding box center [1182, 536] width 50 height 10
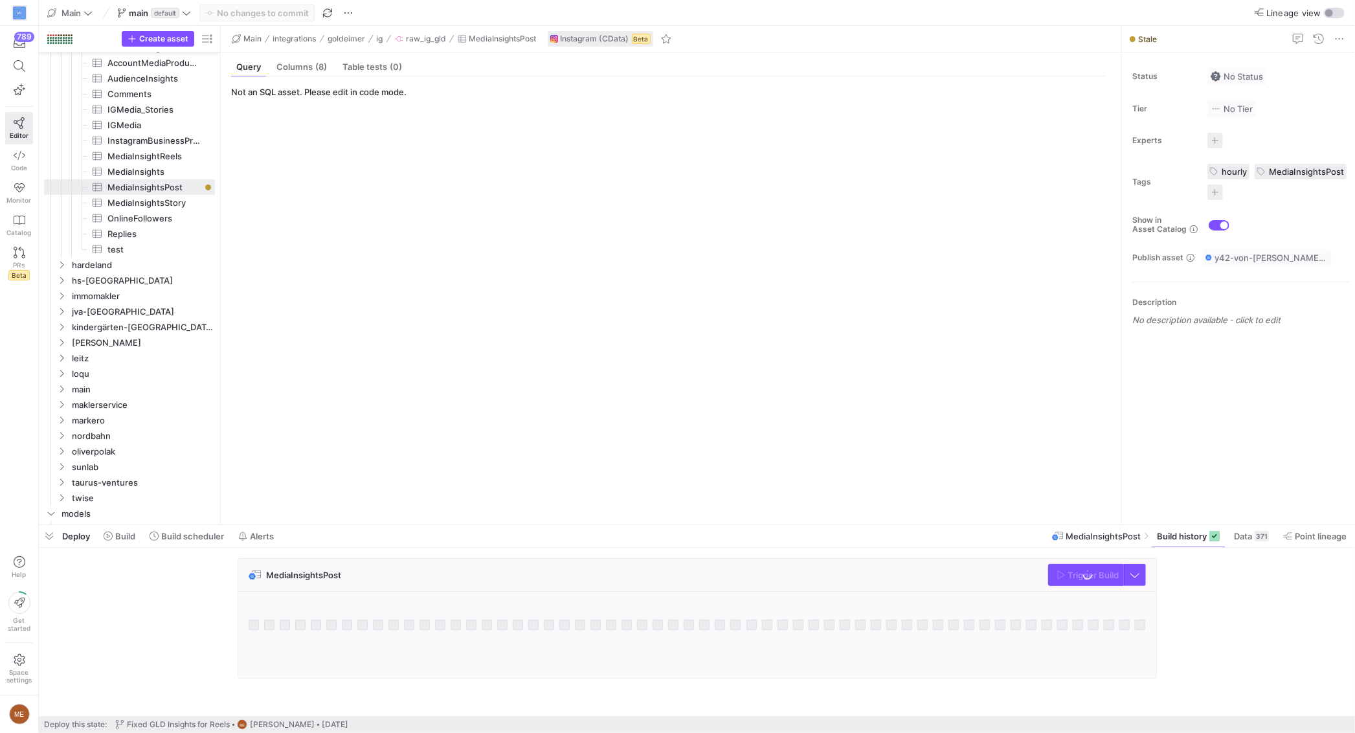
click at [1258, 625] on div "MediaInsightsPost Trigger Build" at bounding box center [694, 622] width 1311 height 128
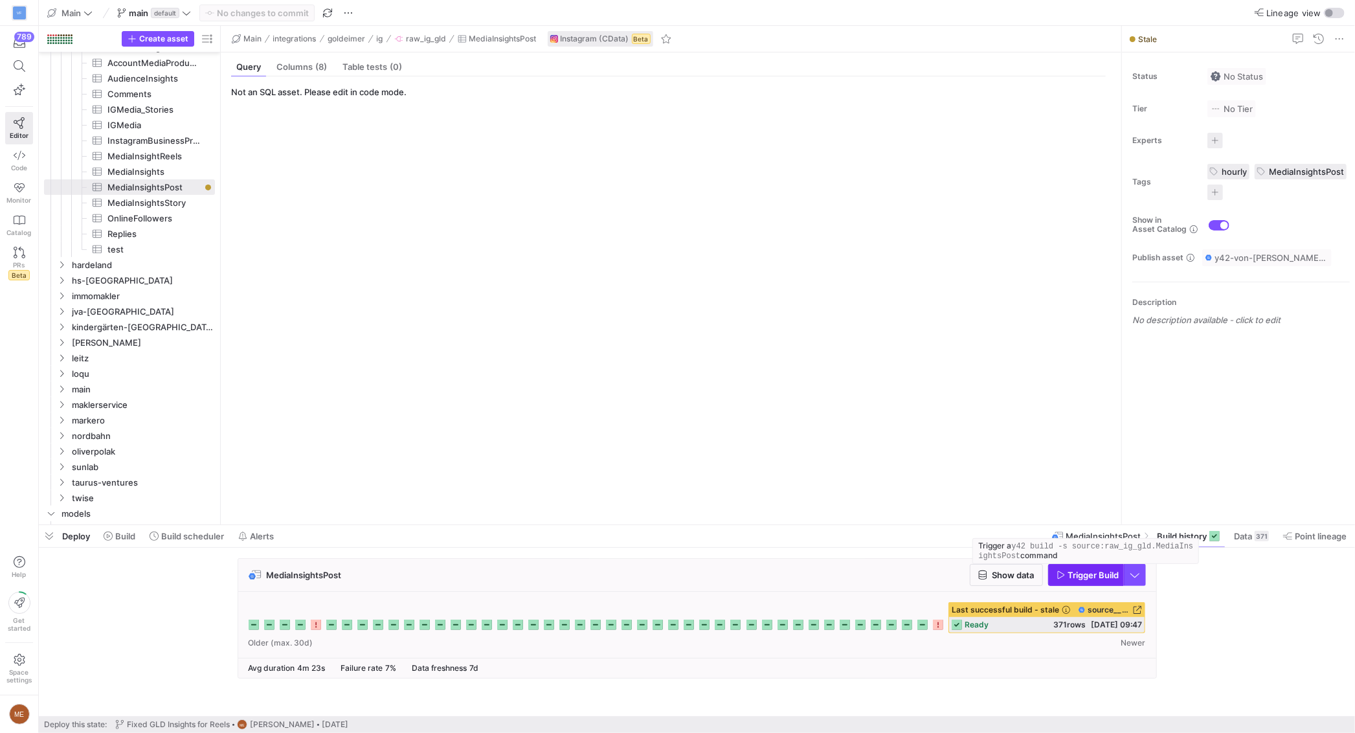
click at [1083, 577] on span "Trigger Build" at bounding box center [1093, 575] width 51 height 10
click at [1260, 541] on div "371" at bounding box center [1262, 536] width 14 height 10
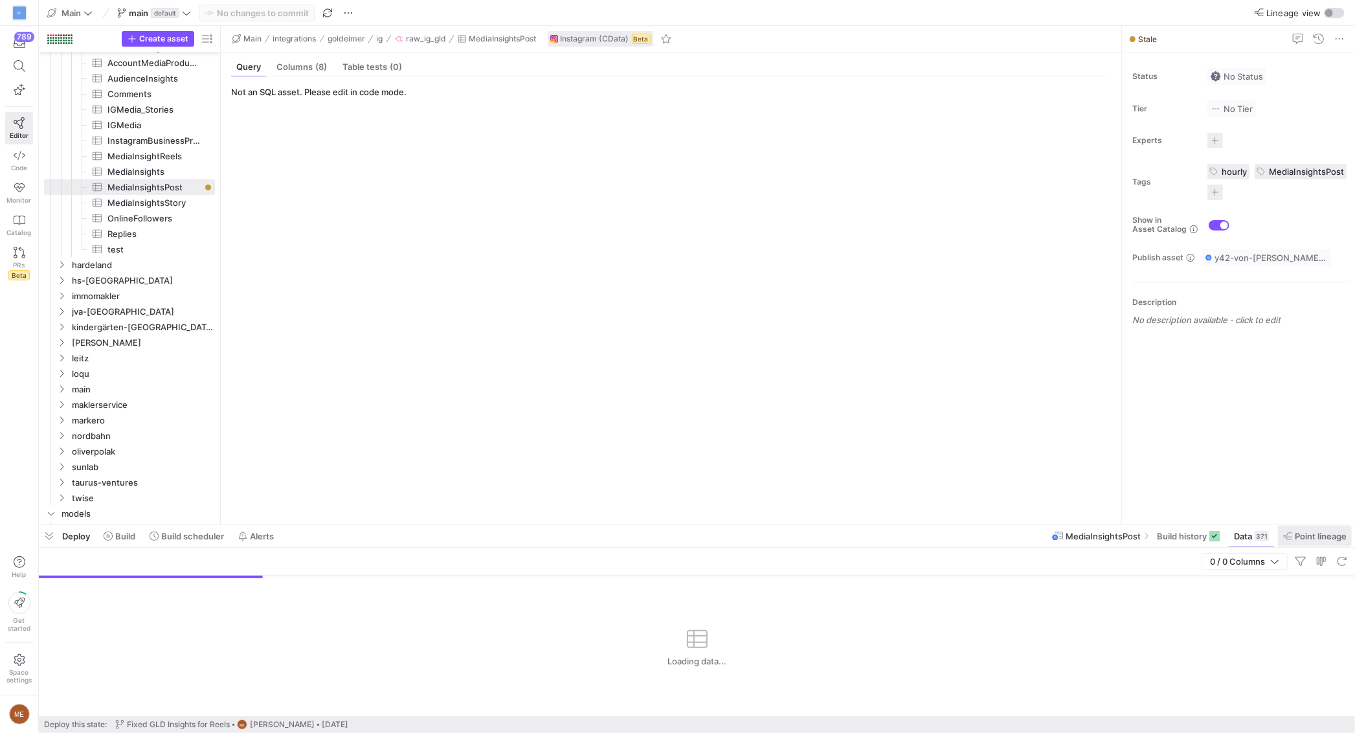
click at [1296, 541] on span "Point lineage" at bounding box center [1321, 536] width 52 height 10
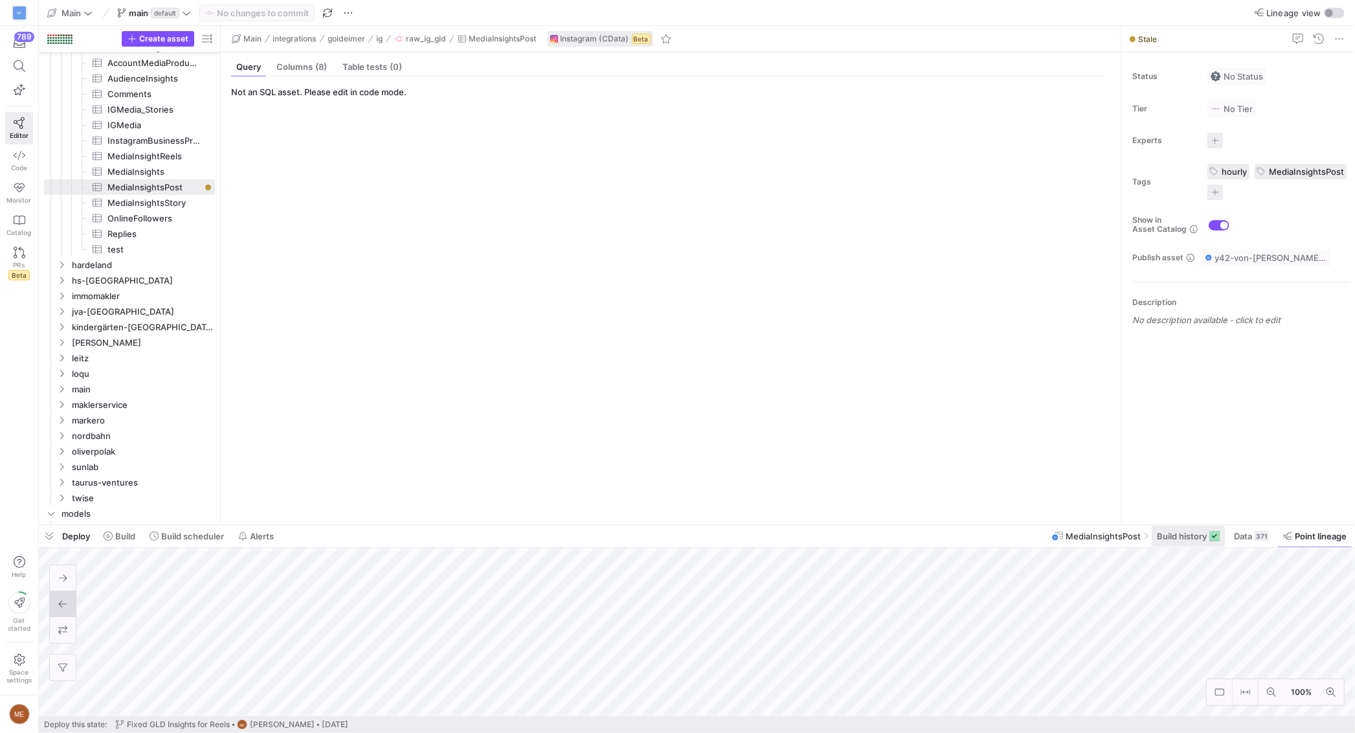
click at [1201, 532] on span "Build history" at bounding box center [1182, 536] width 50 height 10
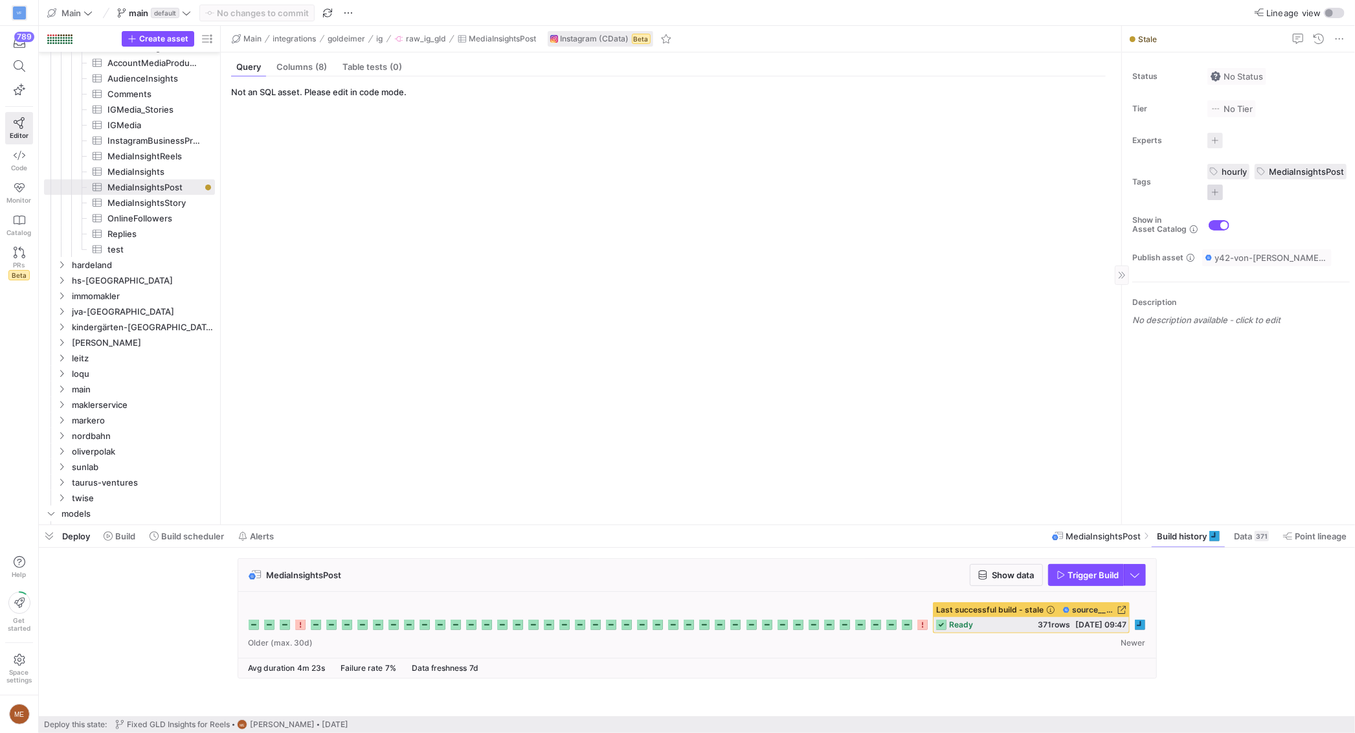
click at [1219, 189] on span "button" at bounding box center [1216, 193] width 16 height 16
type input "h"
type input "sou"
click at [1127, 241] on button "source" at bounding box center [1156, 232] width 132 height 21
drag, startPoint x: 1257, startPoint y: 440, endPoint x: 914, endPoint y: 352, distance: 354.1
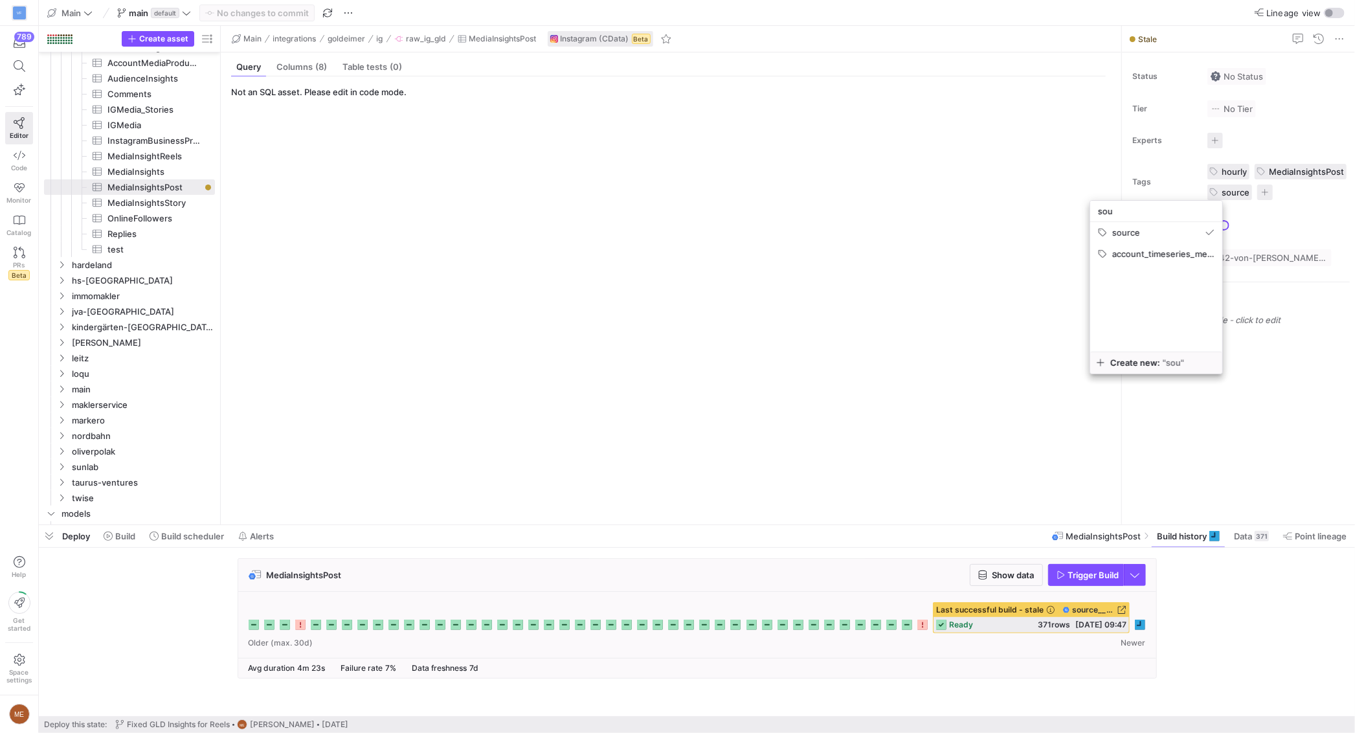
click at [1257, 440] on div at bounding box center [677, 366] width 1355 height 733
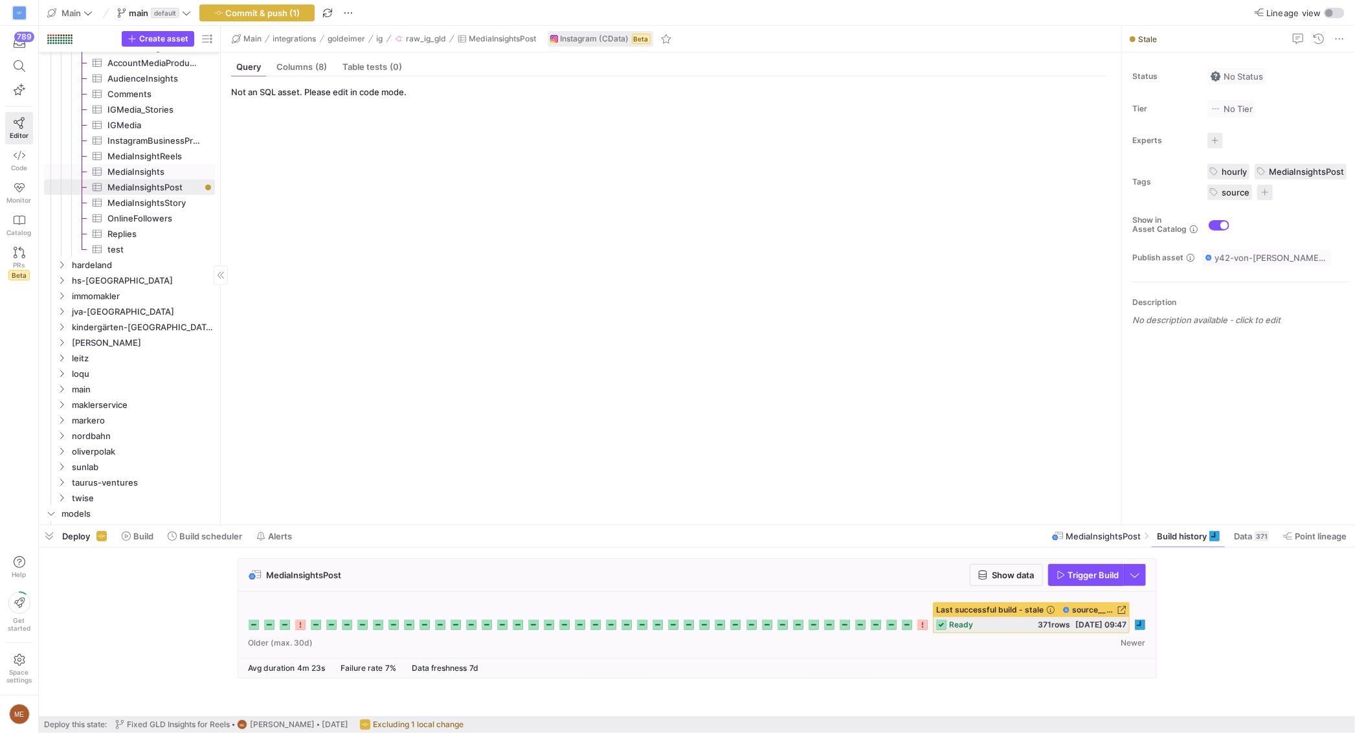
click at [131, 175] on span "MediaInsights​​​​​​​​​" at bounding box center [153, 171] width 93 height 15
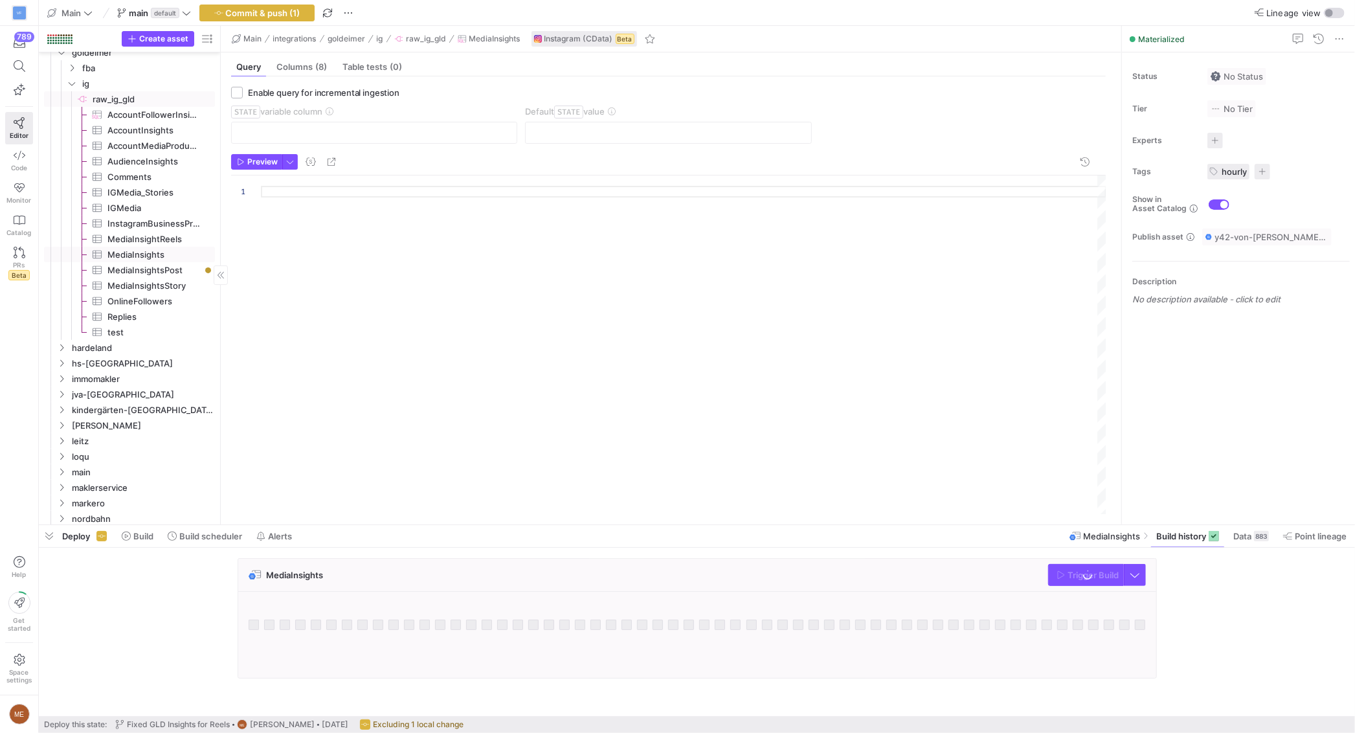
click at [131, 91] on link "raw_ig_gld​​​​​​​​" at bounding box center [129, 99] width 171 height 16
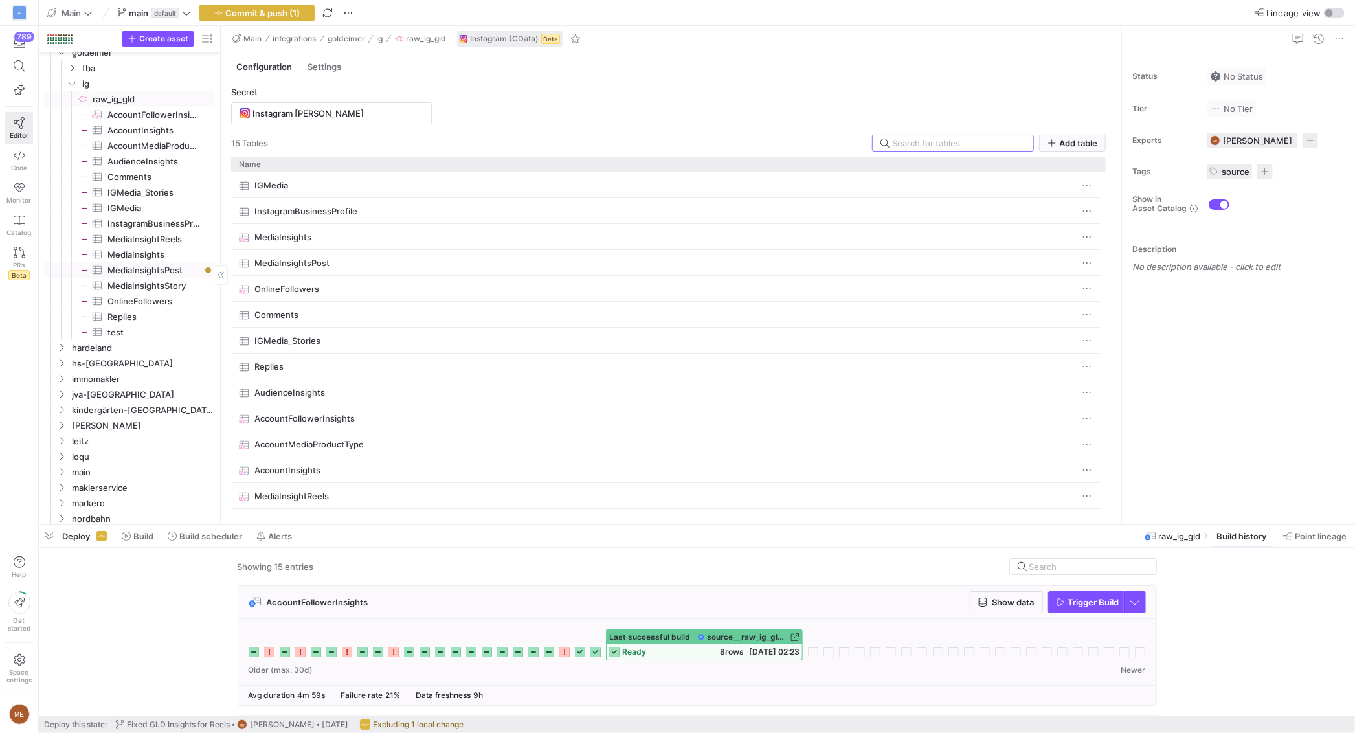
click at [153, 264] on span "MediaInsightsPost​​​​​​​​​" at bounding box center [153, 270] width 93 height 15
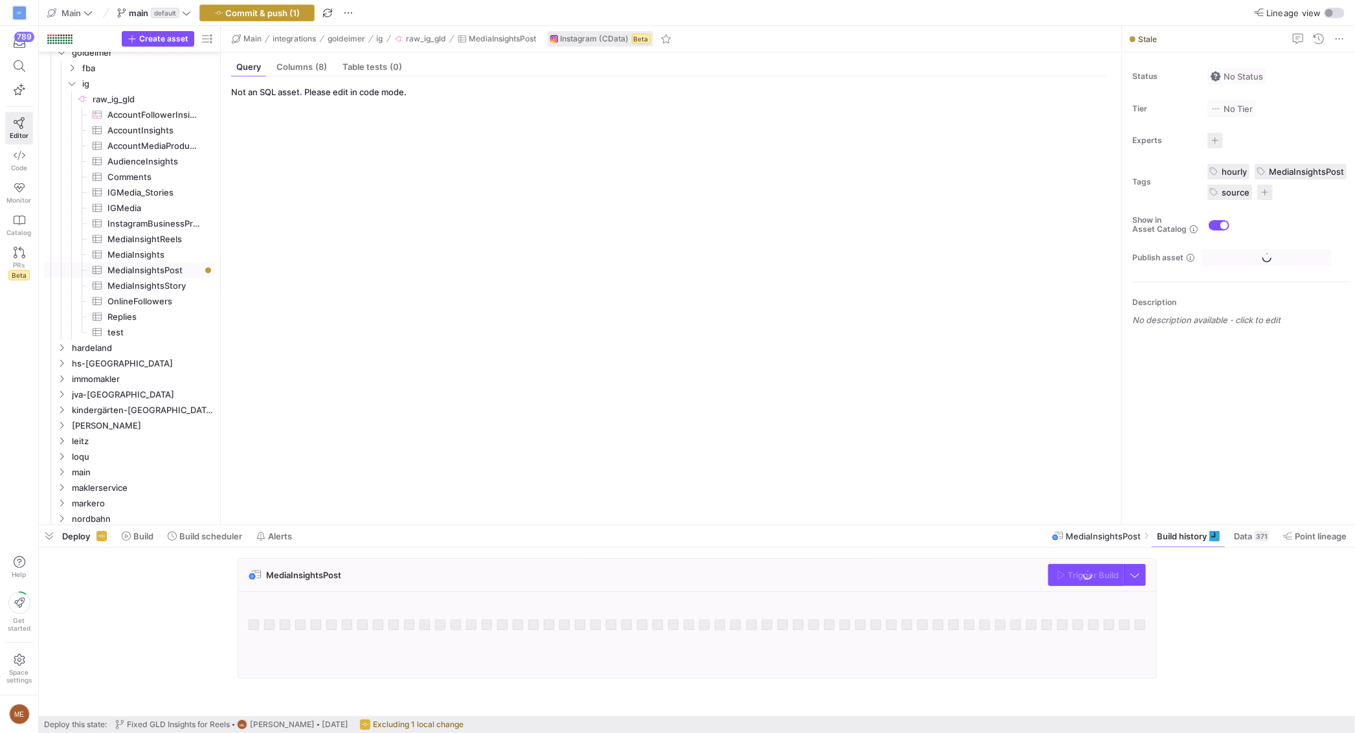
click at [265, 14] on span "Commit & push (1)" at bounding box center [263, 13] width 74 height 10
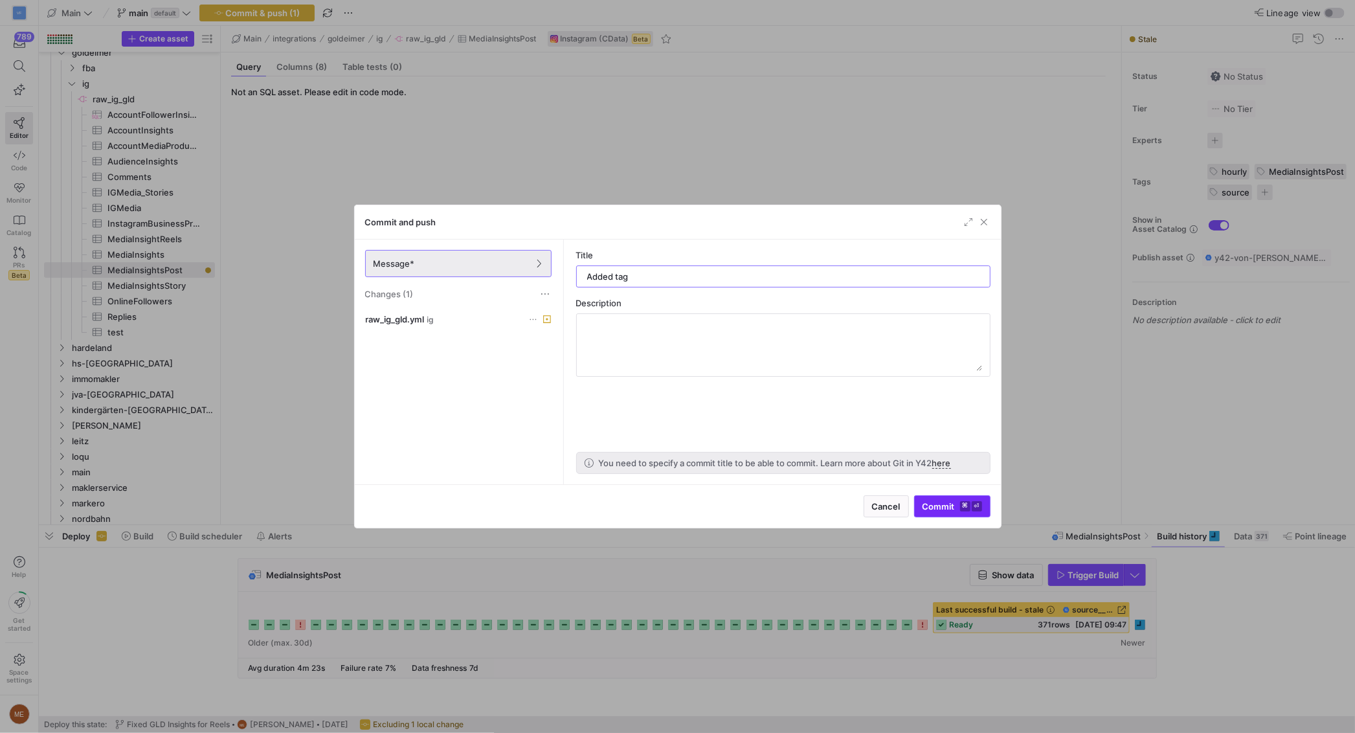
type input "Added tag"
click at [932, 504] on span "Commit ⌘ ⏎" at bounding box center [953, 506] width 60 height 10
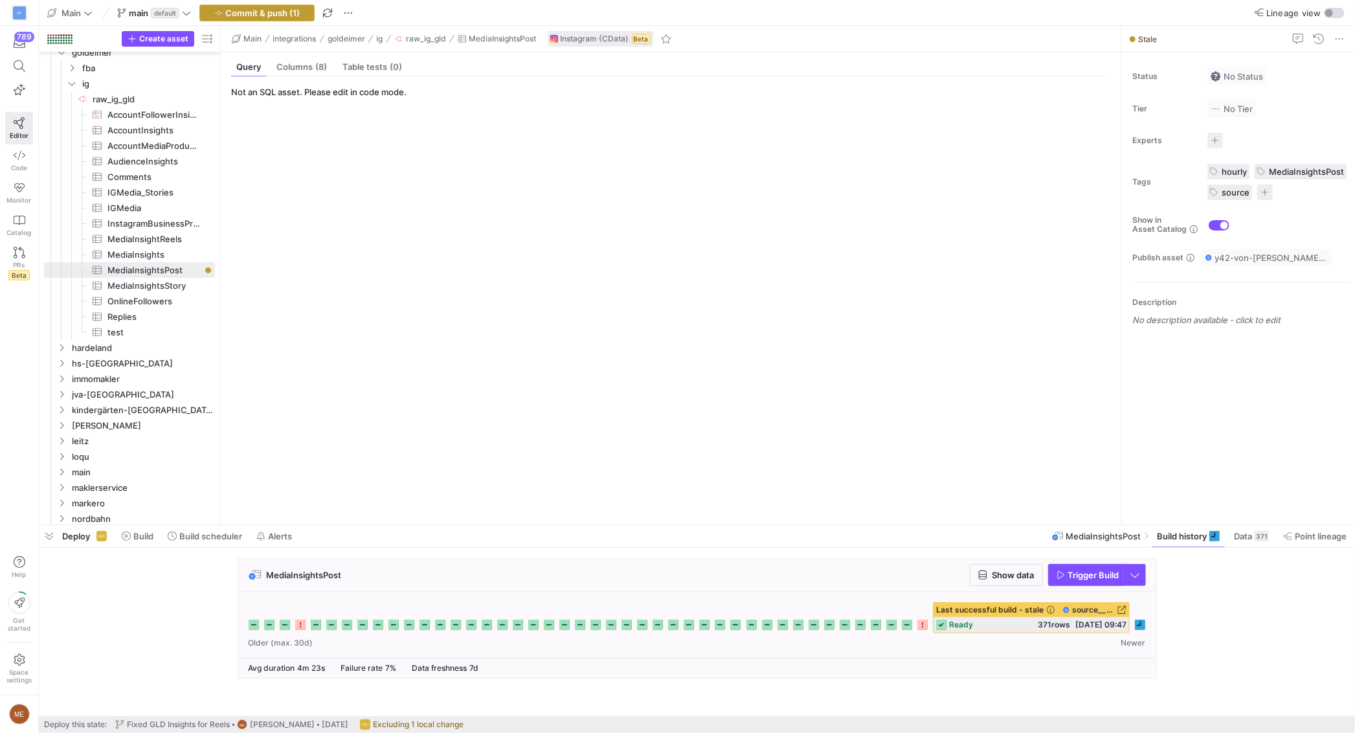
click at [226, 12] on span "Commit & push (1)" at bounding box center [263, 13] width 74 height 10
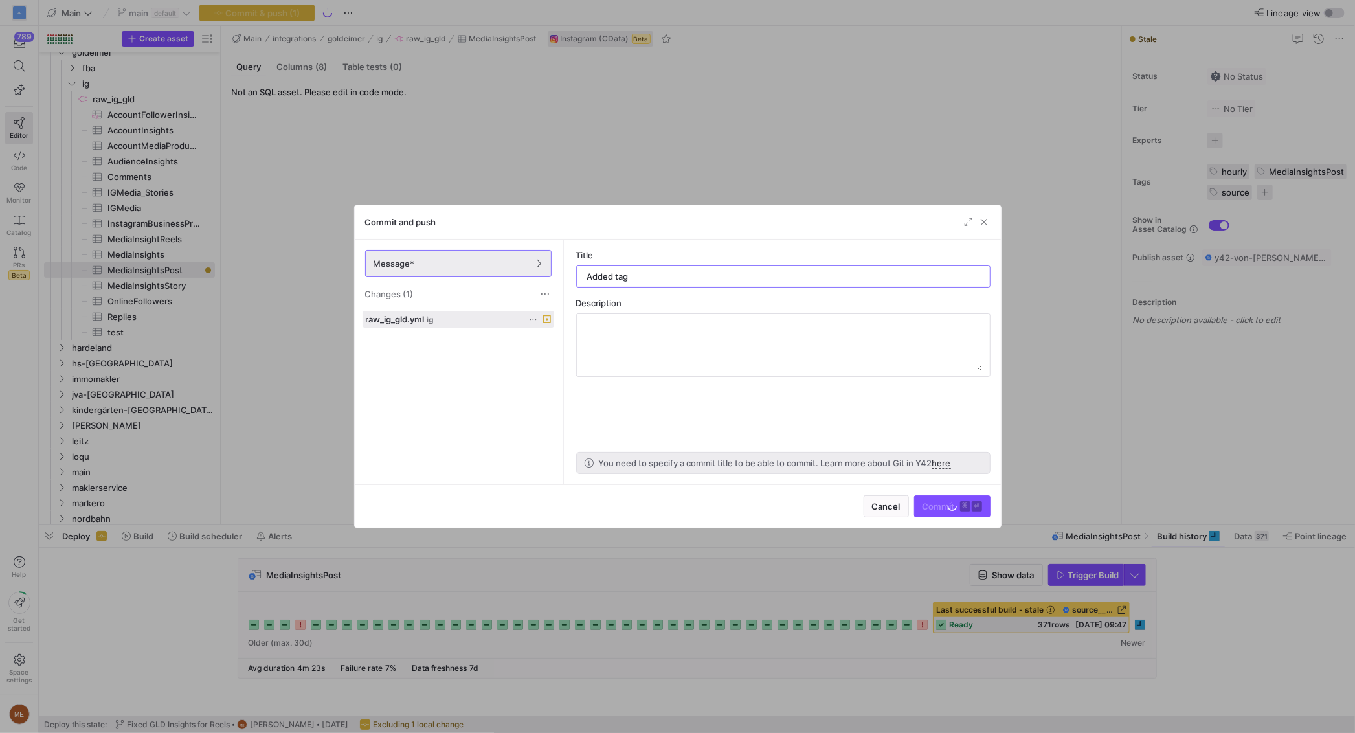
type input "Added tag"
click at [818, 365] on textarea at bounding box center [784, 345] width 398 height 52
click at [903, 410] on as-split-area "Title Added tag Description You need to specify a commit title to be able to co…" at bounding box center [783, 362] width 435 height 245
click at [849, 407] on as-split-area "Title Added tag Description You need to specify a commit title to be able to co…" at bounding box center [783, 362] width 435 height 245
click at [843, 400] on as-split-area "Title Added tag Description You need to specify a commit title to be able to co…" at bounding box center [783, 362] width 435 height 245
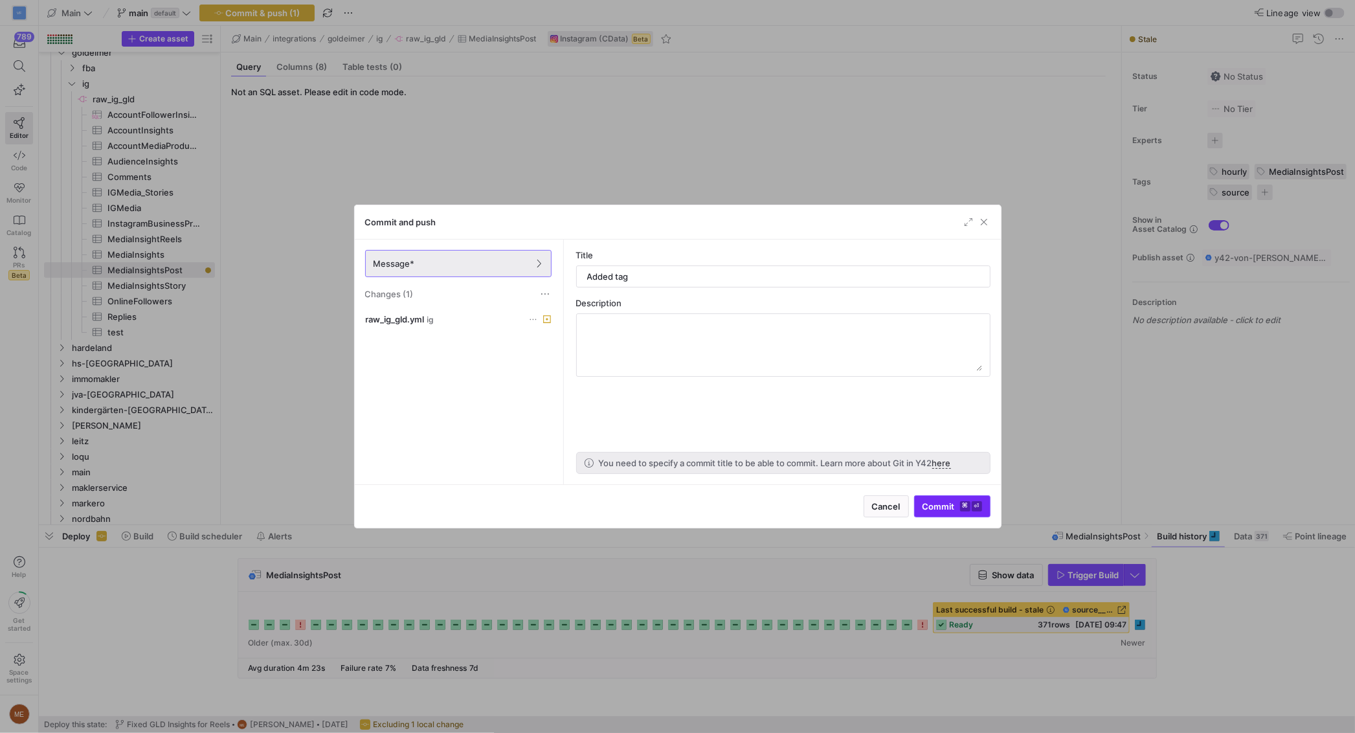
click at [954, 507] on span "Commit ⌘ ⏎" at bounding box center [953, 506] width 60 height 10
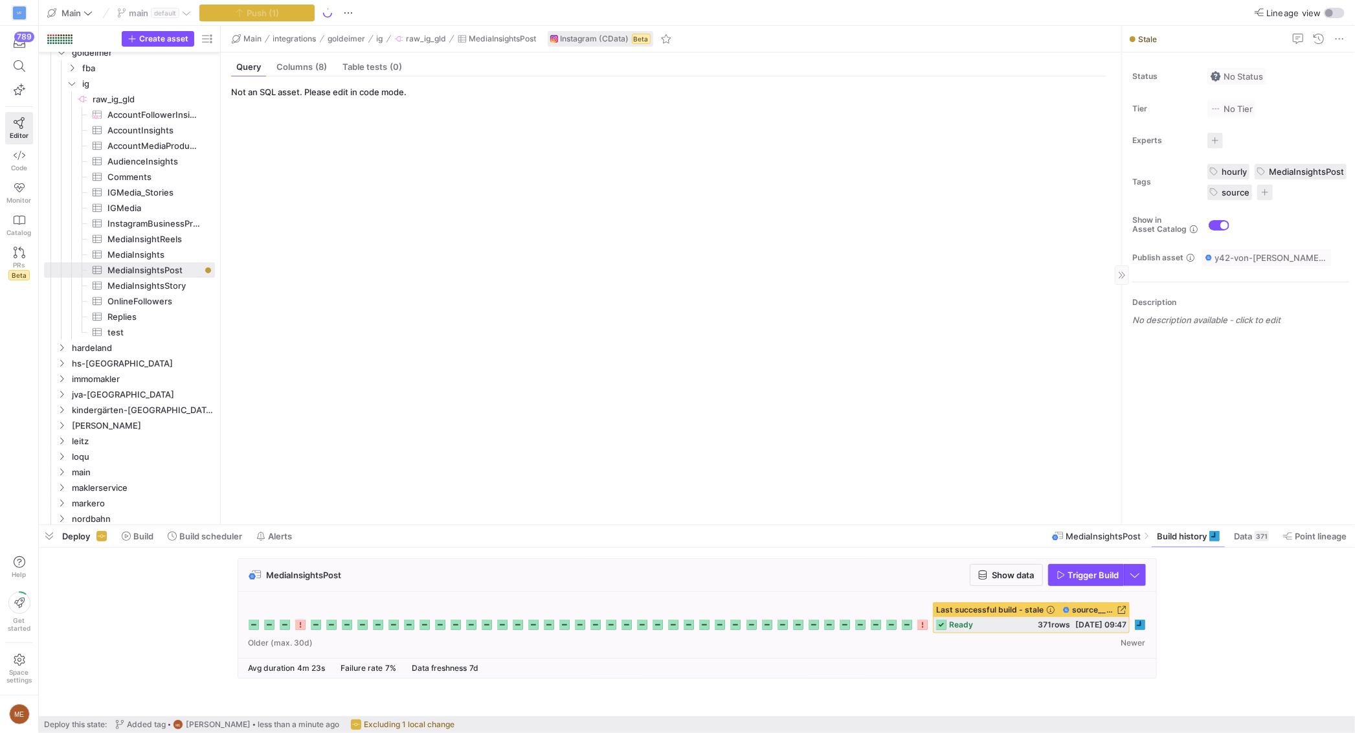
click at [1191, 444] on div "Status No Status Tier No Tier Experts No expert s Tags hourly MediaInsightsPost…" at bounding box center [1238, 288] width 233 height 472
click at [1238, 678] on div "MediaInsightsPost Show data Trigger Build" at bounding box center [694, 622] width 1311 height 128
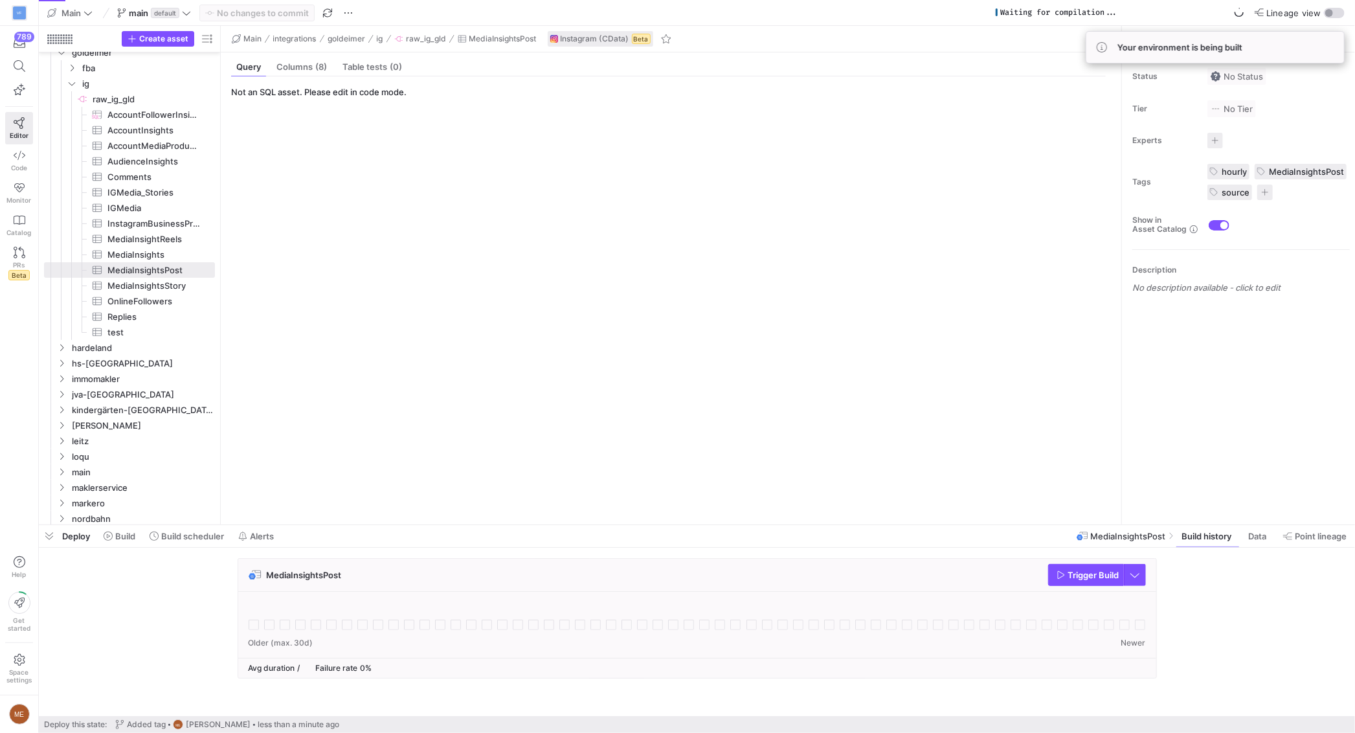
click at [1249, 636] on div "MediaInsightsPost Trigger Build" at bounding box center [694, 622] width 1311 height 128
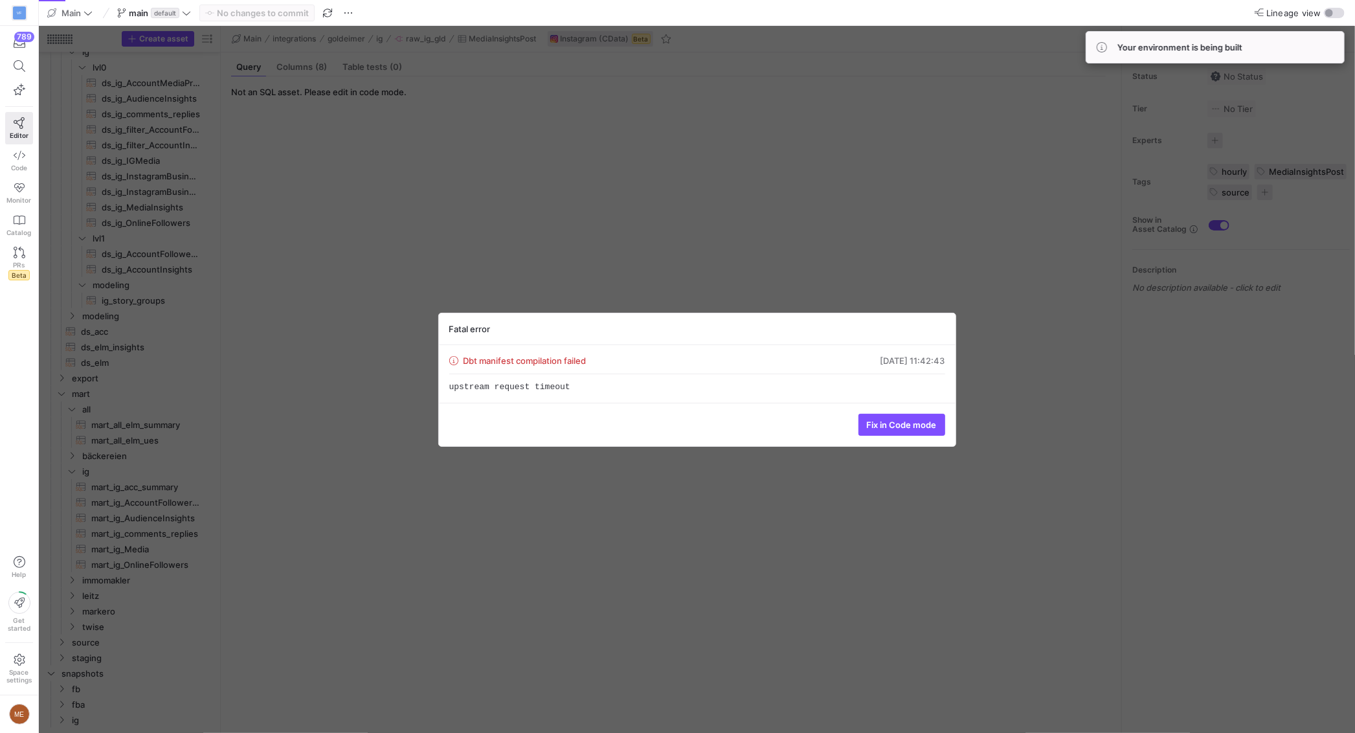
scroll to position [826, 0]
click at [903, 428] on span "Fix in Code mode" at bounding box center [902, 425] width 70 height 10
